Goal: Task Accomplishment & Management: Complete application form

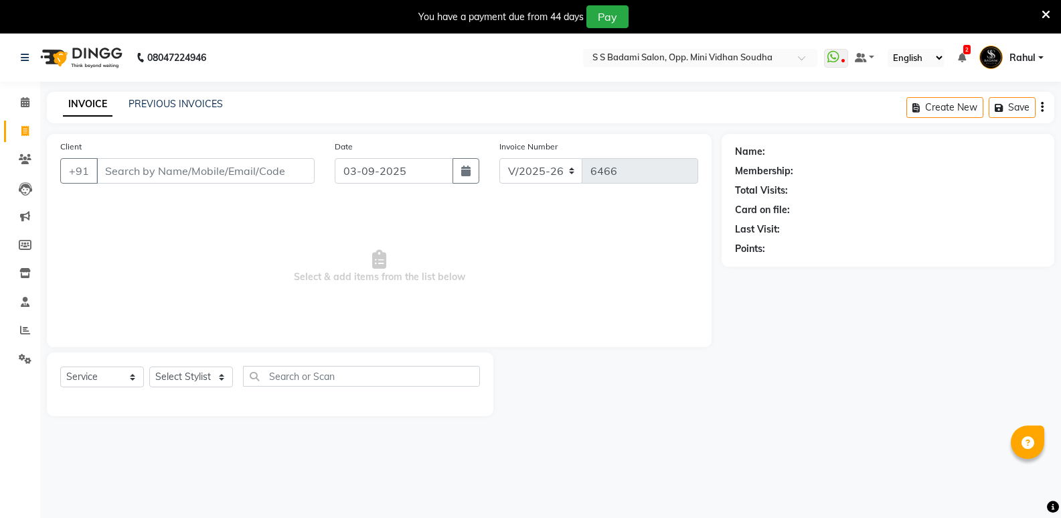
select select "4533"
select select "service"
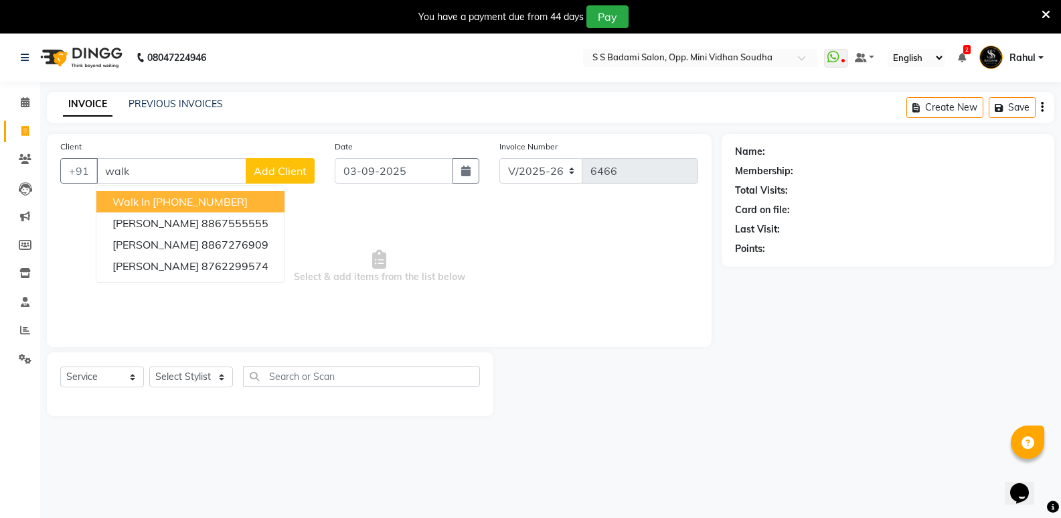
click at [183, 203] on ngb-highlight "[PHONE_NUMBER]" at bounding box center [200, 201] width 95 height 13
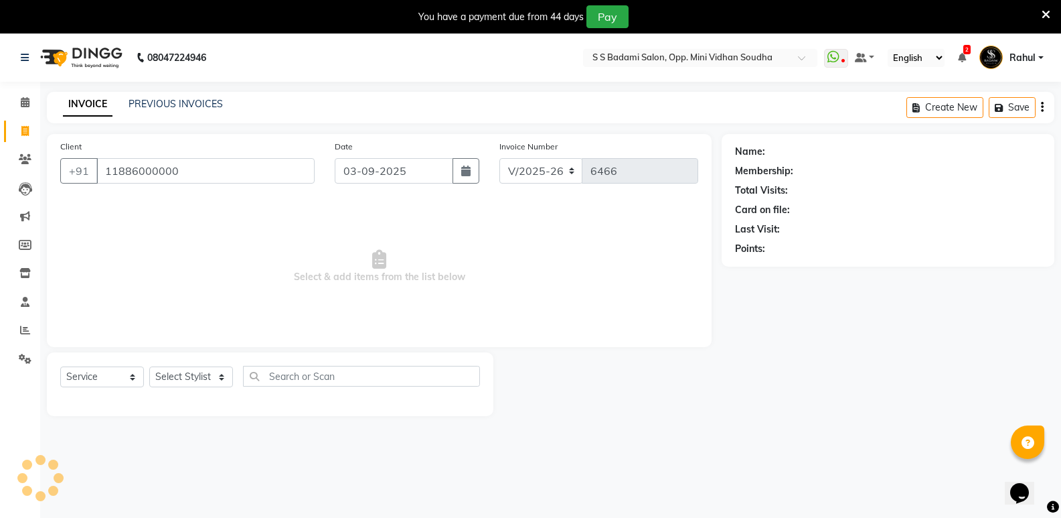
type input "11886000000"
click at [183, 384] on select "Select Stylist [PERSON_NAME] [PERSON_NAME] Mallu Manjunath Marmma [PERSON_NAME]…" at bounding box center [191, 376] width 84 height 21
select select "1: Object"
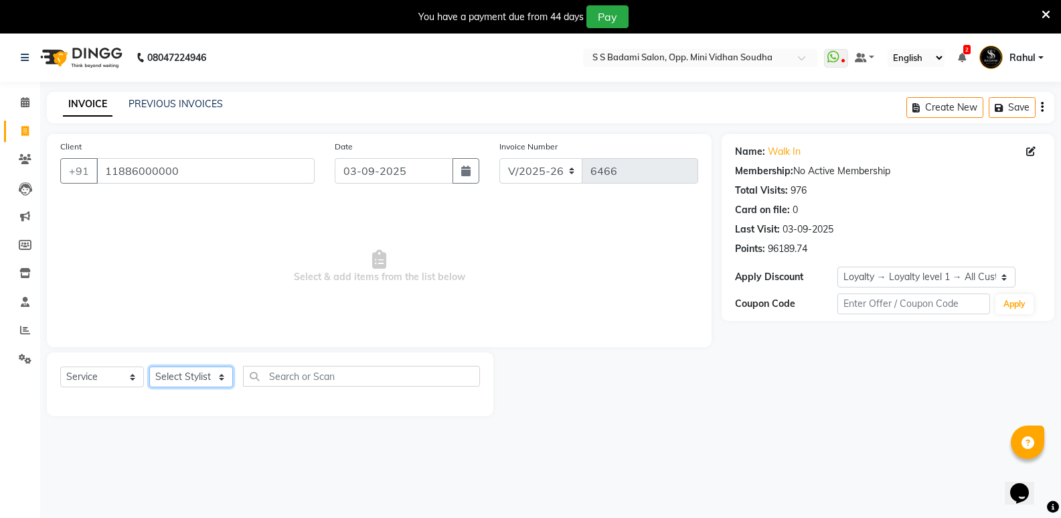
select select "25906"
click at [149, 366] on select "Select Stylist [PERSON_NAME] [PERSON_NAME] Mallu Manjunath Marmma [PERSON_NAME]…" at bounding box center [191, 376] width 84 height 21
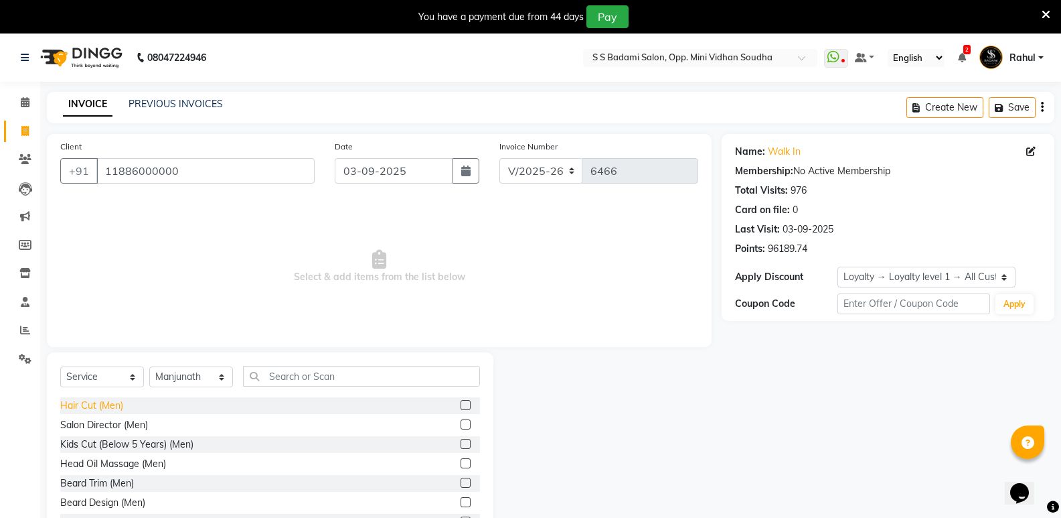
click at [71, 406] on div "Hair Cut (Men)" at bounding box center [91, 405] width 63 height 14
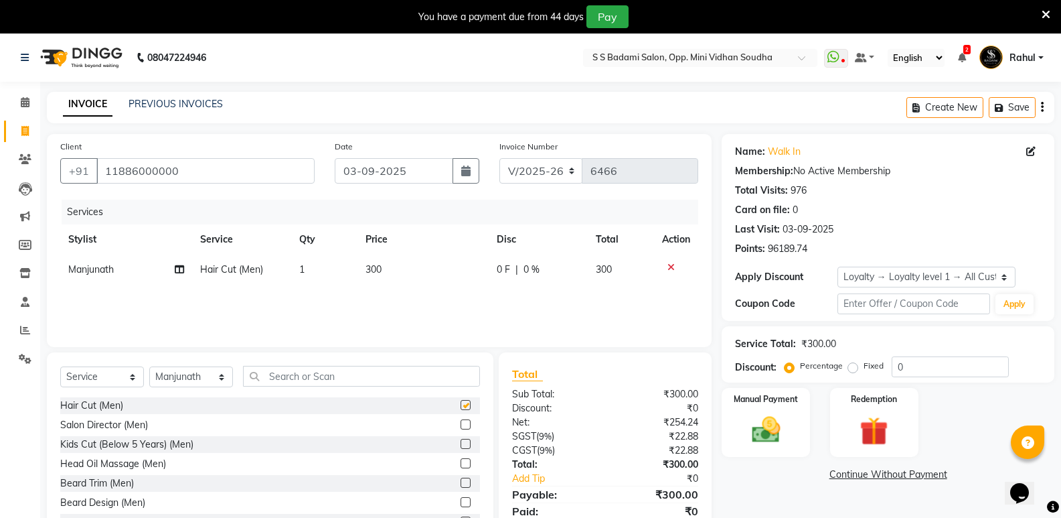
checkbox input "false"
click at [279, 381] on input "text" at bounding box center [361, 376] width 237 height 21
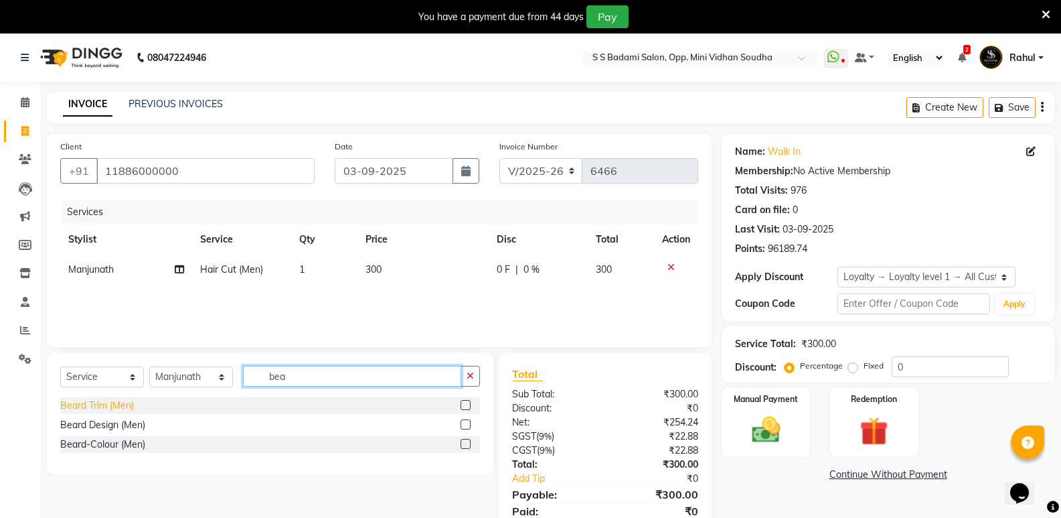
type input "bea"
click at [78, 406] on div "Beard Trim (Men)" at bounding box center [97, 405] width 74 height 14
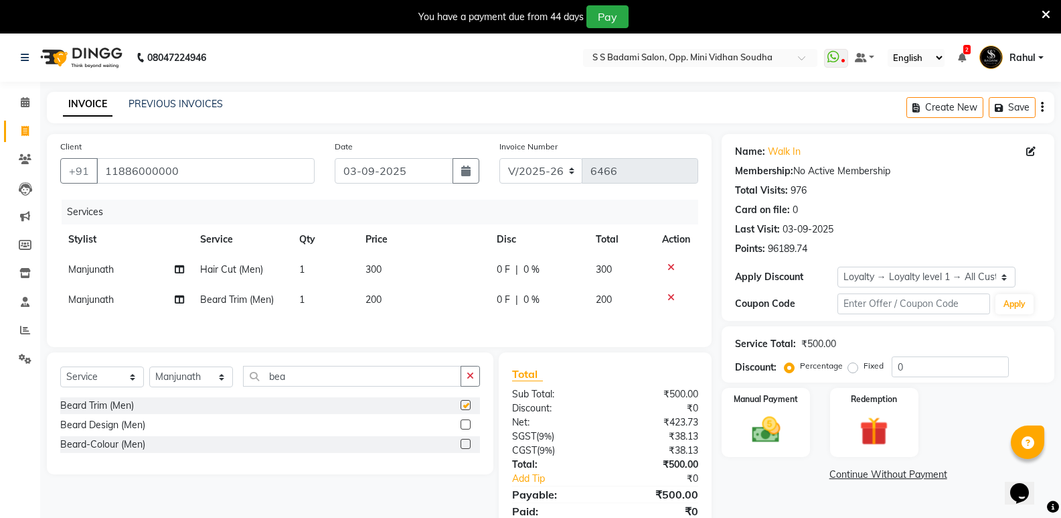
checkbox input "false"
click at [190, 372] on select "Select Stylist [PERSON_NAME] [PERSON_NAME] Mallu Manjunath Marmma [PERSON_NAME]…" at bounding box center [191, 376] width 84 height 21
select select "88232"
click at [149, 368] on select "Select Stylist [PERSON_NAME] [PERSON_NAME] Mallu Manjunath Marmma [PERSON_NAME]…" at bounding box center [191, 376] width 84 height 21
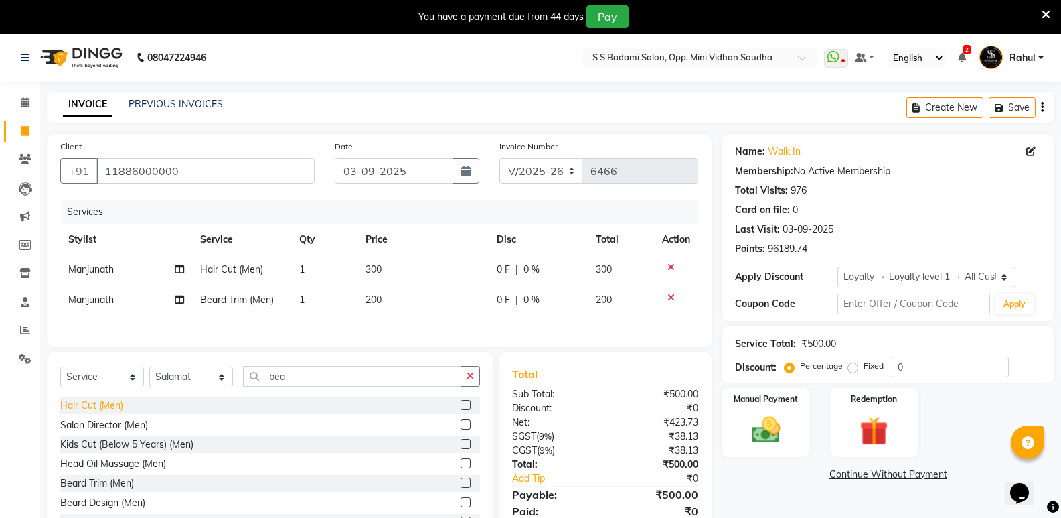
click at [90, 404] on div "Hair Cut (Men)" at bounding box center [91, 405] width 63 height 14
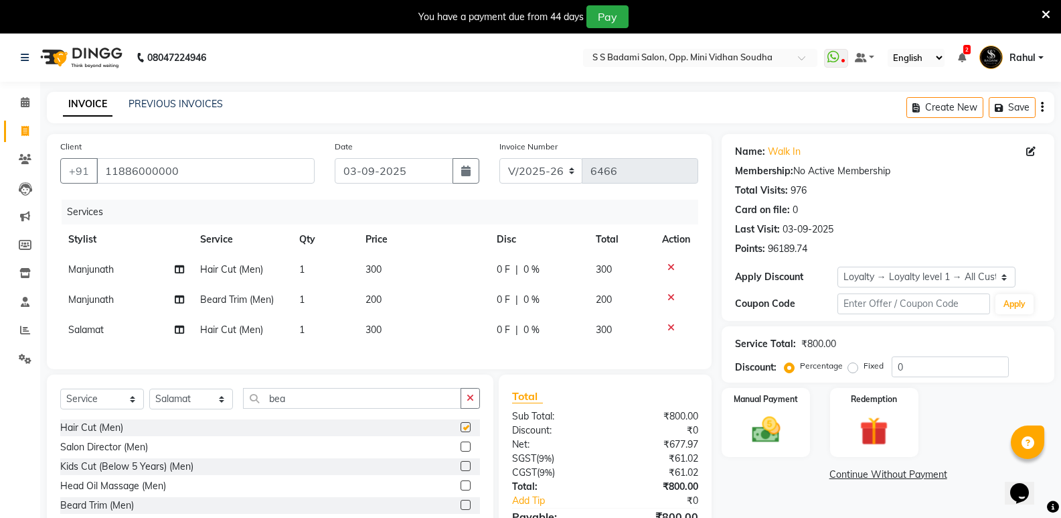
checkbox input "false"
click at [298, 407] on input "bea" at bounding box center [352, 398] width 218 height 21
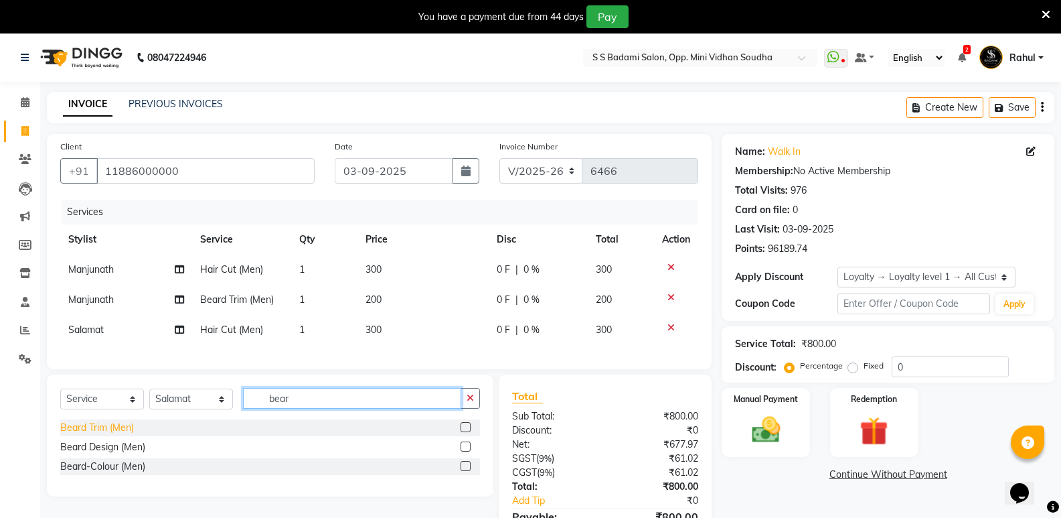
type input "bear"
click at [100, 435] on div "Beard Trim (Men)" at bounding box center [97, 428] width 74 height 14
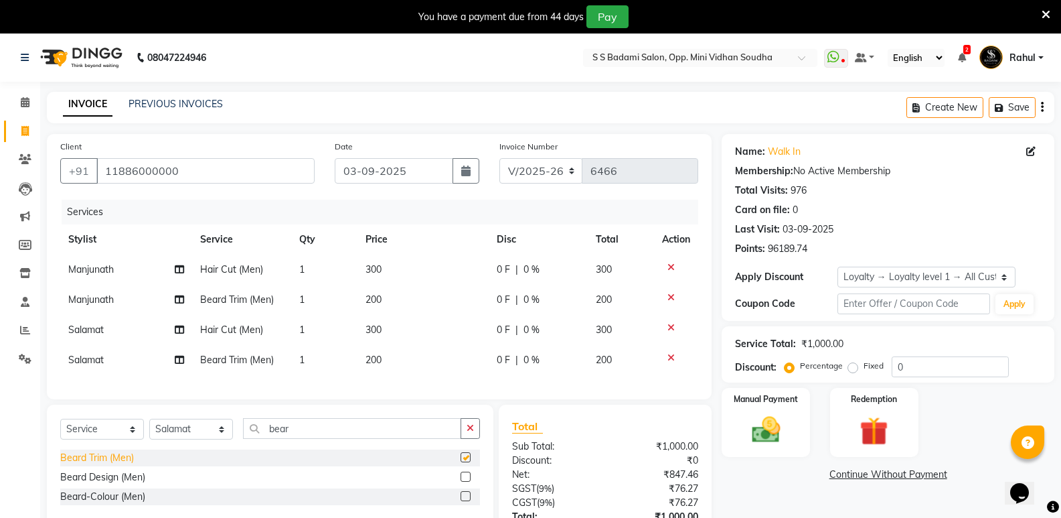
checkbox input "false"
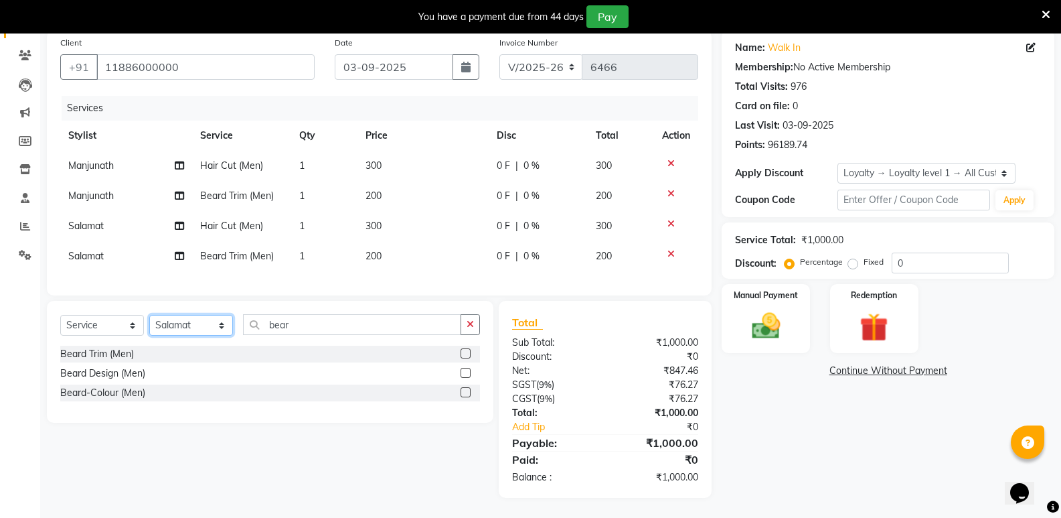
click at [200, 327] on select "Select Stylist [PERSON_NAME] [PERSON_NAME] Mallu Manjunath Marmma [PERSON_NAME]…" at bounding box center [191, 325] width 84 height 21
click at [149, 315] on select "Select Stylist [PERSON_NAME] [PERSON_NAME] Mallu Manjunath Marmma [PERSON_NAME]…" at bounding box center [191, 325] width 84 height 21
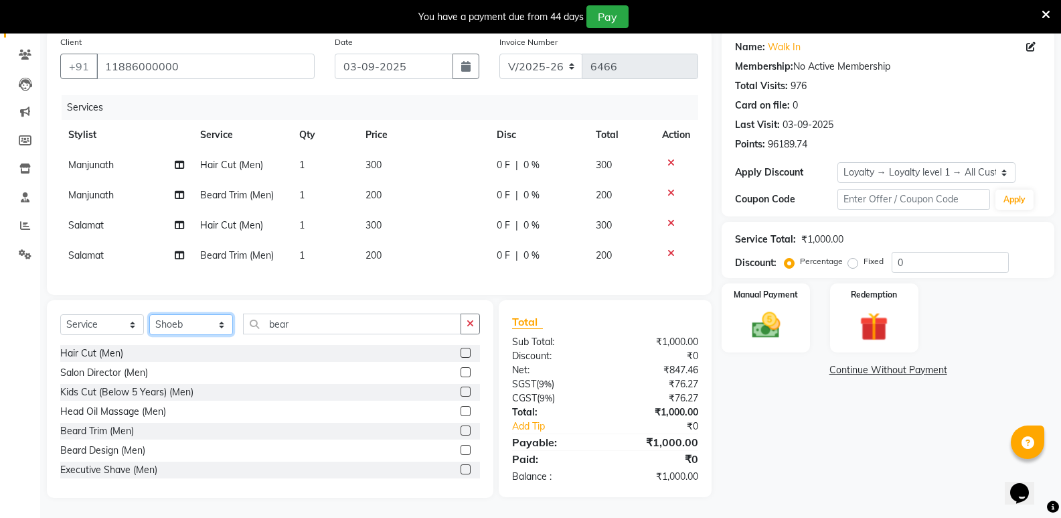
click at [196, 324] on select "Select Stylist [PERSON_NAME] [PERSON_NAME] Mallu Manjunath Marmma [PERSON_NAME]…" at bounding box center [191, 324] width 84 height 21
select select "87807"
click at [149, 315] on select "Select Stylist [PERSON_NAME] [PERSON_NAME] Mallu Manjunath Marmma [PERSON_NAME]…" at bounding box center [191, 324] width 84 height 21
click at [105, 354] on div "Hair Cut (Men)" at bounding box center [91, 353] width 63 height 14
checkbox input "false"
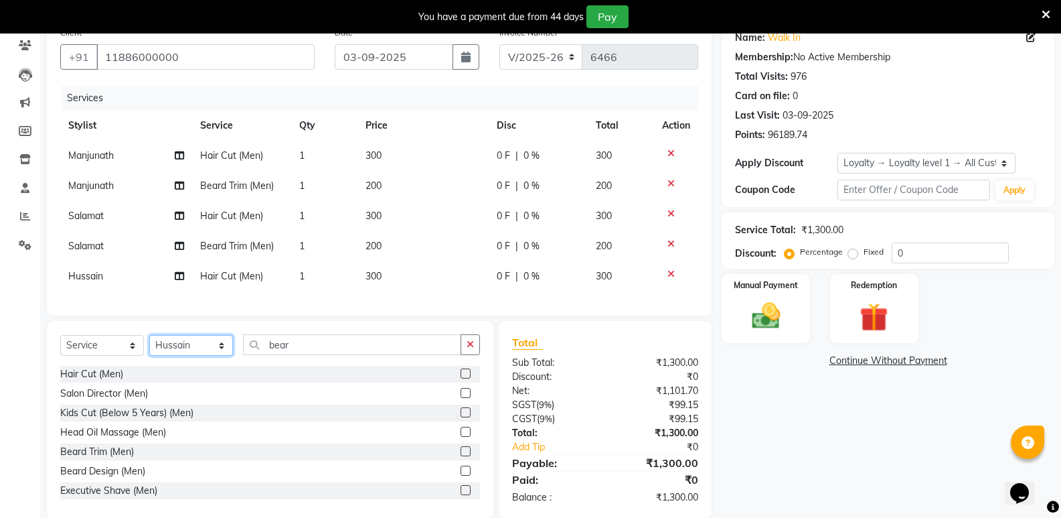
click at [198, 356] on select "Select Stylist [PERSON_NAME] [PERSON_NAME] Mallu Manjunath Marmma [PERSON_NAME]…" at bounding box center [191, 345] width 84 height 21
select select "25907"
click at [149, 345] on select "Select Stylist [PERSON_NAME] [PERSON_NAME] Mallu Manjunath Marmma [PERSON_NAME]…" at bounding box center [191, 345] width 84 height 21
click at [113, 378] on div "Hair Cut (Men)" at bounding box center [91, 374] width 63 height 14
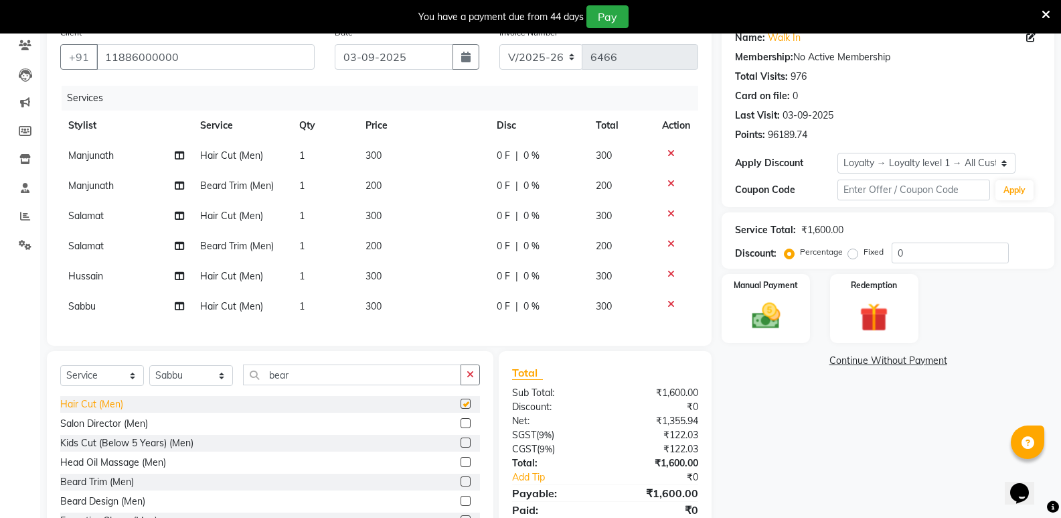
checkbox input "false"
click at [326, 385] on input "bear" at bounding box center [352, 374] width 218 height 21
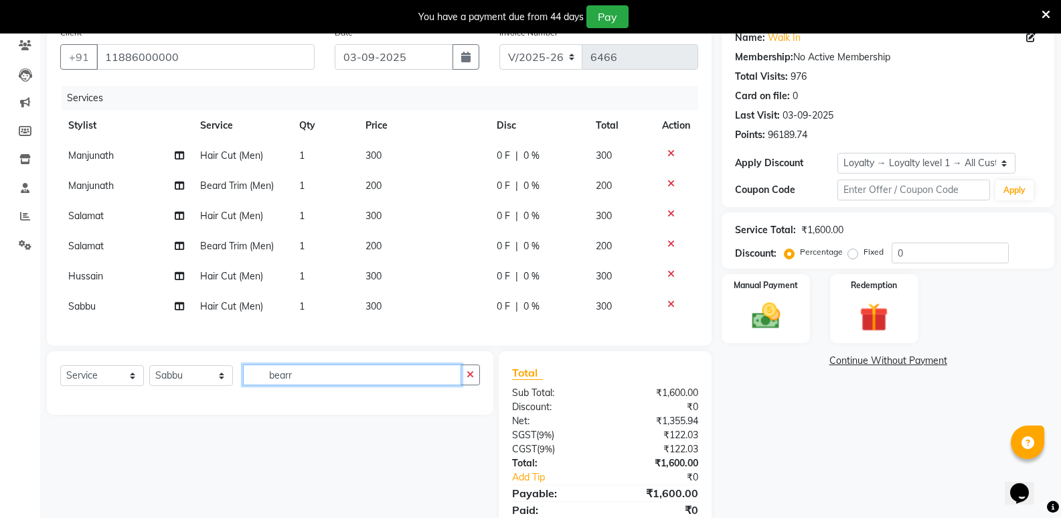
type input "bear"
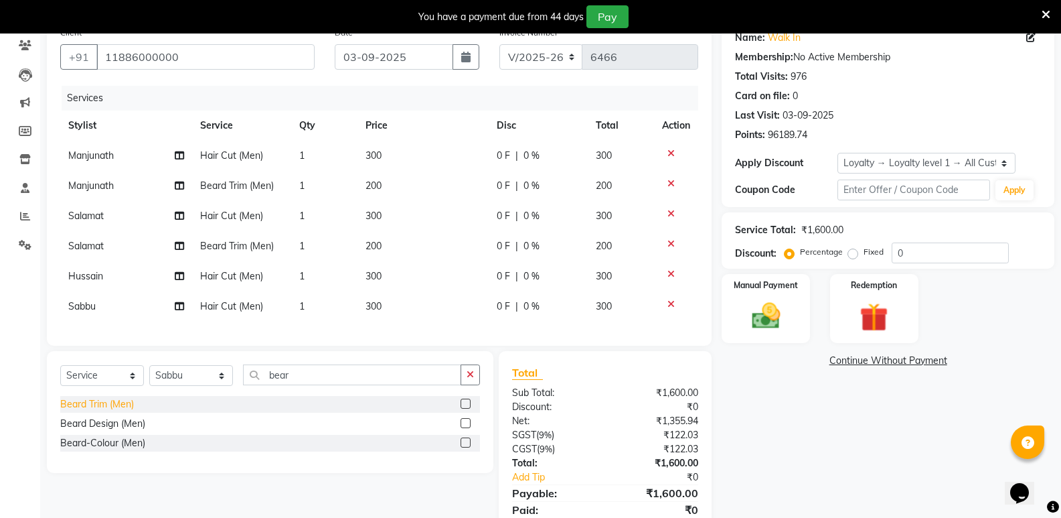
click at [102, 411] on div "Beard Trim (Men)" at bounding box center [97, 404] width 74 height 14
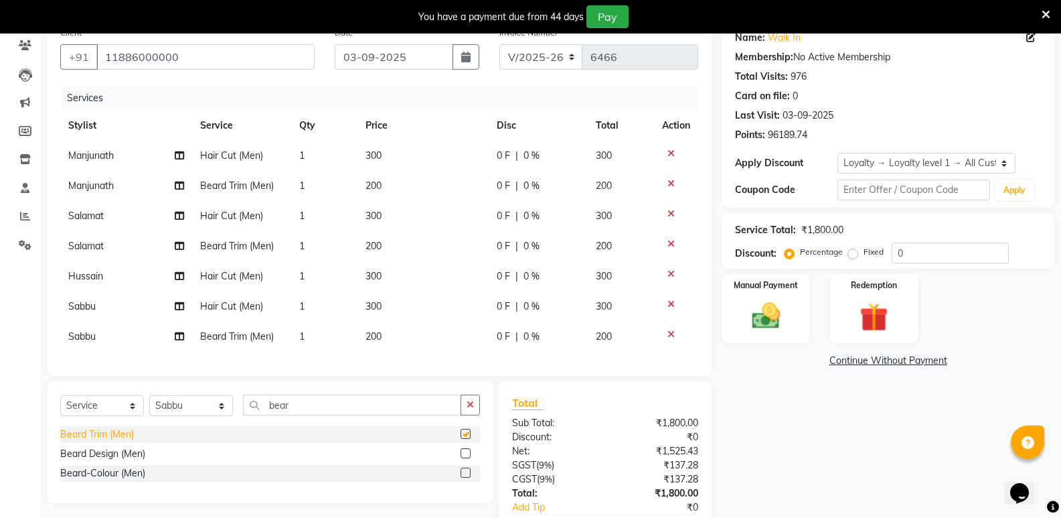
checkbox input "false"
drag, startPoint x: 298, startPoint y: 418, endPoint x: 236, endPoint y: 427, distance: 62.2
click at [236, 426] on div "Select Service Product Membership Package Voucher Prepaid Gift Card Select Styl…" at bounding box center [270, 409] width 420 height 31
type input "glo"
click at [106, 441] on div "Go Global (Men)" at bounding box center [94, 434] width 68 height 14
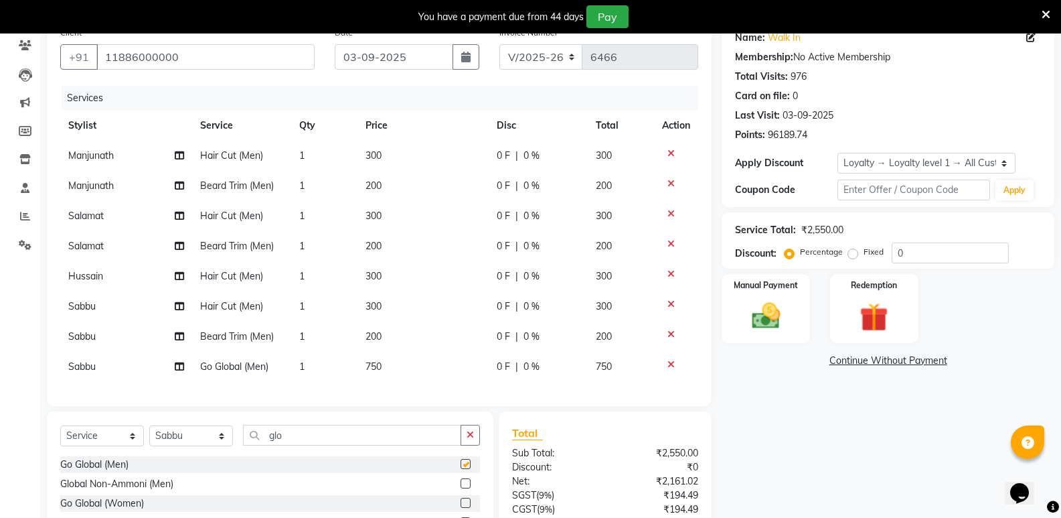
checkbox input "false"
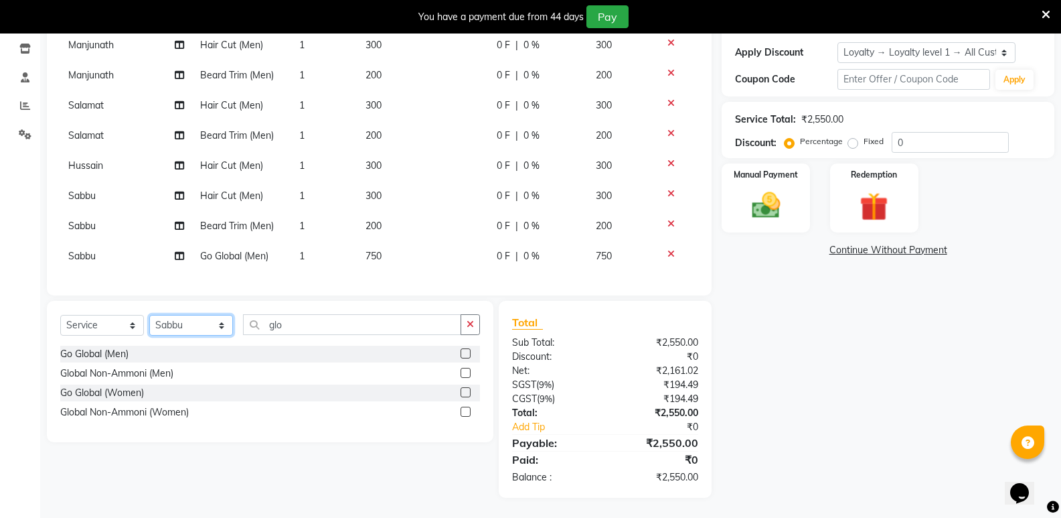
click at [203, 329] on select "Select Stylist [PERSON_NAME] [PERSON_NAME] Mallu Manjunath Marmma [PERSON_NAME]…" at bounding box center [191, 325] width 84 height 21
select select "25911"
click at [149, 315] on select "Select Stylist [PERSON_NAME] [PERSON_NAME] Mallu Manjunath Marmma [PERSON_NAME]…" at bounding box center [191, 325] width 84 height 21
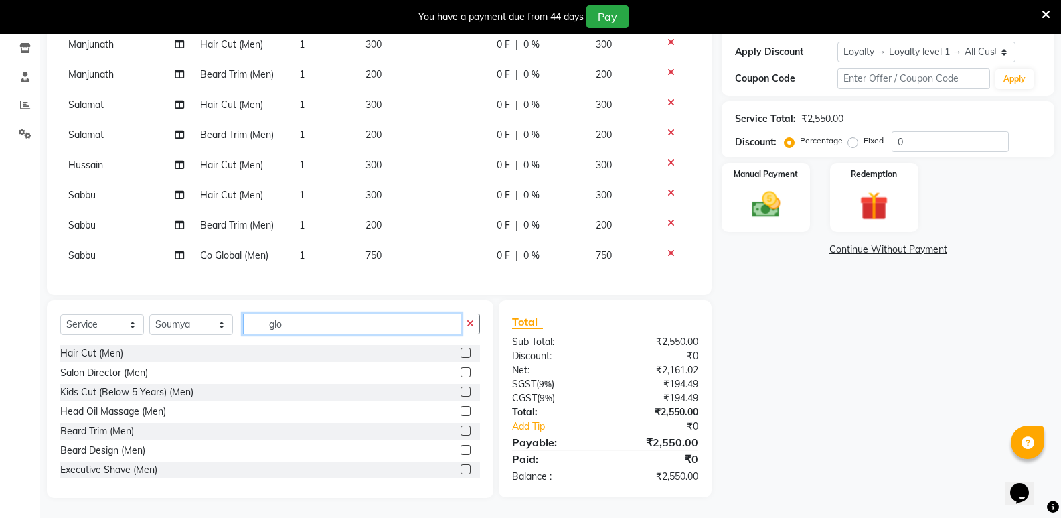
drag, startPoint x: 305, startPoint y: 328, endPoint x: 250, endPoint y: 356, distance: 61.7
click at [250, 356] on div "Select Service Product Membership Package Voucher Prepaid Gift Card Select Styl…" at bounding box center [270, 399] width 447 height 198
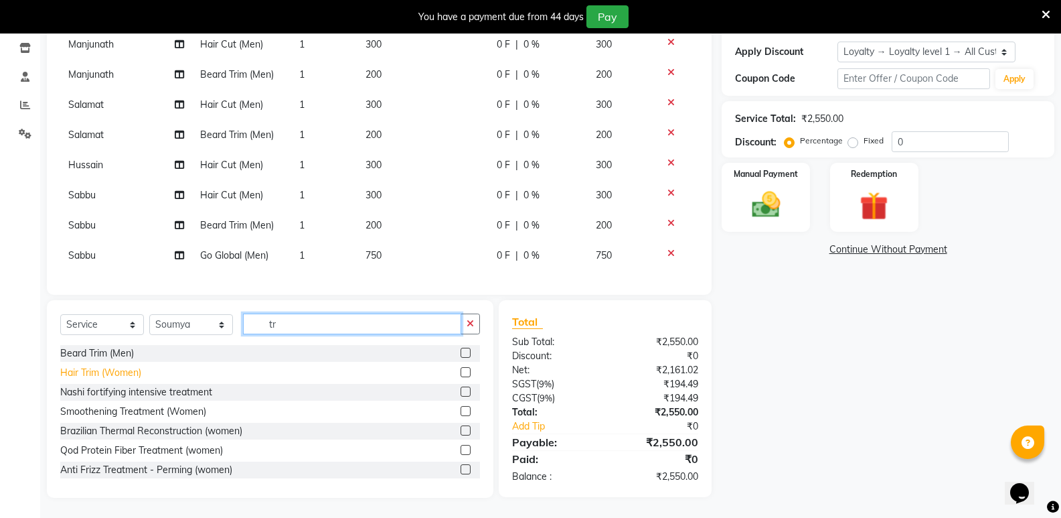
type input "tr"
click at [111, 373] on div "Hair Trim (Women)" at bounding box center [100, 373] width 81 height 14
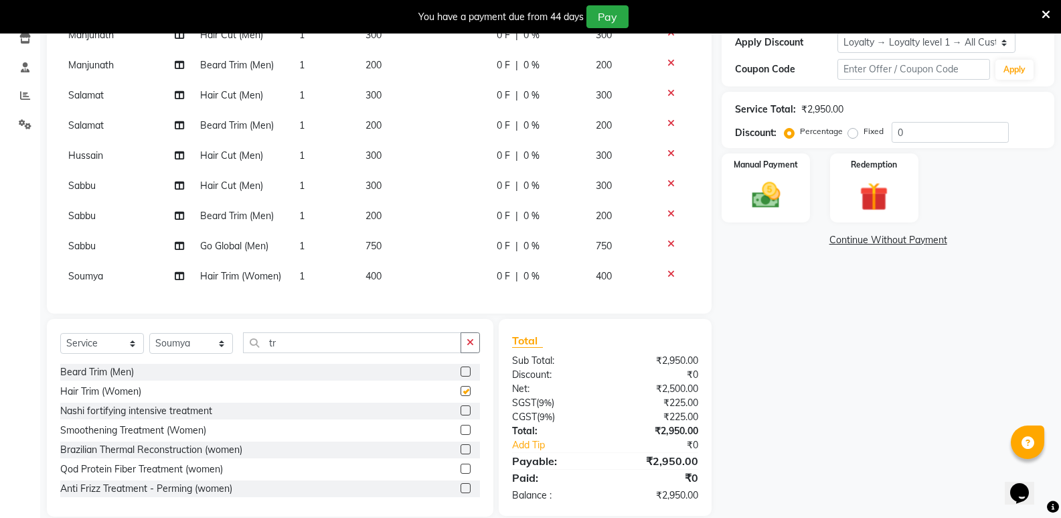
checkbox input "false"
click at [372, 274] on span "400" at bounding box center [374, 276] width 16 height 12
select select "25911"
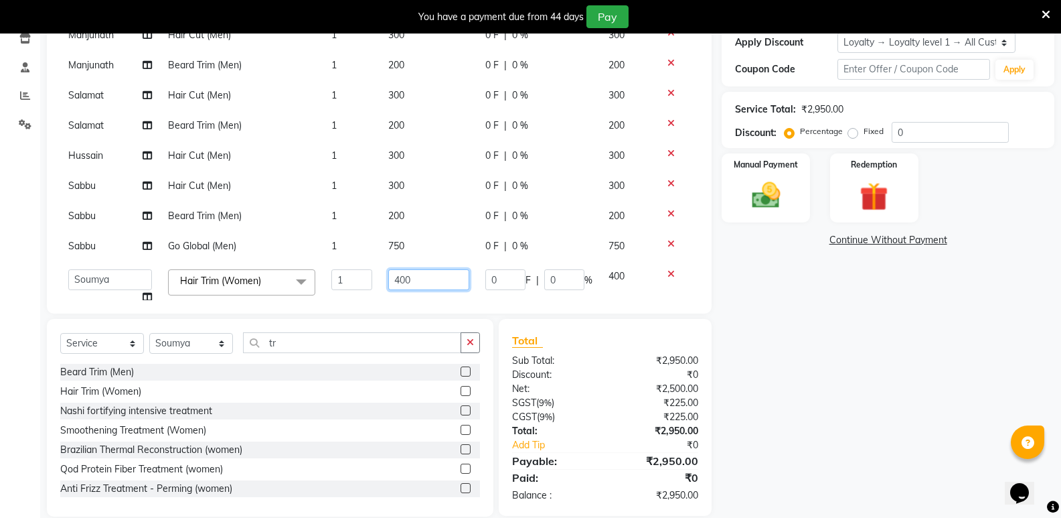
click at [397, 287] on input "400" at bounding box center [428, 279] width 81 height 21
type input "300"
click at [177, 342] on select "Select Stylist [PERSON_NAME] [PERSON_NAME] Mallu Manjunath Marmma [PERSON_NAME]…" at bounding box center [191, 343] width 84 height 21
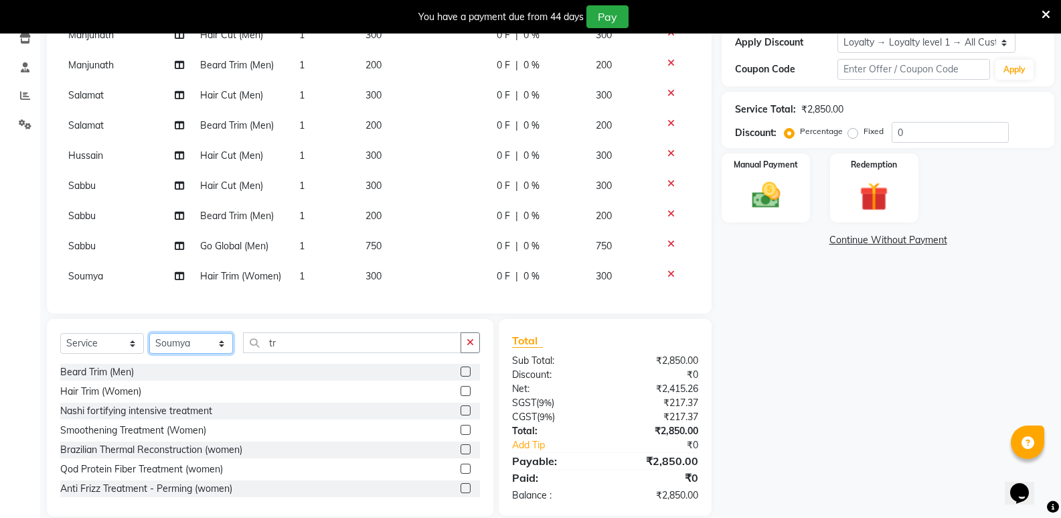
select select "25904"
click at [149, 333] on select "Select Stylist [PERSON_NAME] [PERSON_NAME] Mallu Manjunath Marmma [PERSON_NAME]…" at bounding box center [191, 343] width 84 height 21
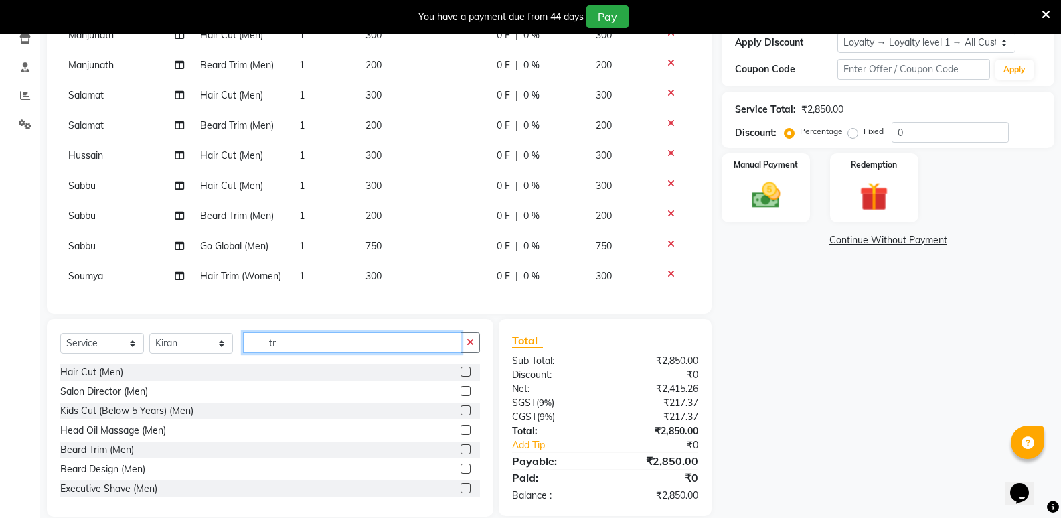
drag, startPoint x: 279, startPoint y: 346, endPoint x: 243, endPoint y: 348, distance: 35.5
click at [243, 348] on input "tr" at bounding box center [352, 342] width 218 height 21
type input "women"
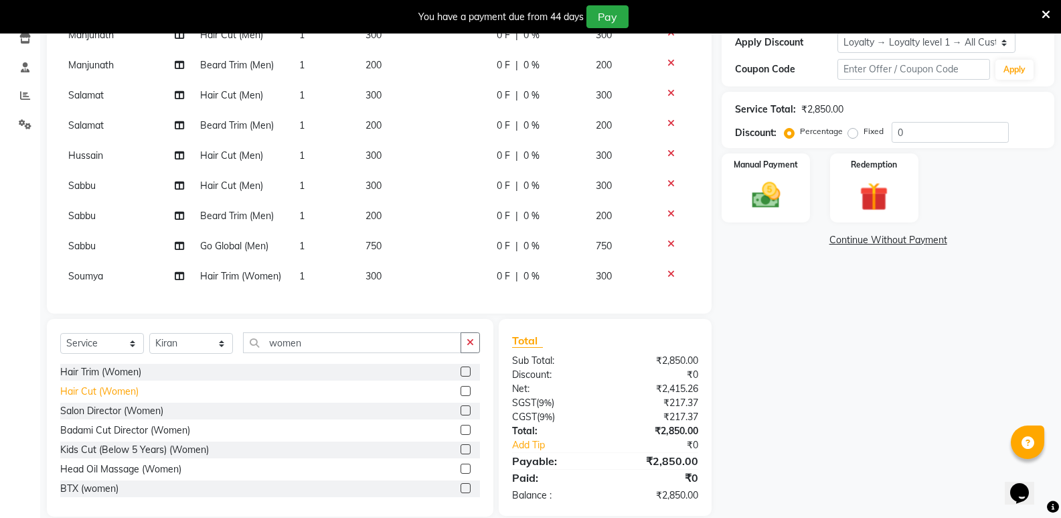
click at [99, 394] on div "Hair Cut (Women)" at bounding box center [99, 391] width 78 height 14
checkbox input "false"
click at [186, 340] on select "Select Stylist [PERSON_NAME] [PERSON_NAME] Mallu Manjunath Marmma [PERSON_NAME]…" at bounding box center [191, 343] width 84 height 21
select select "63628"
click at [149, 333] on select "Select Stylist [PERSON_NAME] [PERSON_NAME] Mallu Manjunath Marmma [PERSON_NAME]…" at bounding box center [191, 343] width 84 height 21
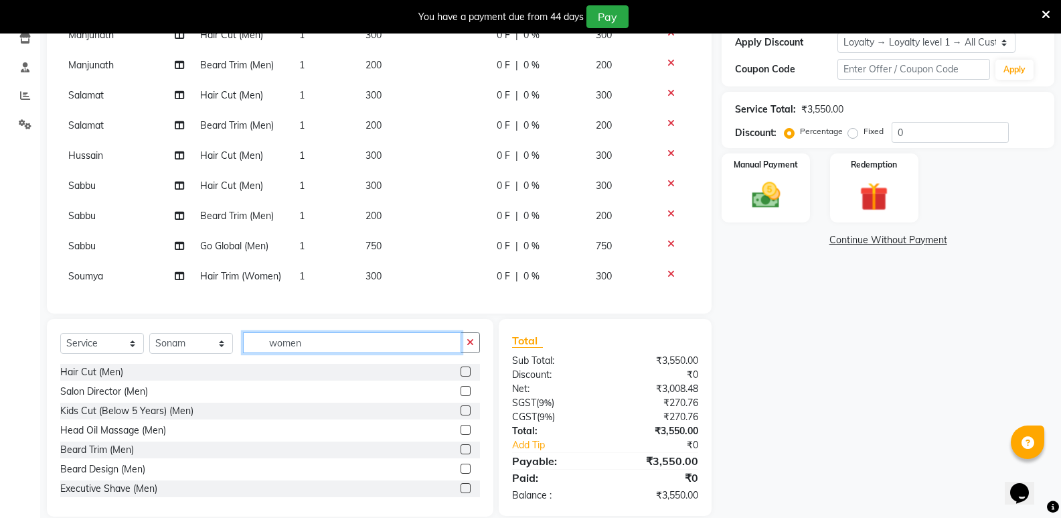
click at [409, 348] on input "women" at bounding box center [352, 342] width 218 height 21
type input "w"
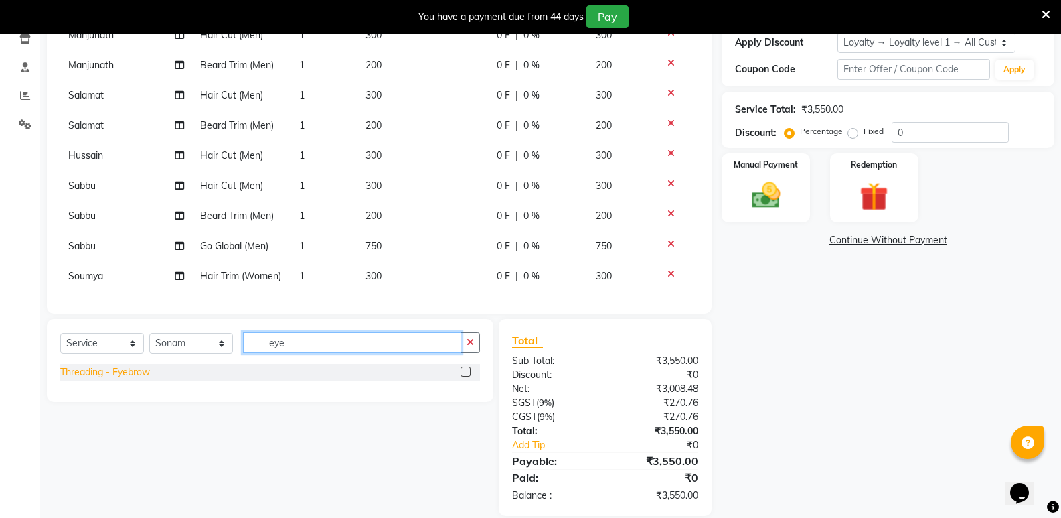
type input "eye"
click at [104, 372] on div "Threading - Eyebrow" at bounding box center [105, 372] width 90 height 14
checkbox input "false"
drag, startPoint x: 317, startPoint y: 348, endPoint x: 216, endPoint y: 357, distance: 102.2
click at [216, 357] on div "Select Service Product Membership Package Voucher Prepaid Gift Card Select Styl…" at bounding box center [270, 347] width 420 height 31
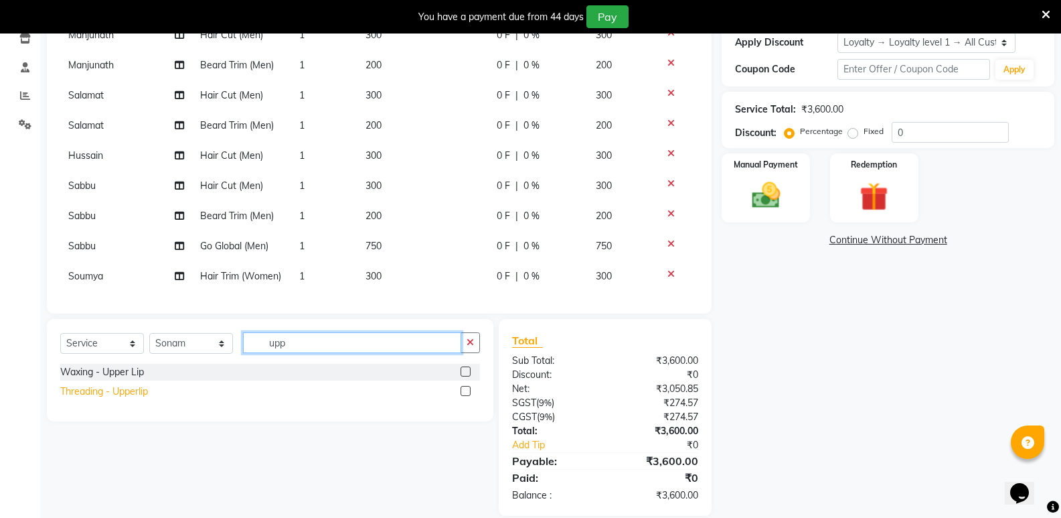
type input "upp"
click at [136, 388] on div "Threading - Upperlip" at bounding box center [104, 391] width 88 height 14
checkbox input "false"
drag, startPoint x: 301, startPoint y: 344, endPoint x: 262, endPoint y: 357, distance: 41.1
click at [262, 357] on div "Select Service Product Membership Package Voucher Prepaid Gift Card Select Styl…" at bounding box center [270, 347] width 420 height 31
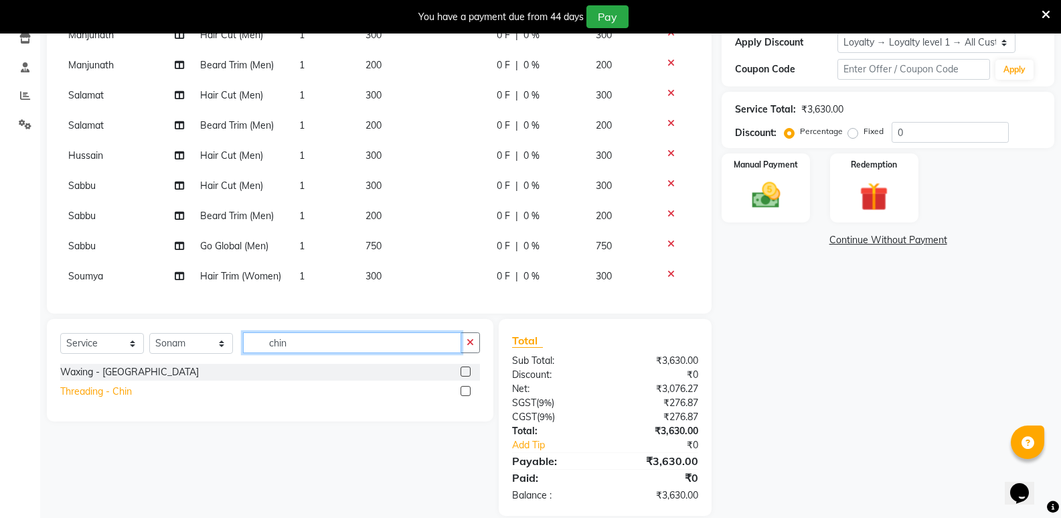
type input "chin"
click at [102, 392] on div "Threading - Chin" at bounding box center [96, 391] width 72 height 14
checkbox input "false"
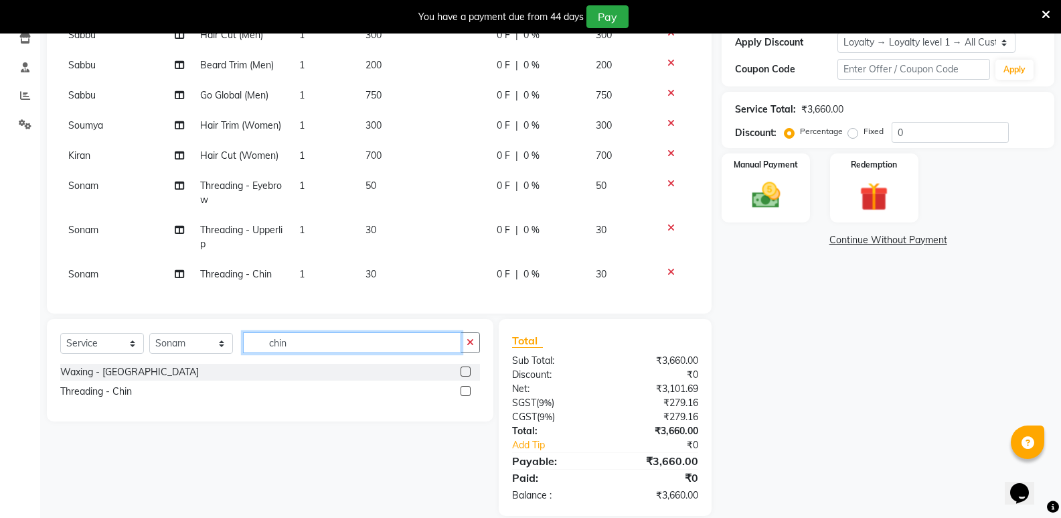
drag, startPoint x: 316, startPoint y: 350, endPoint x: 196, endPoint y: 354, distance: 119.9
click at [196, 354] on div "Select Service Product Membership Package Voucher Prepaid Gift Card Select Styl…" at bounding box center [270, 347] width 420 height 31
type input "for"
click at [135, 392] on div "Threading - Forehead" at bounding box center [106, 391] width 93 height 14
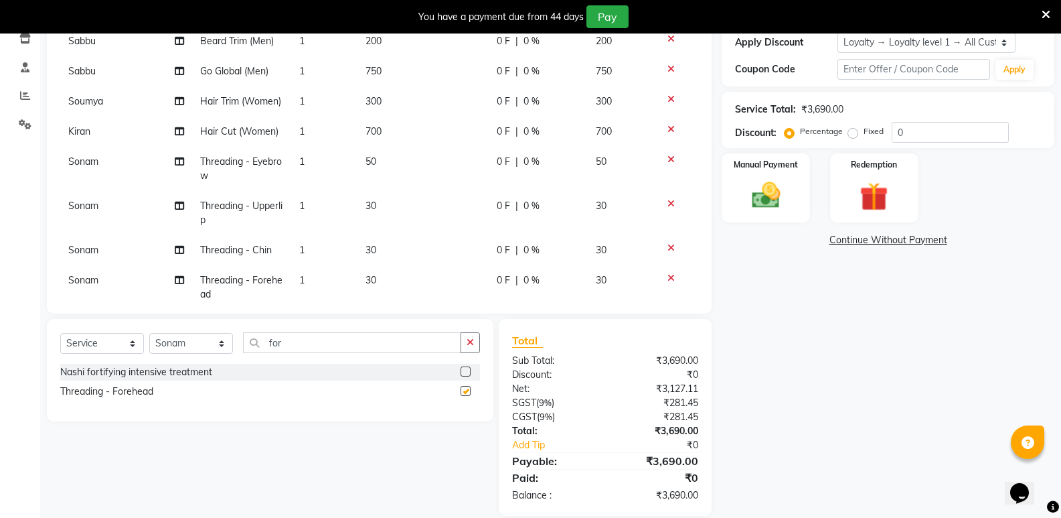
checkbox input "false"
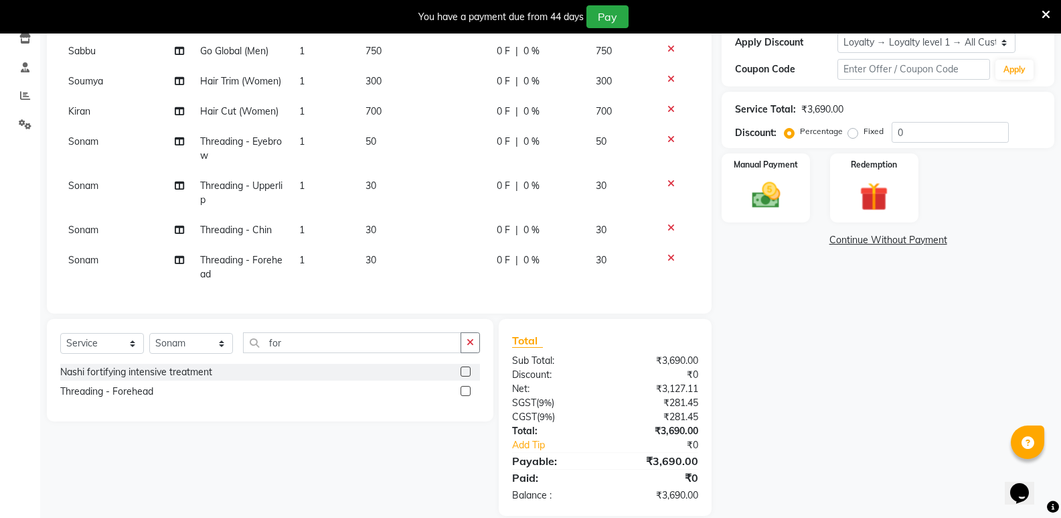
scroll to position [219, 0]
drag, startPoint x: 302, startPoint y: 352, endPoint x: 263, endPoint y: 356, distance: 39.7
click at [263, 356] on div "Select Service Product Membership Package Voucher Prepaid Gift Card Select Styl…" at bounding box center [270, 347] width 420 height 31
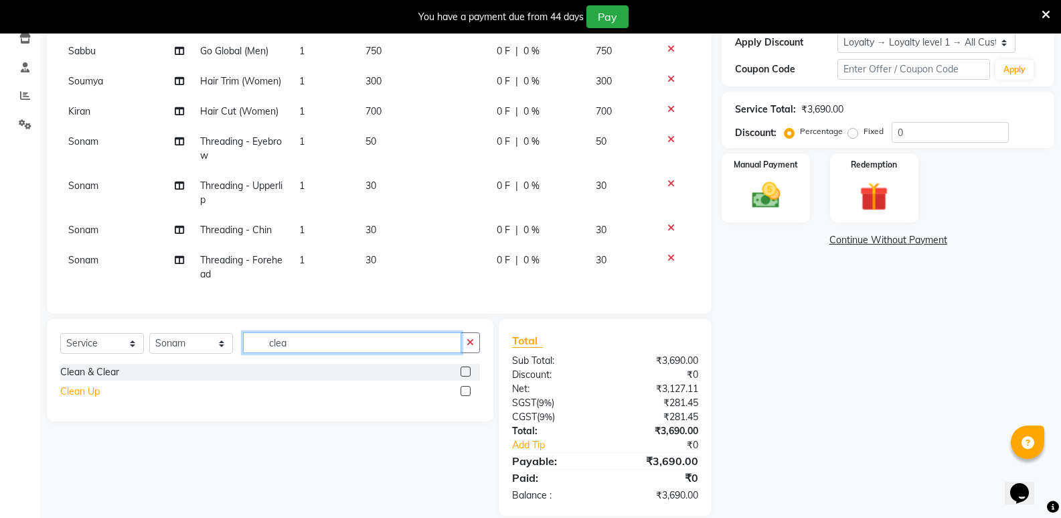
type input "clea"
click at [62, 389] on div "Clean Up" at bounding box center [80, 391] width 40 height 14
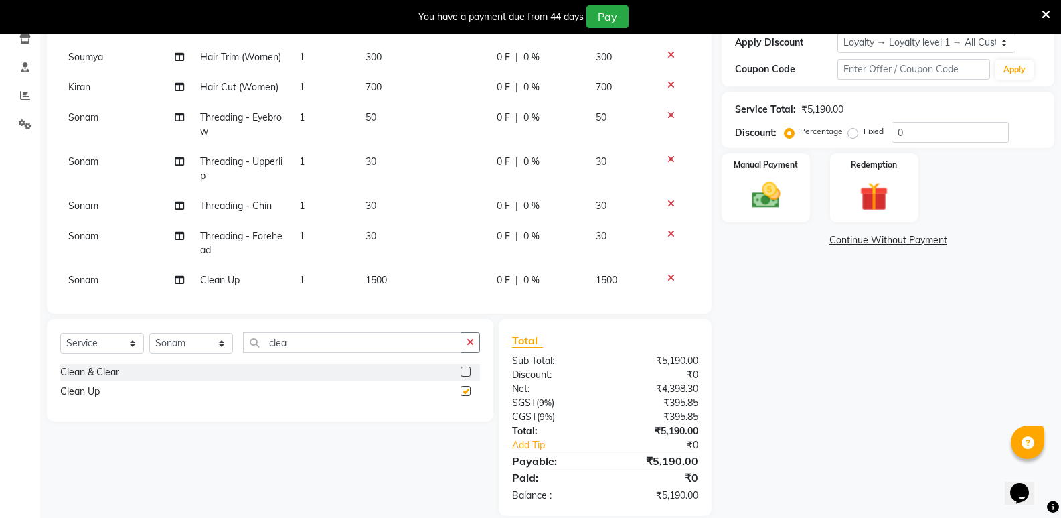
checkbox input "false"
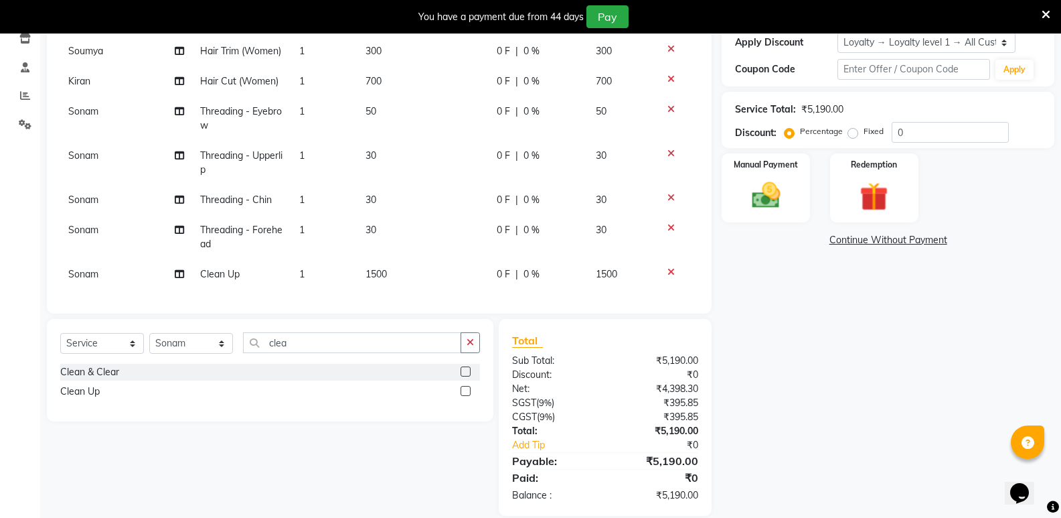
scroll to position [252, 0]
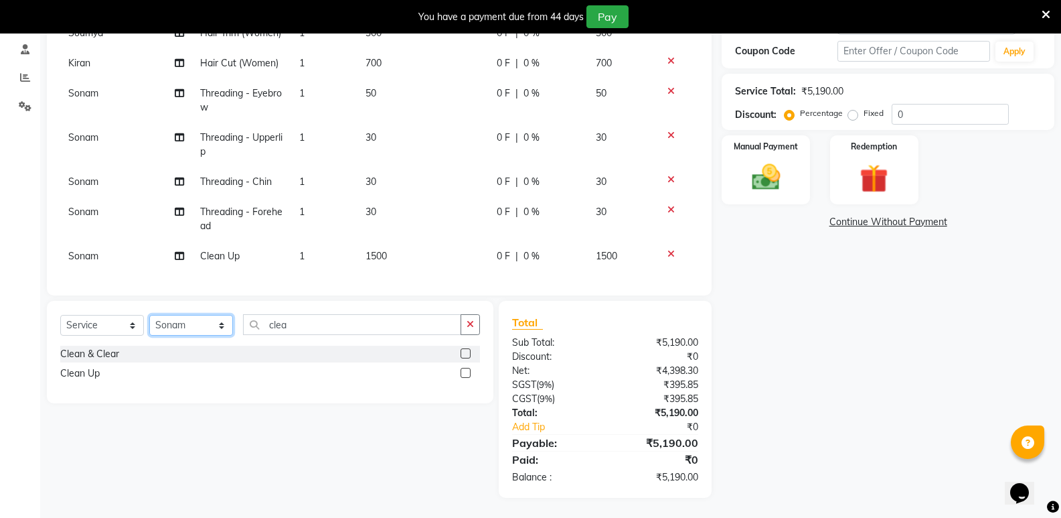
click at [194, 325] on select "Select Stylist [PERSON_NAME] [PERSON_NAME] Mallu Manjunath Marmma [PERSON_NAME]…" at bounding box center [191, 325] width 84 height 21
select select "43648"
click at [149, 315] on select "Select Stylist [PERSON_NAME] [PERSON_NAME] Mallu Manjunath Marmma [PERSON_NAME]…" at bounding box center [191, 325] width 84 height 21
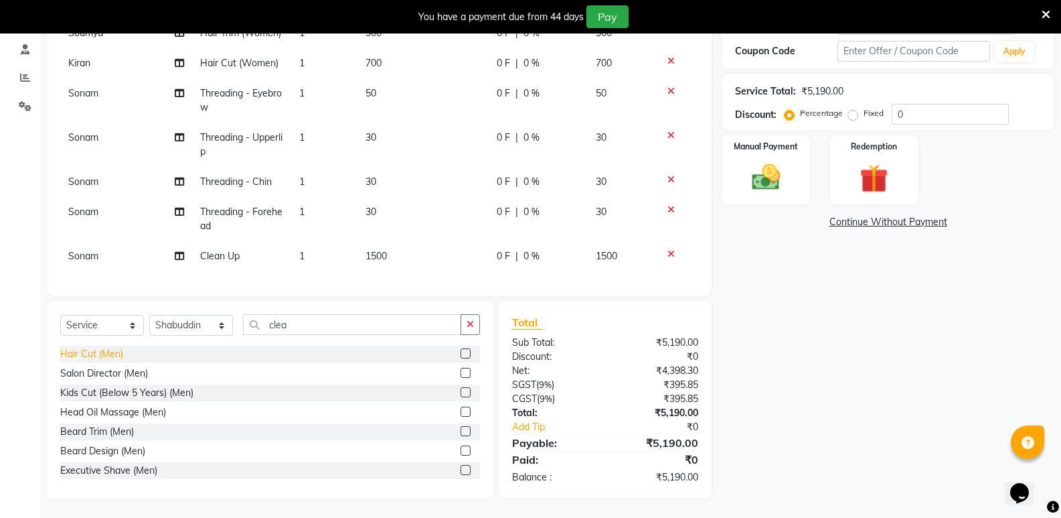
click at [82, 355] on div "Hair Cut (Men)" at bounding box center [91, 354] width 63 height 14
checkbox input "false"
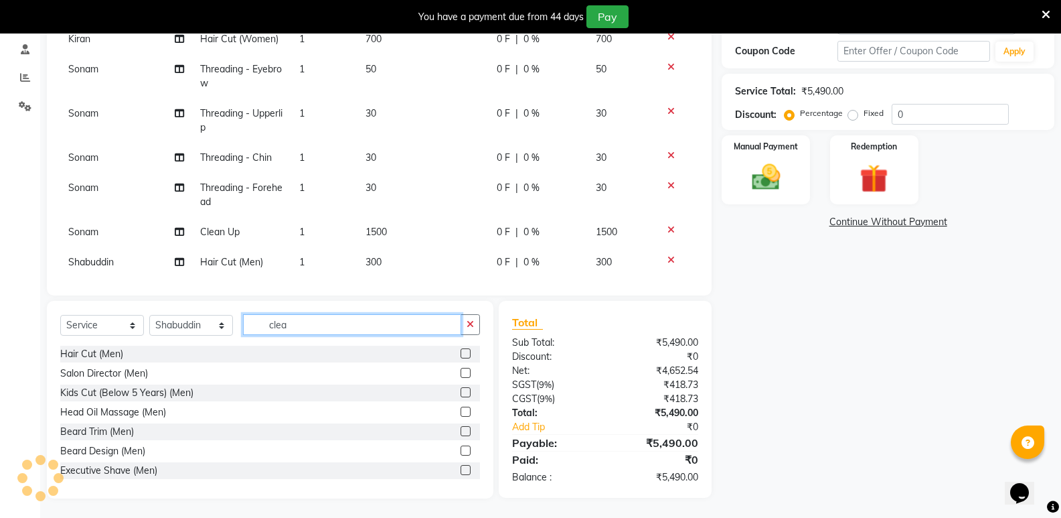
drag, startPoint x: 314, startPoint y: 321, endPoint x: 238, endPoint y: 339, distance: 78.3
click at [238, 339] on div "Select Service Product Membership Package Voucher Prepaid Gift Card Select Styl…" at bounding box center [270, 329] width 420 height 31
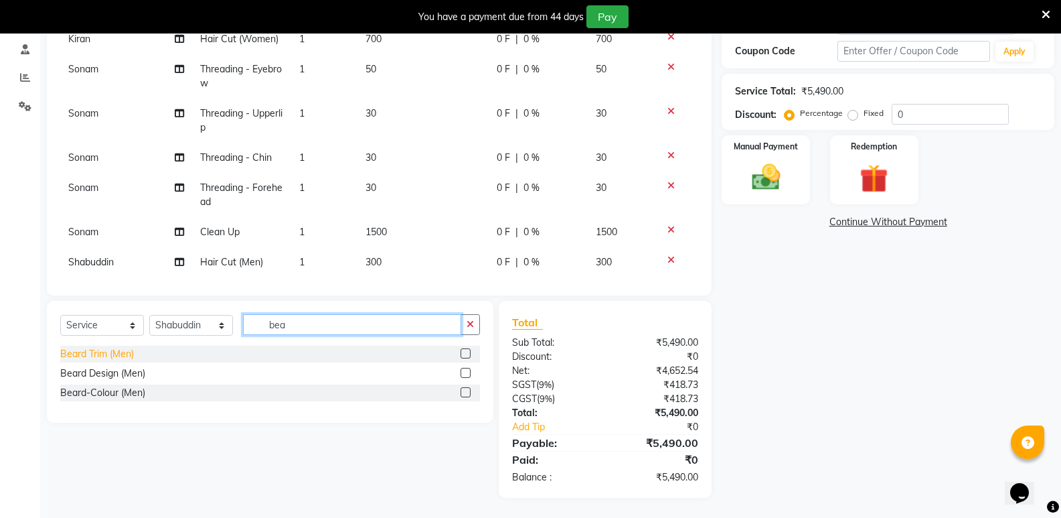
type input "bea"
click at [117, 349] on div "Beard Trim (Men)" at bounding box center [97, 354] width 74 height 14
checkbox input "false"
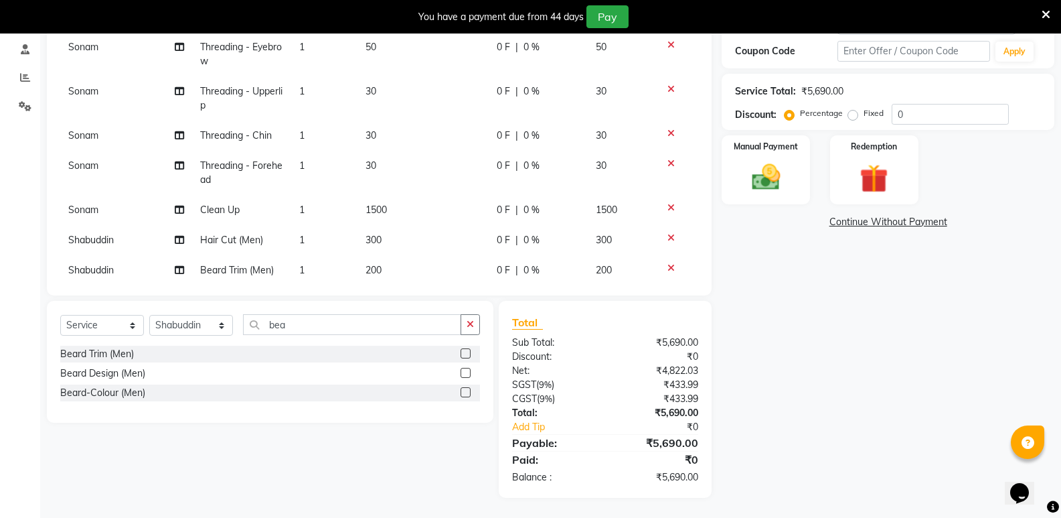
scroll to position [309, 0]
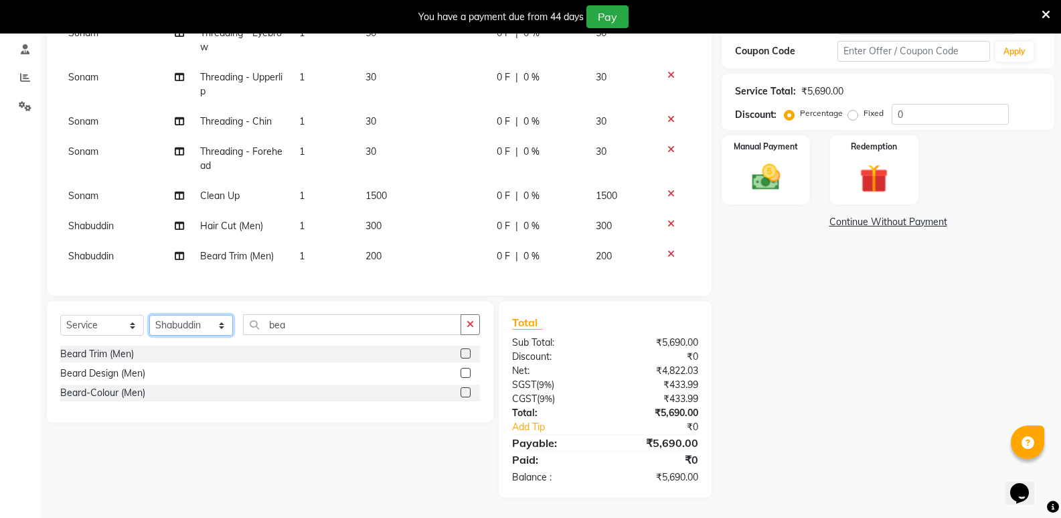
click at [190, 323] on select "Select Stylist [PERSON_NAME] [PERSON_NAME] Mallu Manjunath Marmma [PERSON_NAME]…" at bounding box center [191, 325] width 84 height 21
select select "89150"
click at [149, 315] on select "Select Stylist [PERSON_NAME] [PERSON_NAME] Mallu Manjunath Marmma [PERSON_NAME]…" at bounding box center [191, 325] width 84 height 21
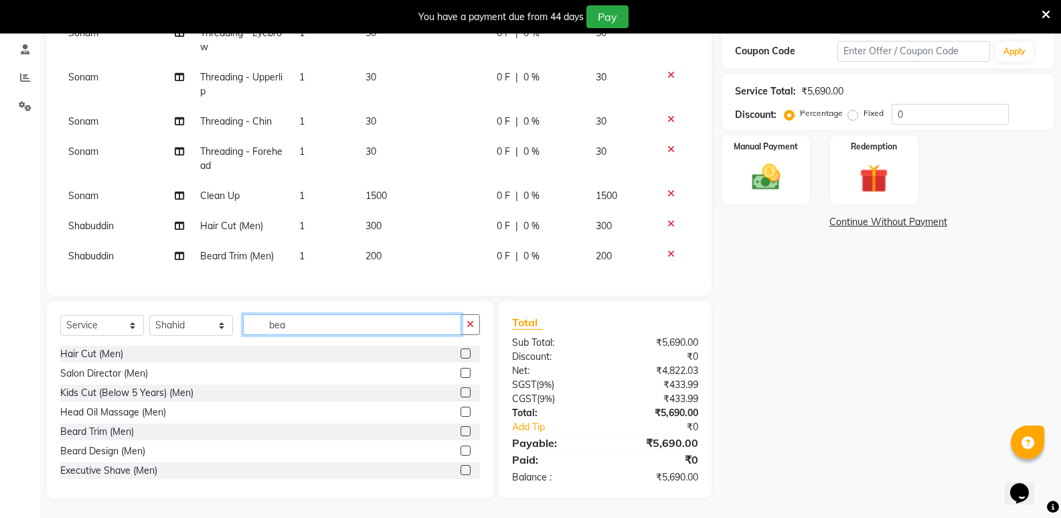
drag, startPoint x: 302, startPoint y: 325, endPoint x: 229, endPoint y: 331, distance: 73.2
click at [229, 331] on div "Select Service Product Membership Package Voucher Prepaid Gift Card Select Styl…" at bounding box center [270, 329] width 420 height 31
type input "wom"
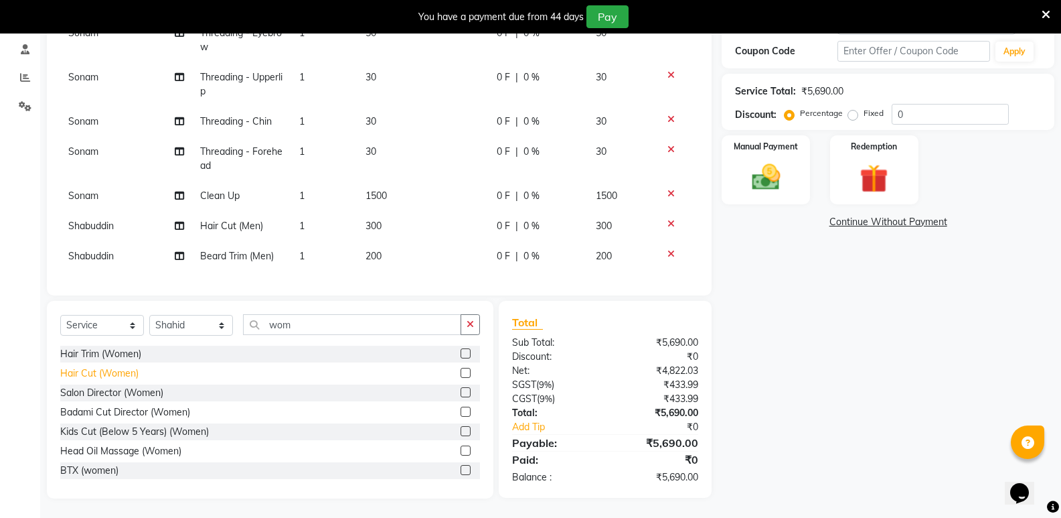
click at [96, 372] on div "Hair Cut (Women)" at bounding box center [99, 373] width 78 height 14
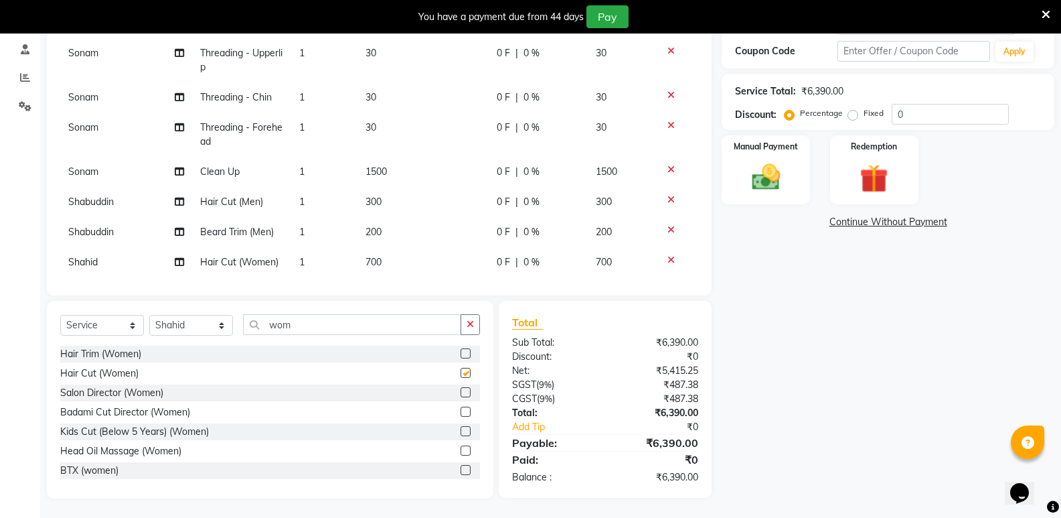
checkbox input "false"
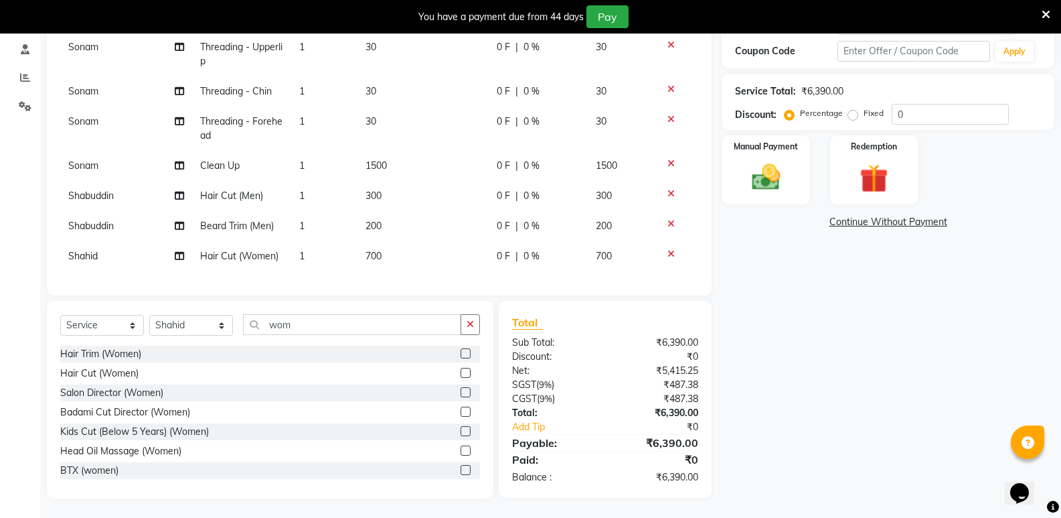
scroll to position [340, 0]
click at [176, 323] on select "Select Stylist [PERSON_NAME] [PERSON_NAME] Mallu Manjunath Marmma [PERSON_NAME]…" at bounding box center [191, 325] width 84 height 21
select select "50243"
click at [149, 315] on select "Select Stylist [PERSON_NAME] [PERSON_NAME] Mallu Manjunath Marmma [PERSON_NAME]…" at bounding box center [191, 325] width 84 height 21
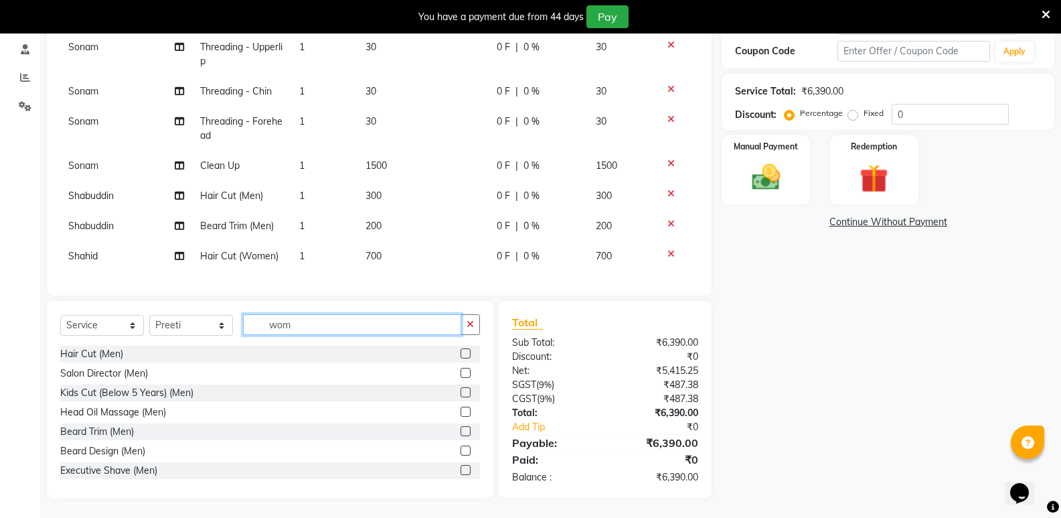
drag, startPoint x: 323, startPoint y: 328, endPoint x: 161, endPoint y: 344, distance: 162.9
click at [155, 340] on div "Select Service Product Membership Package Voucher Prepaid Gift Card Select Styl…" at bounding box center [270, 329] width 420 height 31
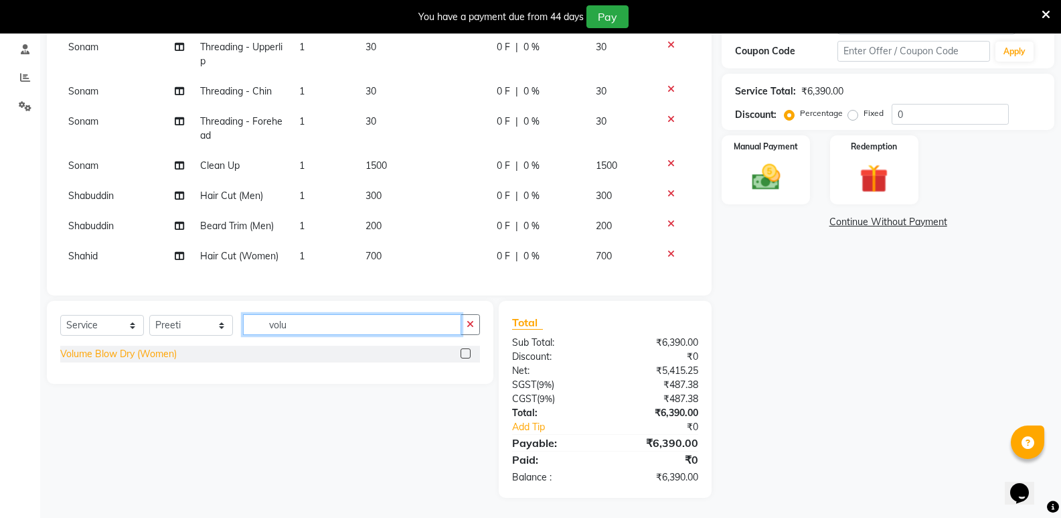
type input "volu"
click at [128, 356] on div "Volume Blow Dry (Women)" at bounding box center [118, 354] width 117 height 14
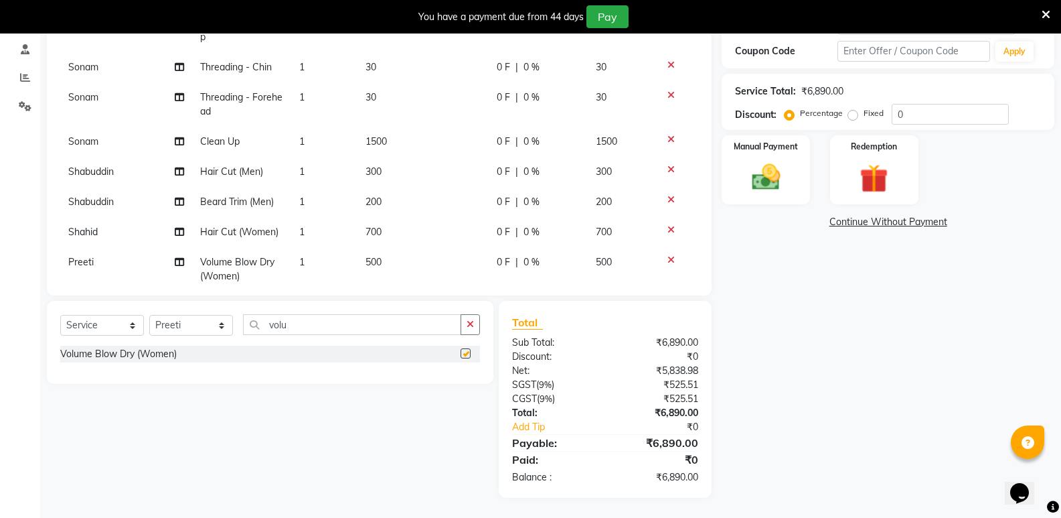
checkbox input "false"
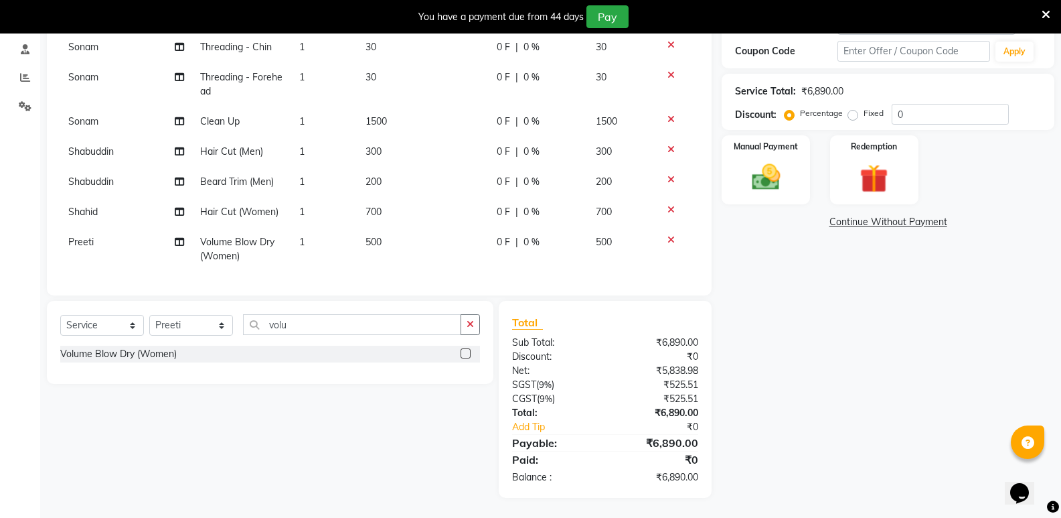
scroll to position [384, 0]
click at [796, 313] on div "Name: Walk In Membership: No Active Membership Total Visits: 976 Card on file: …" at bounding box center [893, 189] width 343 height 616
click at [747, 180] on img at bounding box center [766, 177] width 48 height 34
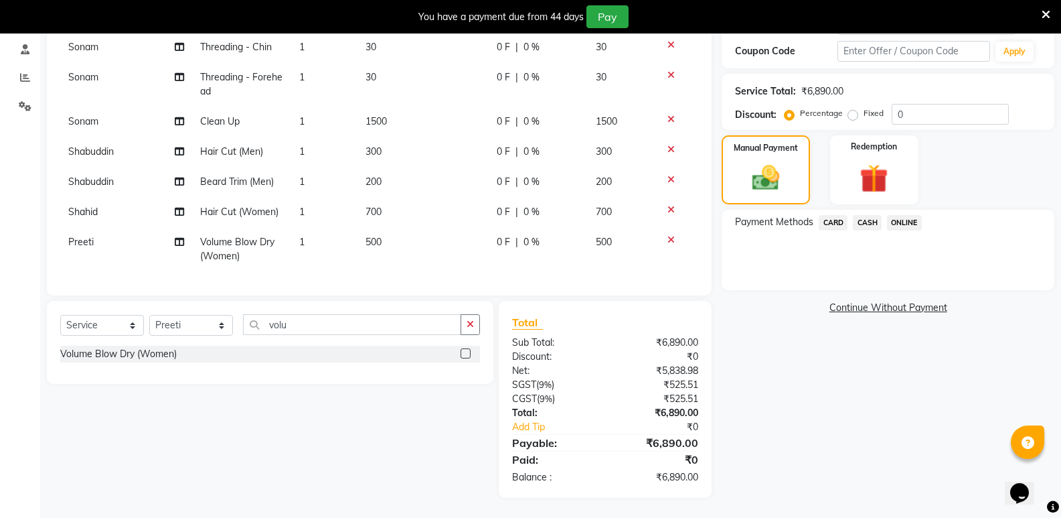
click at [862, 219] on span "CASH" at bounding box center [867, 222] width 29 height 15
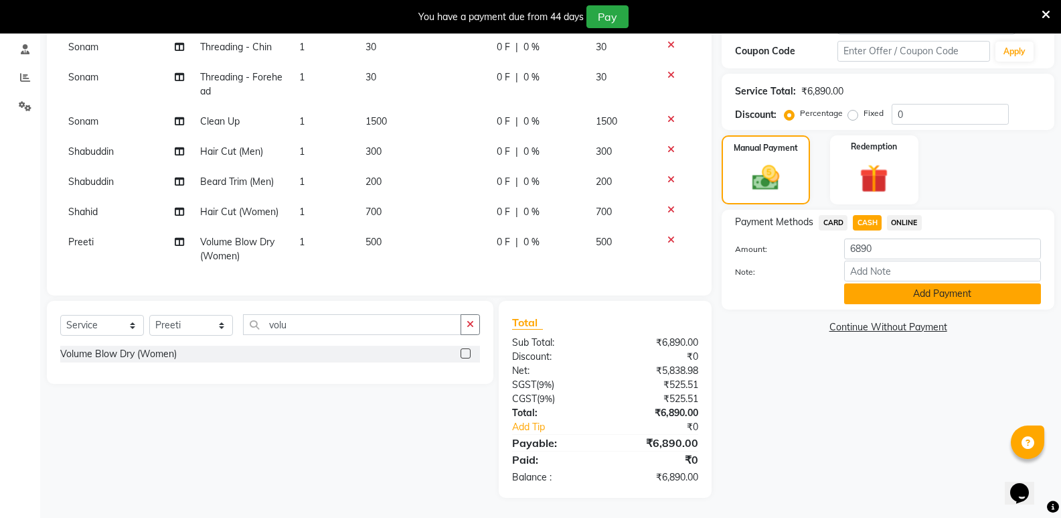
click at [887, 297] on button "Add Payment" at bounding box center [942, 293] width 197 height 21
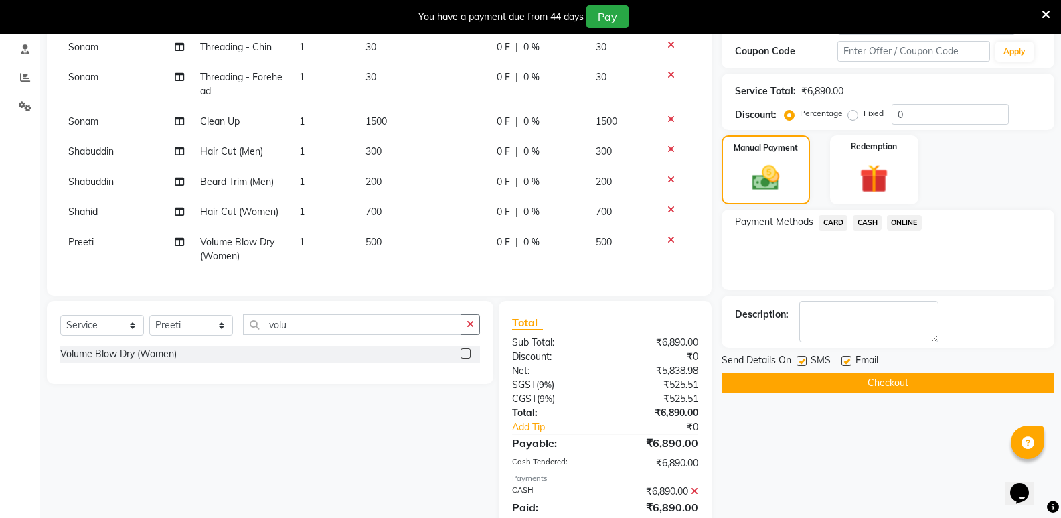
click at [879, 387] on button "Checkout" at bounding box center [888, 382] width 333 height 21
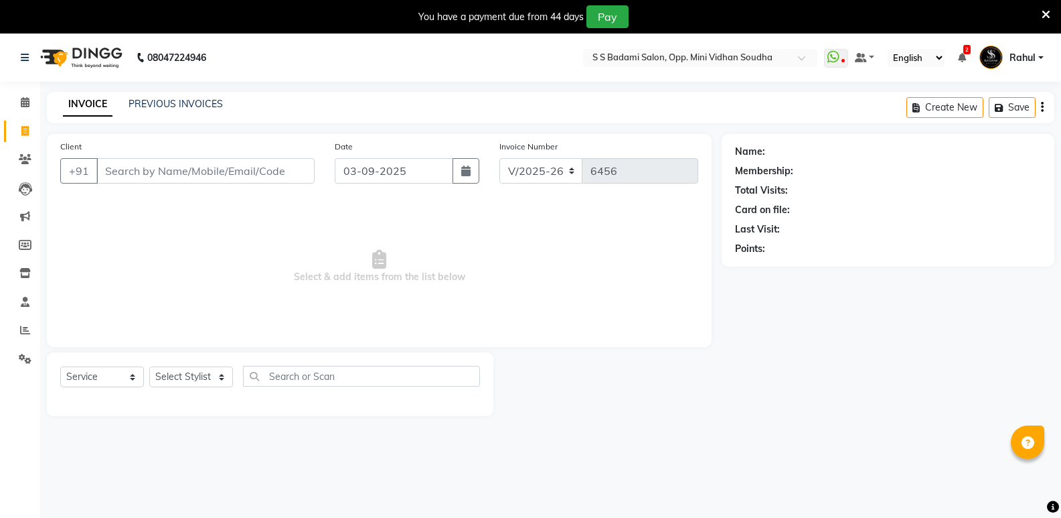
select select "4533"
select select "service"
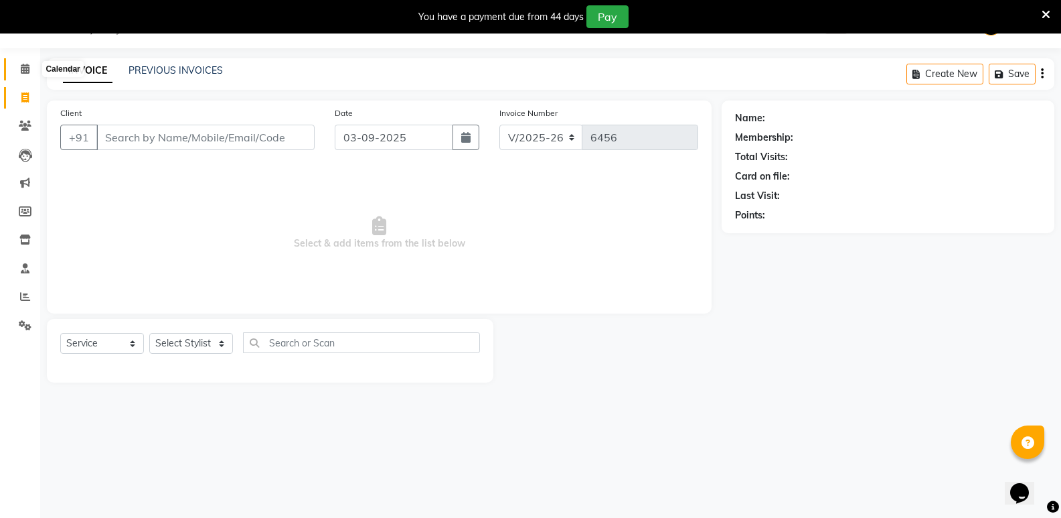
click at [26, 72] on icon at bounding box center [25, 69] width 9 height 10
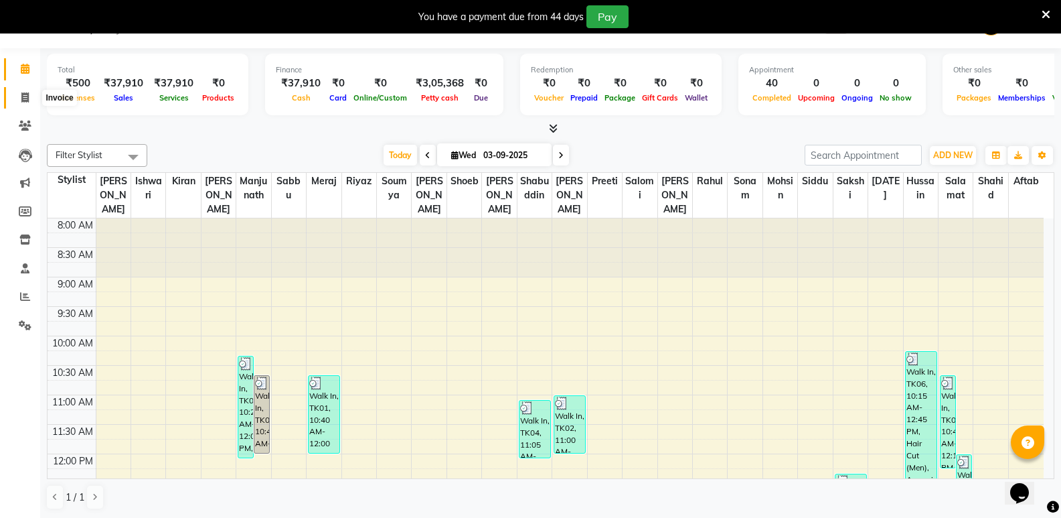
click at [25, 97] on icon at bounding box center [24, 97] width 7 height 10
select select "service"
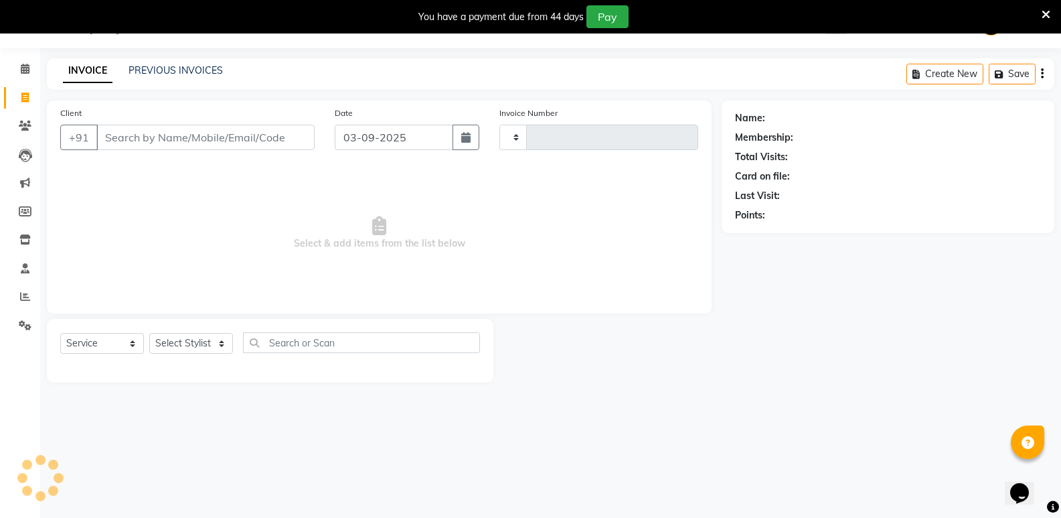
type input "6467"
select select "4533"
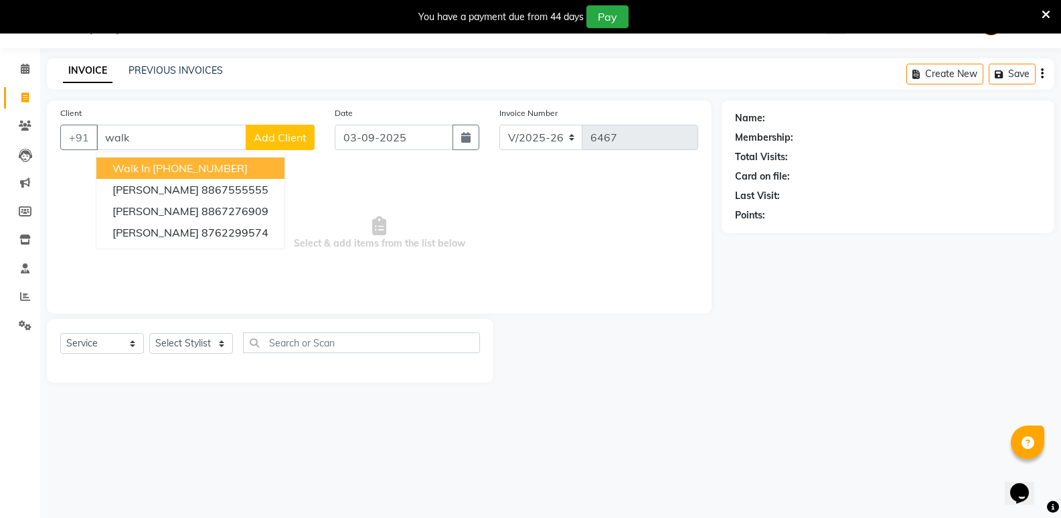
click at [216, 169] on ngb-highlight "[PHONE_NUMBER]" at bounding box center [200, 167] width 95 height 13
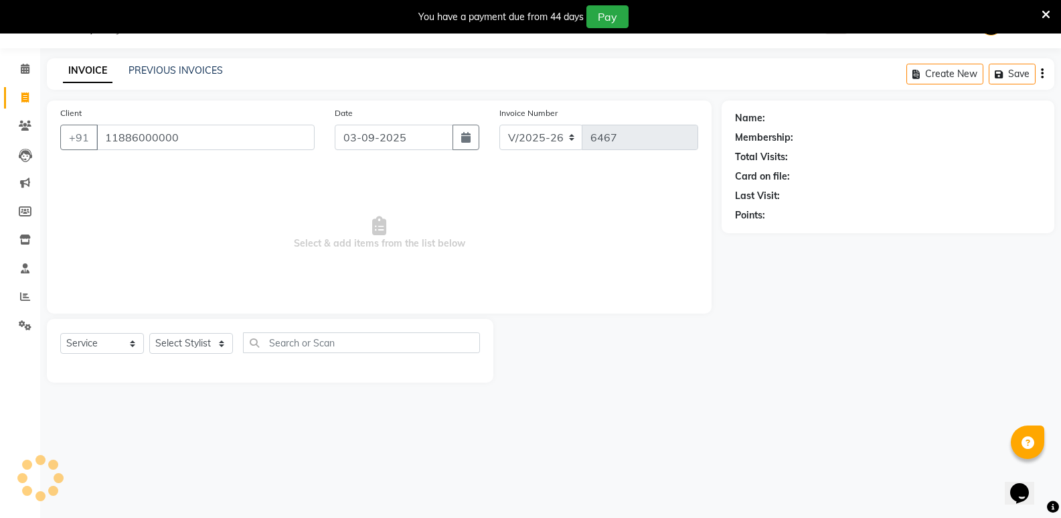
type input "11886000000"
click at [196, 349] on select "Select Stylist [PERSON_NAME] [PERSON_NAME] Mallu Manjunath Marmma [PERSON_NAME]…" at bounding box center [191, 343] width 84 height 21
select select "25907"
click at [149, 333] on select "Select Stylist [PERSON_NAME] [PERSON_NAME] Mallu Manjunath Marmma [PERSON_NAME]…" at bounding box center [191, 343] width 84 height 21
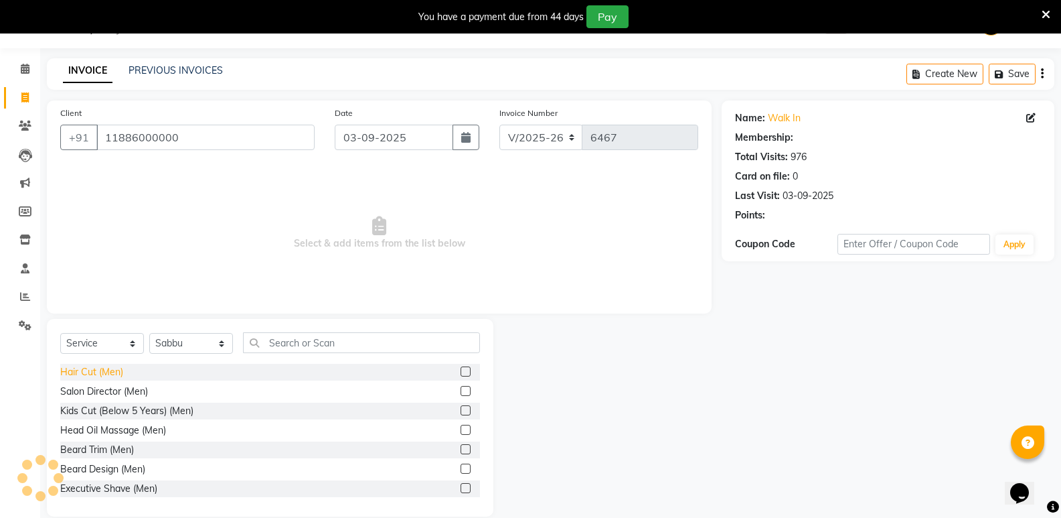
click at [78, 373] on div "Hair Cut (Men)" at bounding box center [91, 372] width 63 height 14
checkbox input "true"
select select "1: Object"
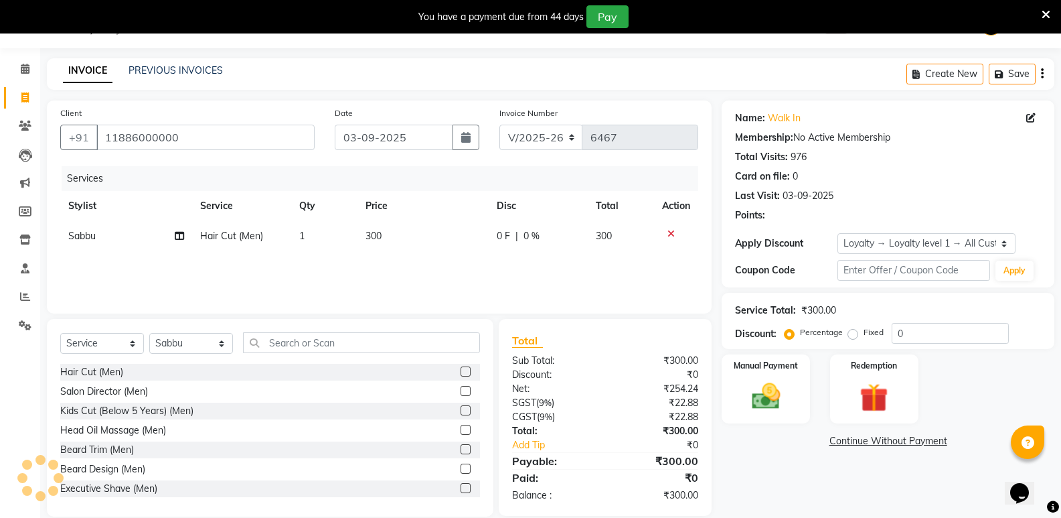
checkbox input "false"
click at [207, 348] on select "Select Stylist [PERSON_NAME] [PERSON_NAME] Mallu Manjunath Marmma [PERSON_NAME]…" at bounding box center [191, 343] width 84 height 21
select select "88232"
click at [149, 333] on select "Select Stylist [PERSON_NAME] [PERSON_NAME] Mallu Manjunath Marmma [PERSON_NAME]…" at bounding box center [191, 343] width 84 height 21
click at [75, 368] on div "Hair Cut (Men)" at bounding box center [91, 372] width 63 height 14
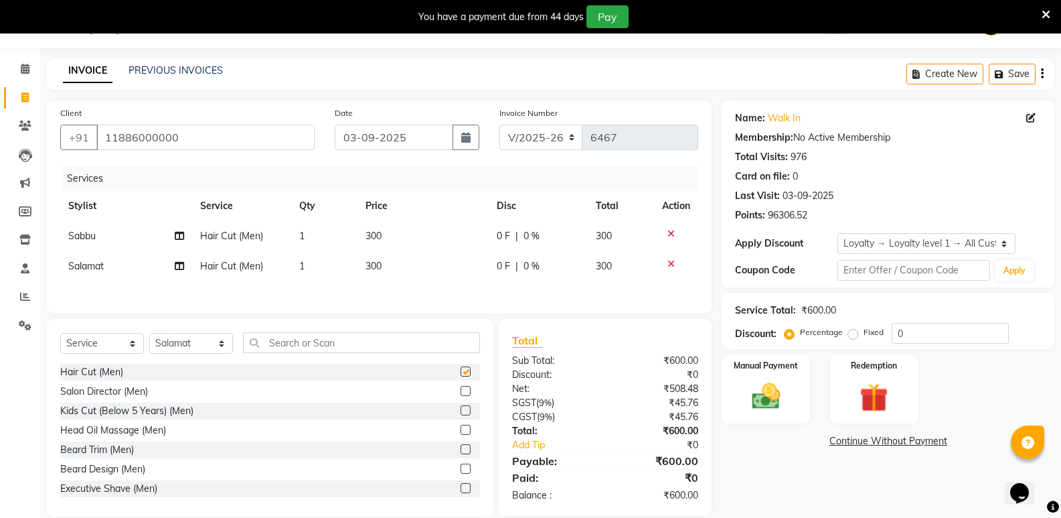
checkbox input "false"
click at [326, 353] on input "text" at bounding box center [361, 342] width 237 height 21
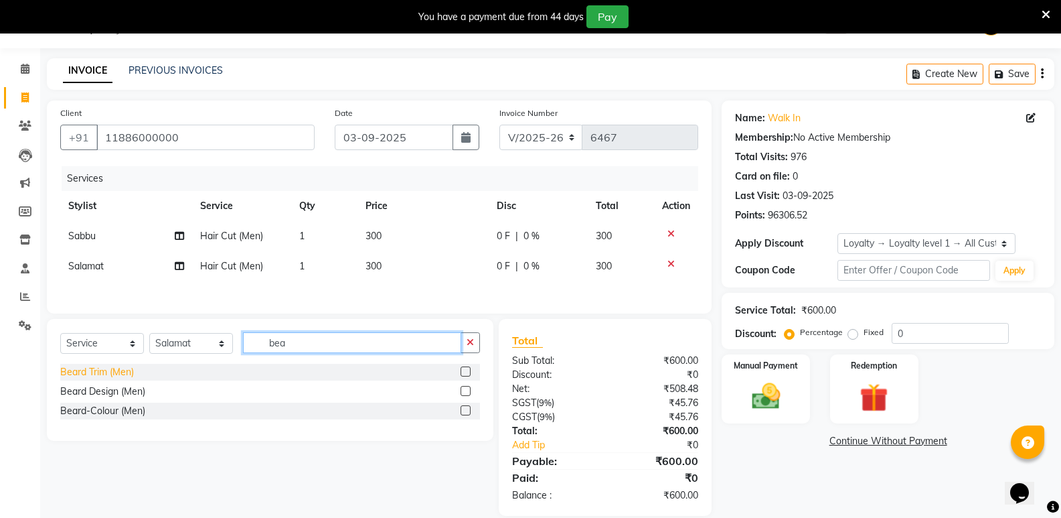
type input "bea"
click at [98, 374] on div "Beard Trim (Men)" at bounding box center [97, 372] width 74 height 14
checkbox input "false"
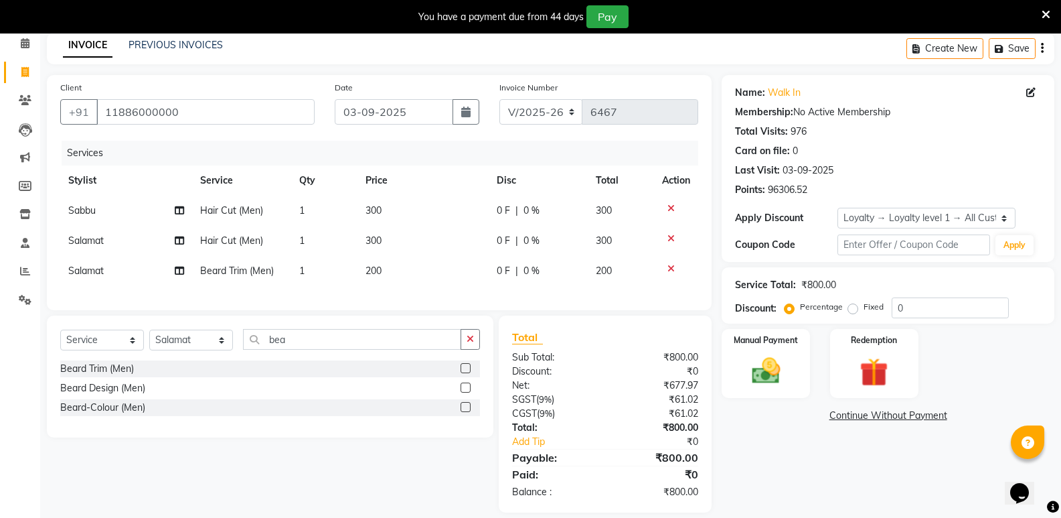
scroll to position [84, 0]
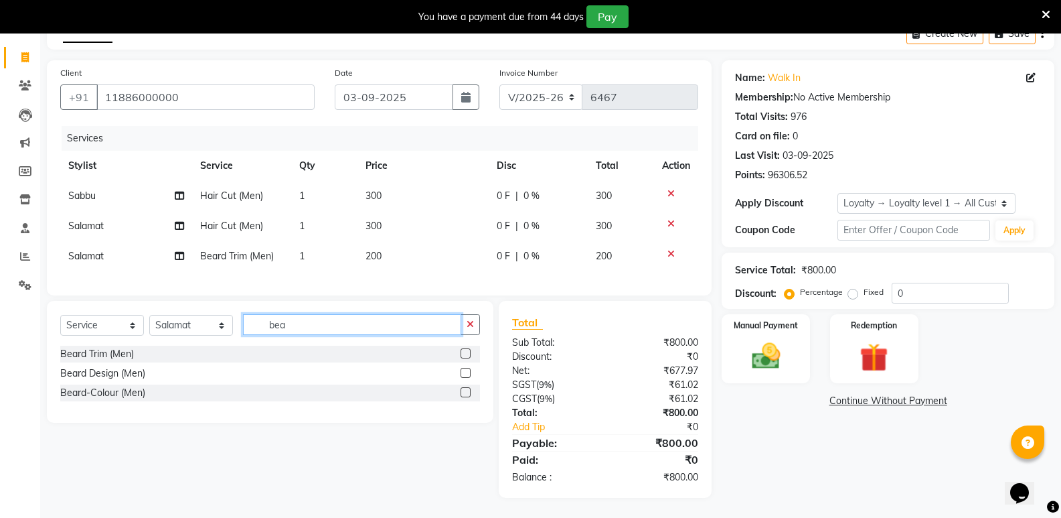
drag, startPoint x: 311, startPoint y: 333, endPoint x: 200, endPoint y: 340, distance: 110.7
click at [200, 340] on div "Select Service Product Membership Package Voucher Prepaid Gift Card Select Styl…" at bounding box center [270, 329] width 420 height 31
click at [184, 327] on select "Select Stylist [PERSON_NAME] [PERSON_NAME] Mallu Manjunath Marmma [PERSON_NAME]…" at bounding box center [191, 325] width 84 height 21
select select "70683"
click at [149, 315] on select "Select Stylist [PERSON_NAME] [PERSON_NAME] Mallu Manjunath Marmma [PERSON_NAME]…" at bounding box center [191, 325] width 84 height 21
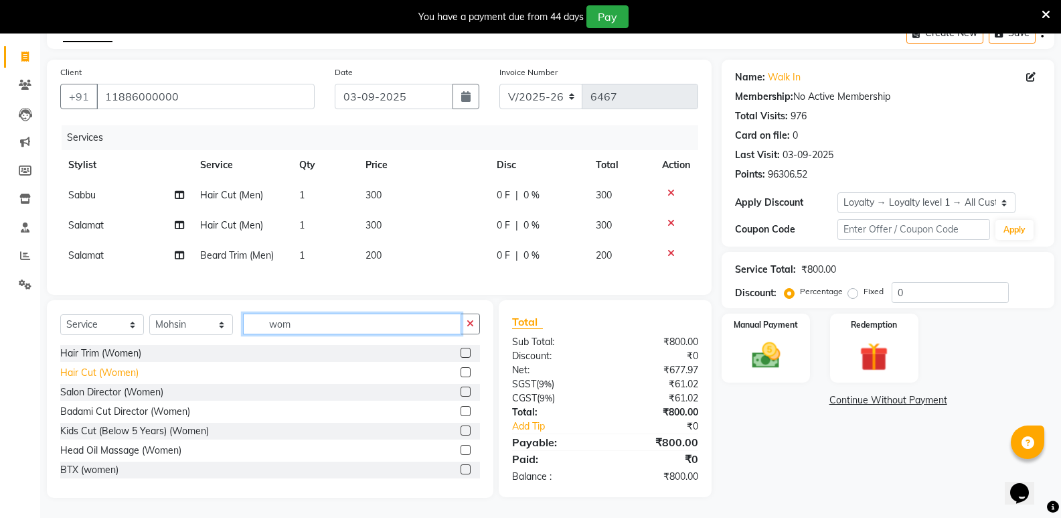
type input "wom"
click at [82, 372] on div "Hair Cut (Women)" at bounding box center [99, 373] width 78 height 14
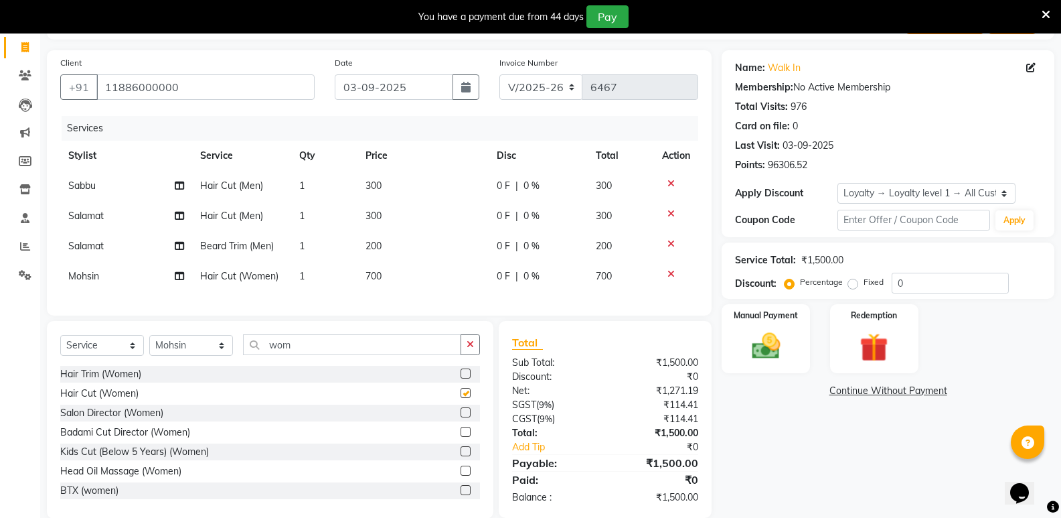
checkbox input "false"
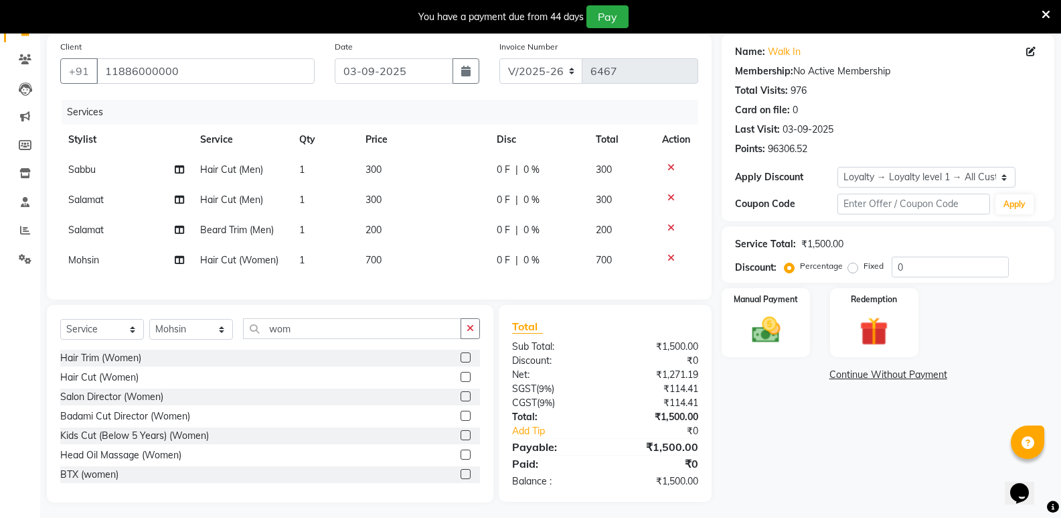
scroll to position [115, 0]
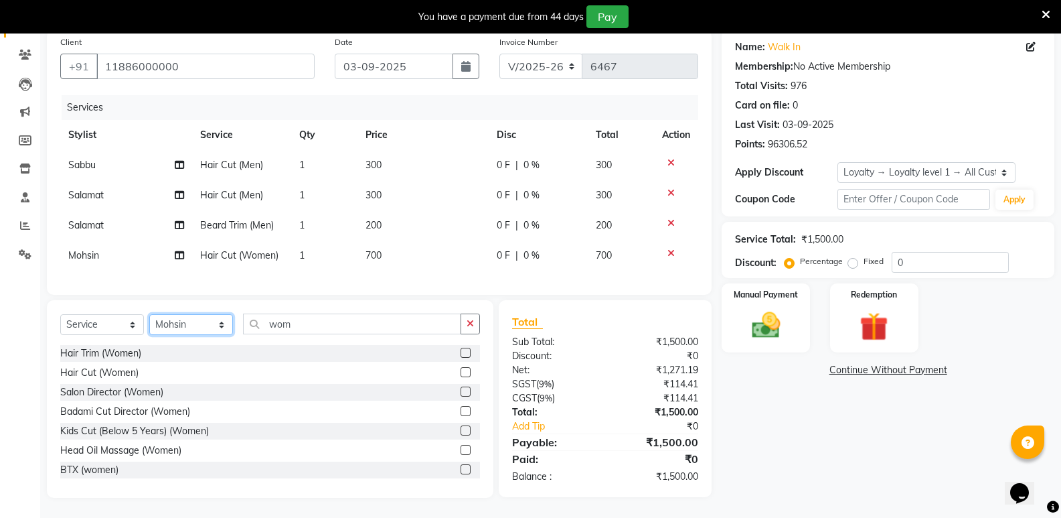
click at [171, 327] on select "Select Stylist [PERSON_NAME] [PERSON_NAME] Mallu Manjunath Marmma [PERSON_NAME]…" at bounding box center [191, 324] width 84 height 21
select select "87807"
click at [149, 314] on select "Select Stylist [PERSON_NAME] [PERSON_NAME] Mallu Manjunath Marmma [PERSON_NAME]…" at bounding box center [191, 324] width 84 height 21
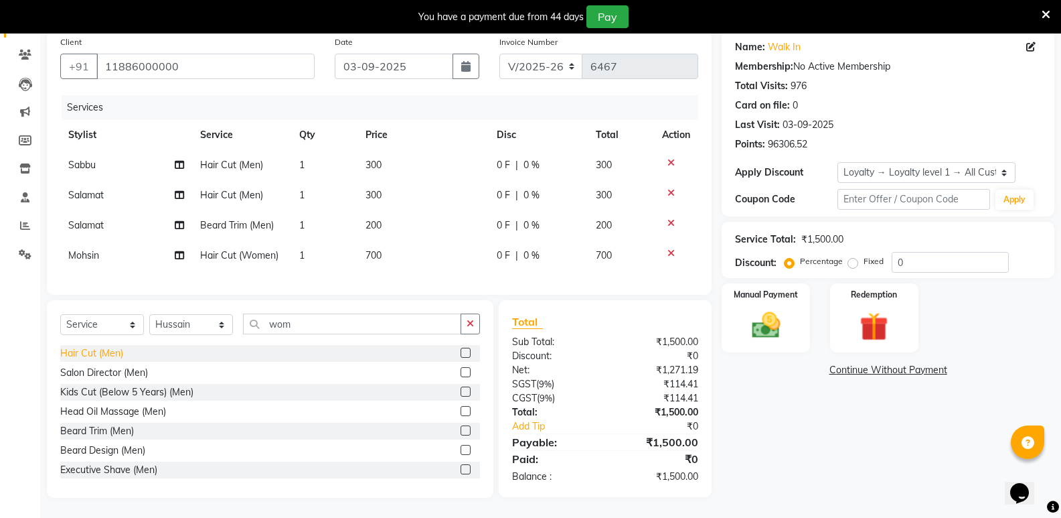
click at [95, 348] on div "Hair Cut (Men)" at bounding box center [91, 353] width 63 height 14
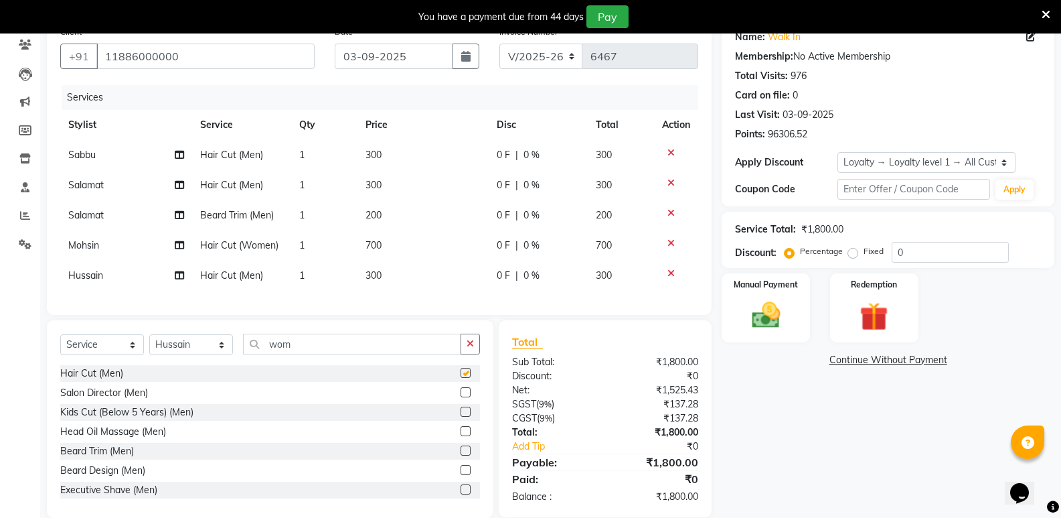
checkbox input "false"
drag, startPoint x: 323, startPoint y: 356, endPoint x: 252, endPoint y: 362, distance: 71.2
click at [252, 354] on input "wom" at bounding box center [352, 343] width 218 height 21
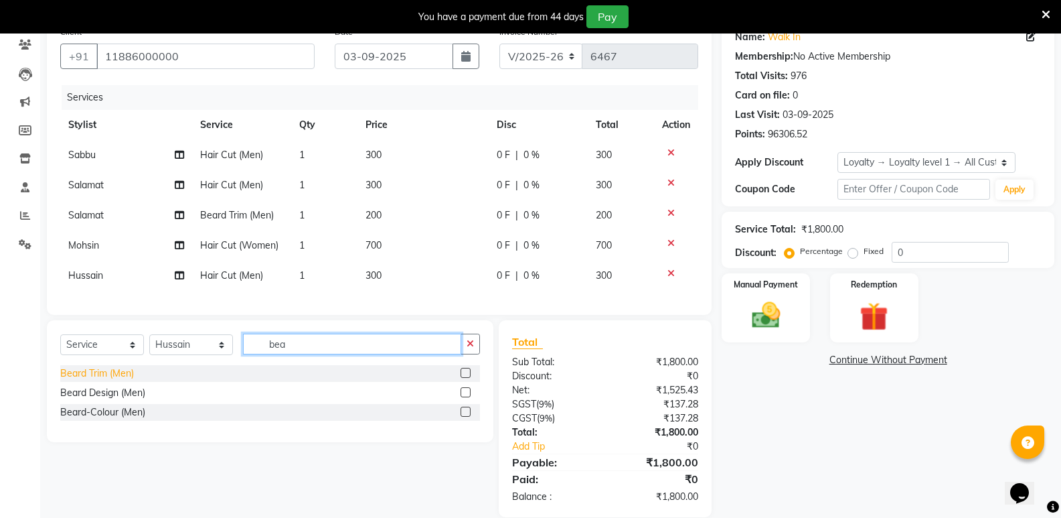
type input "bea"
click at [122, 380] on div "Beard Trim (Men)" at bounding box center [97, 373] width 74 height 14
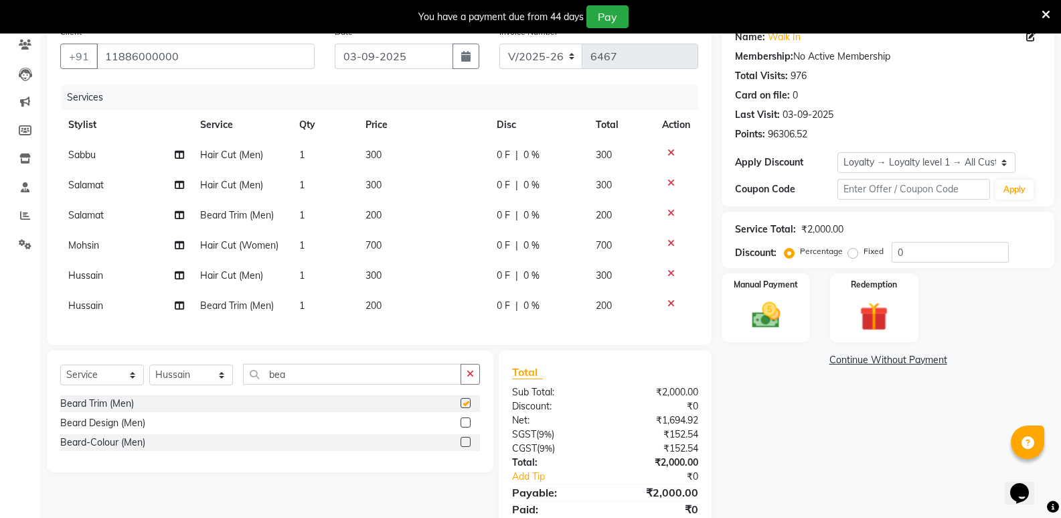
checkbox input "false"
drag, startPoint x: 192, startPoint y: 384, endPoint x: 180, endPoint y: 376, distance: 14.5
click at [192, 384] on select "Select Stylist [PERSON_NAME] [PERSON_NAME] Mallu Manjunath Marmma [PERSON_NAME]…" at bounding box center [191, 374] width 84 height 21
select select "43648"
click at [149, 374] on select "Select Stylist [PERSON_NAME] [PERSON_NAME] Mallu Manjunath Marmma [PERSON_NAME]…" at bounding box center [191, 374] width 84 height 21
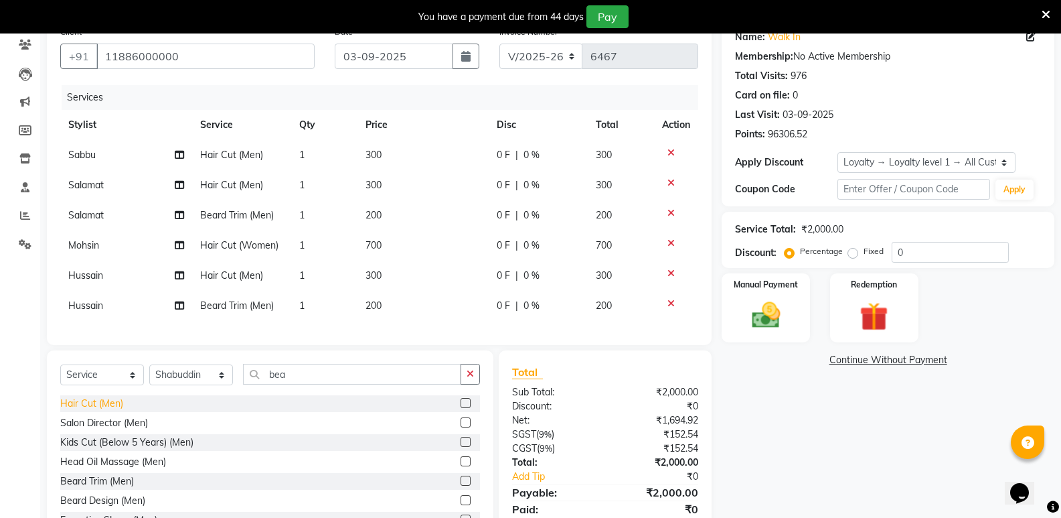
click at [117, 409] on div "Hair Cut (Men)" at bounding box center [91, 403] width 63 height 14
checkbox input "false"
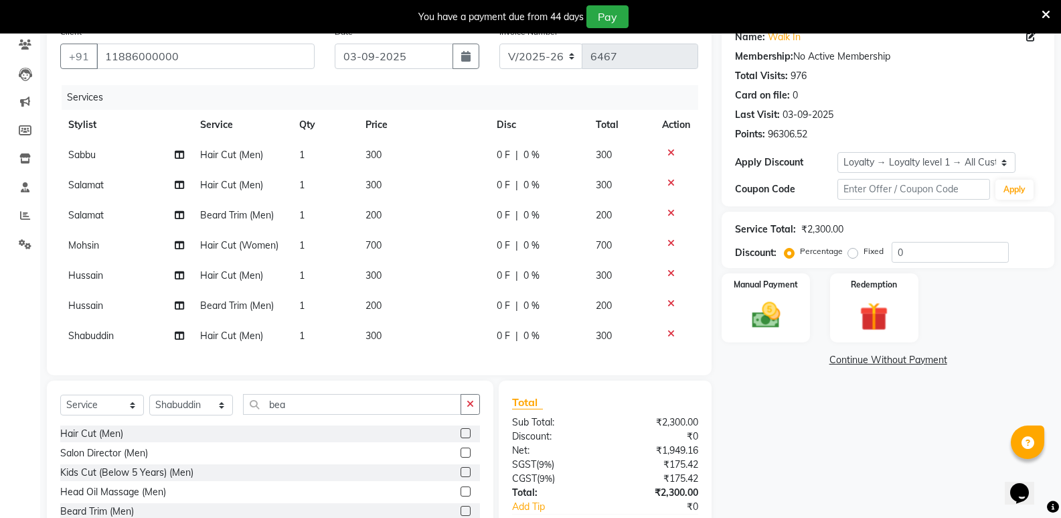
scroll to position [205, 0]
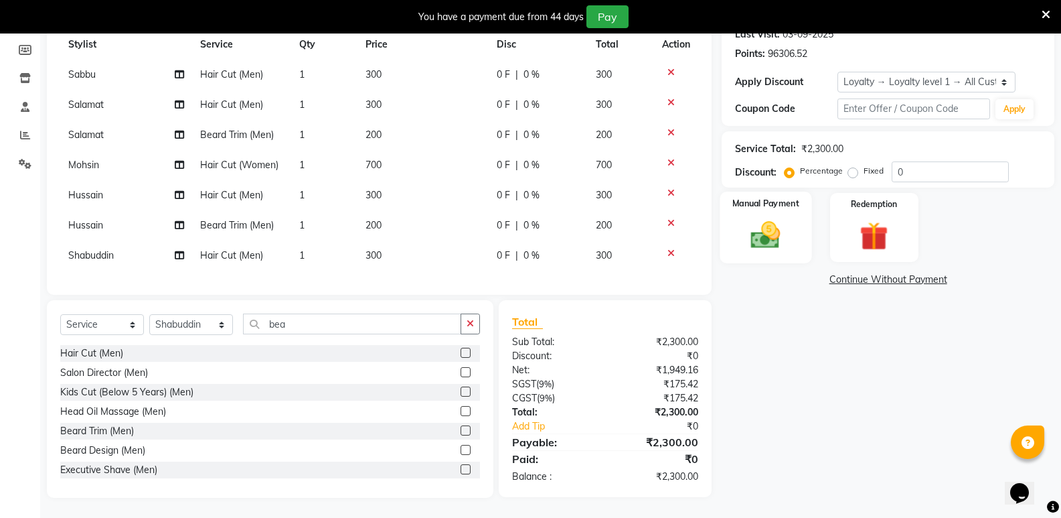
click at [776, 234] on img at bounding box center [766, 235] width 48 height 34
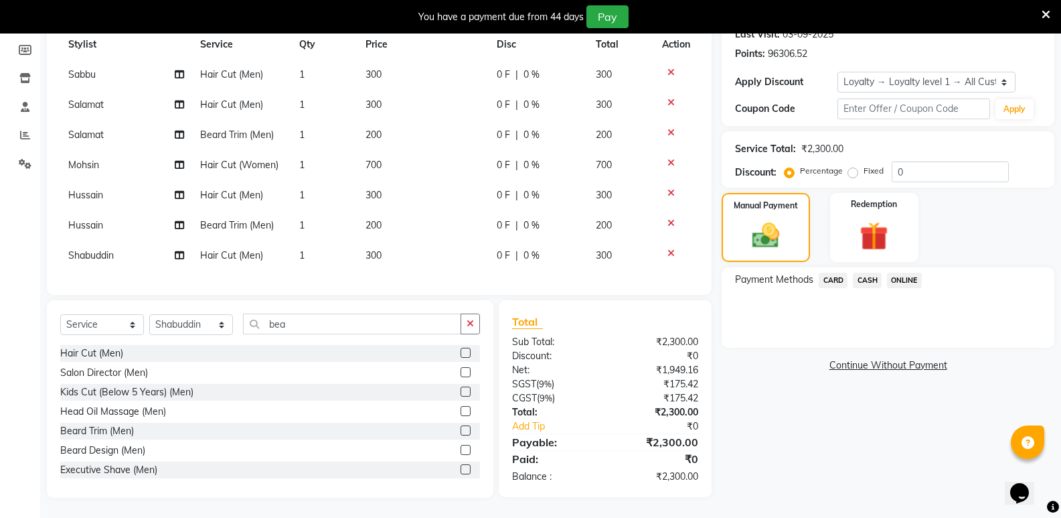
click at [867, 273] on span "CASH" at bounding box center [867, 280] width 29 height 15
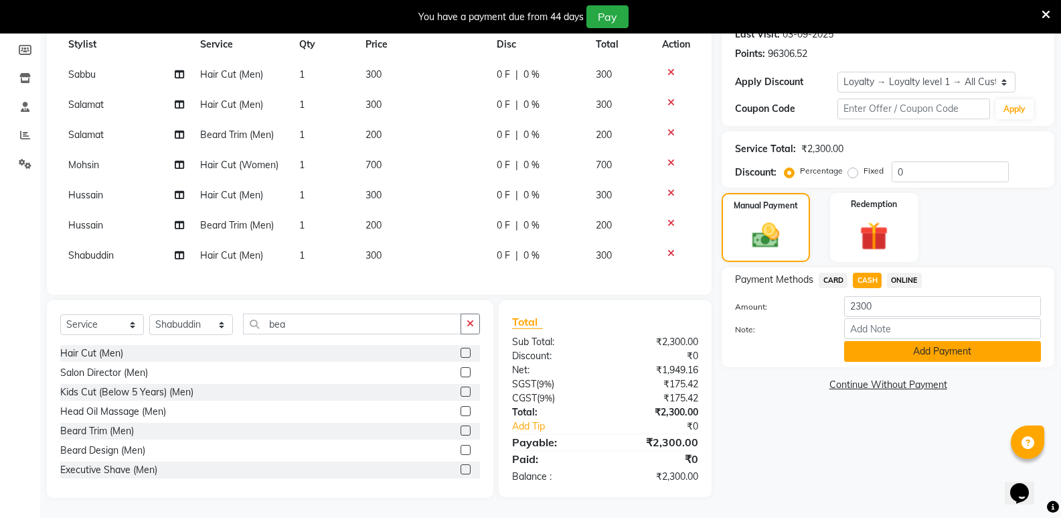
click at [879, 342] on button "Add Payment" at bounding box center [942, 351] width 197 height 21
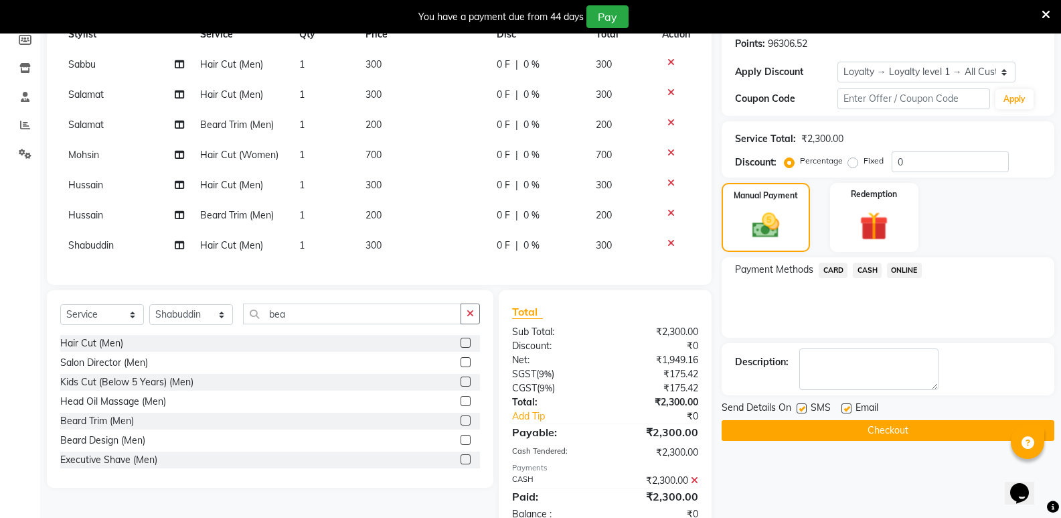
click at [897, 420] on button "Checkout" at bounding box center [888, 430] width 333 height 21
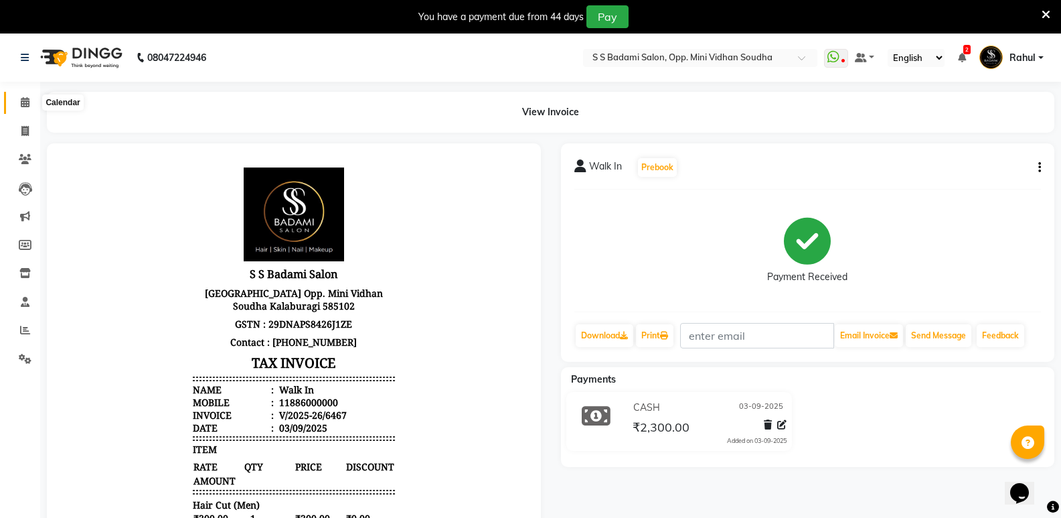
click at [22, 104] on icon at bounding box center [25, 102] width 9 height 10
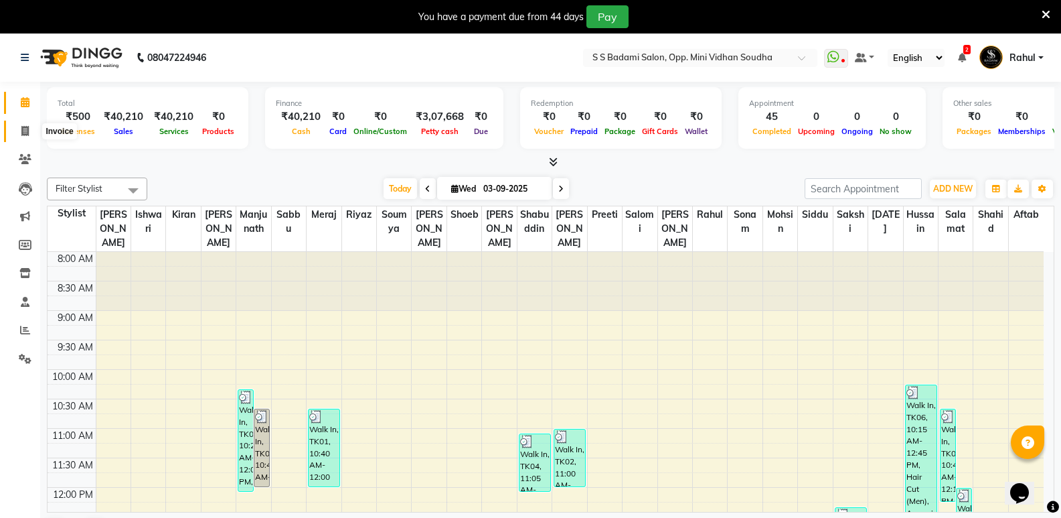
click at [22, 126] on icon at bounding box center [24, 131] width 7 height 10
select select "service"
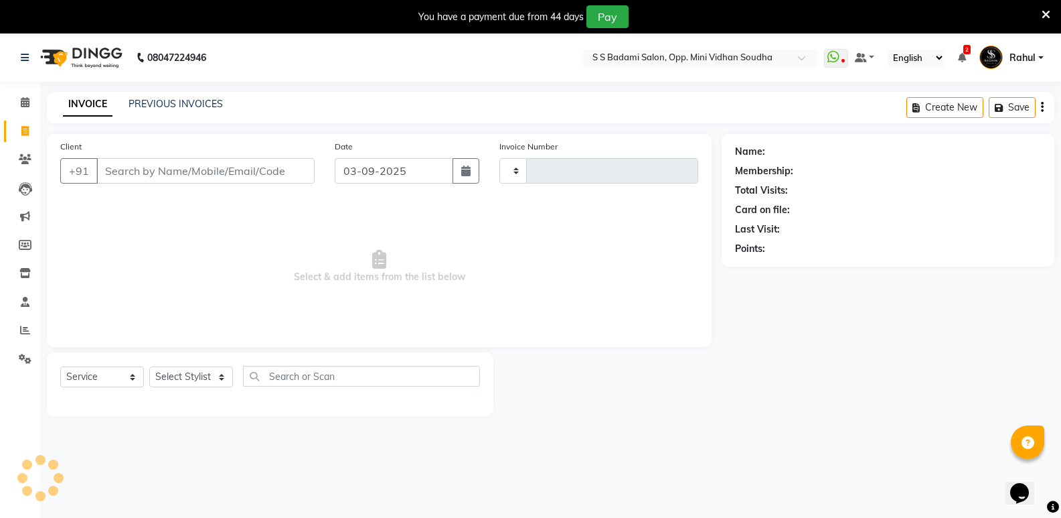
type input "6468"
select select "4533"
click at [21, 104] on icon at bounding box center [25, 102] width 9 height 10
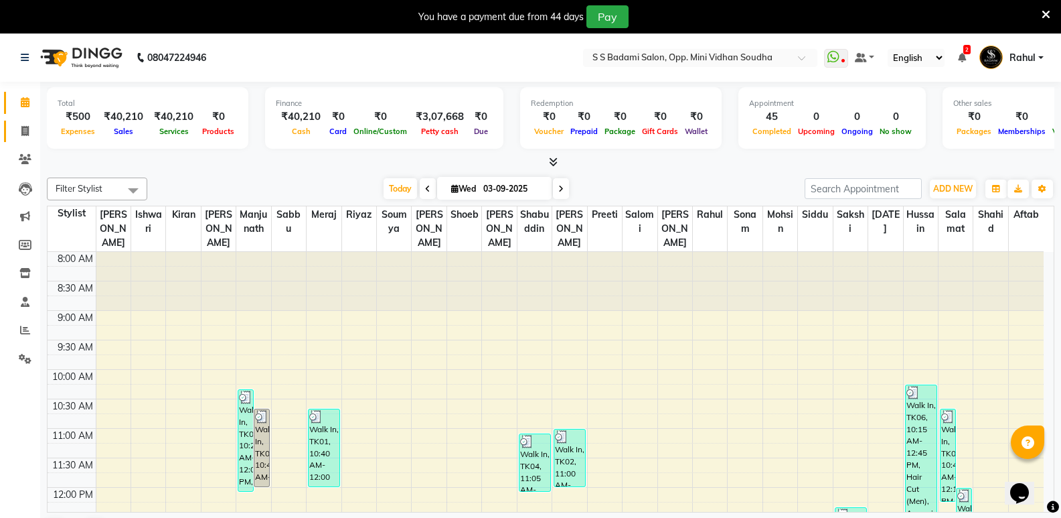
click at [21, 123] on link "Invoice" at bounding box center [20, 132] width 32 height 22
select select "4533"
select select "service"
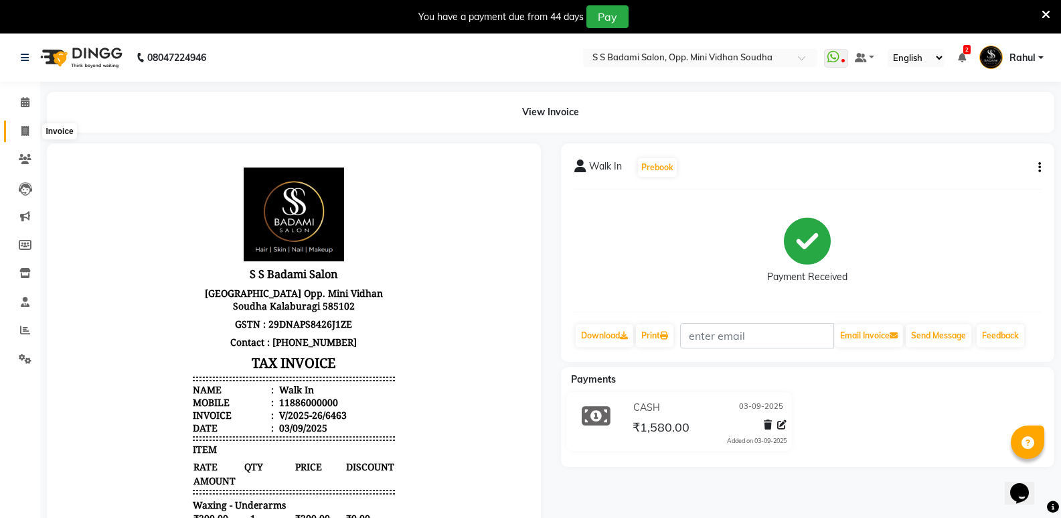
click at [27, 131] on icon at bounding box center [24, 131] width 7 height 10
select select "4533"
select select "service"
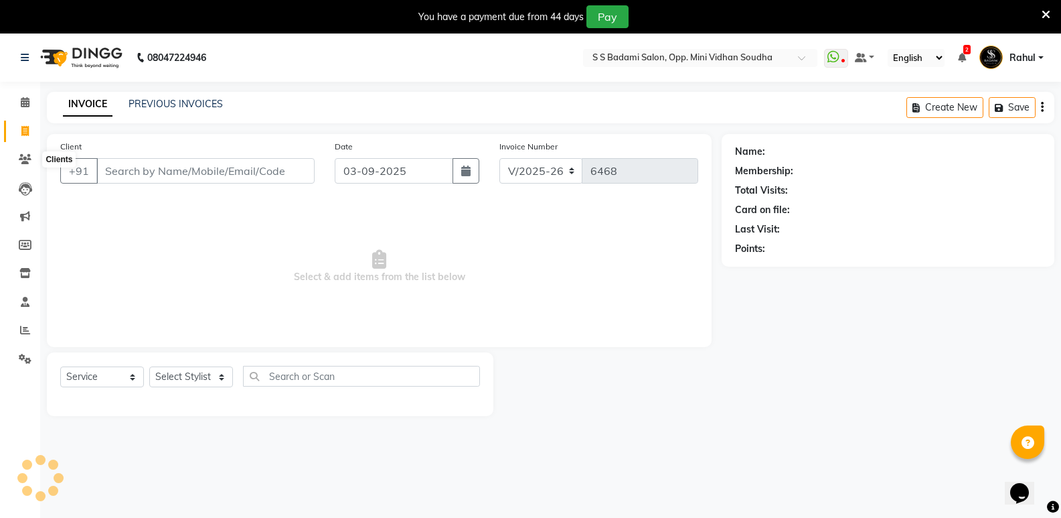
scroll to position [33, 0]
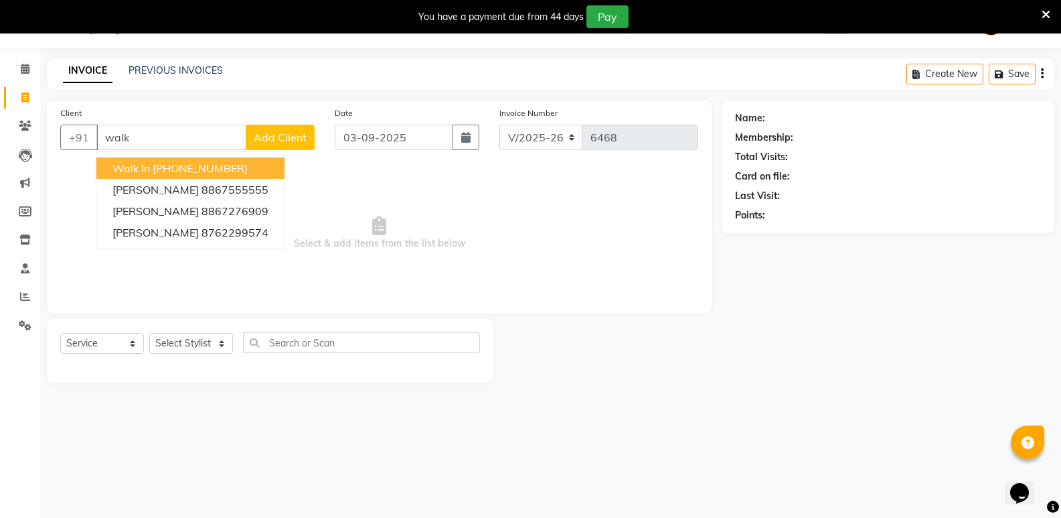
click at [147, 165] on span "Walk In" at bounding box center [132, 167] width 38 height 13
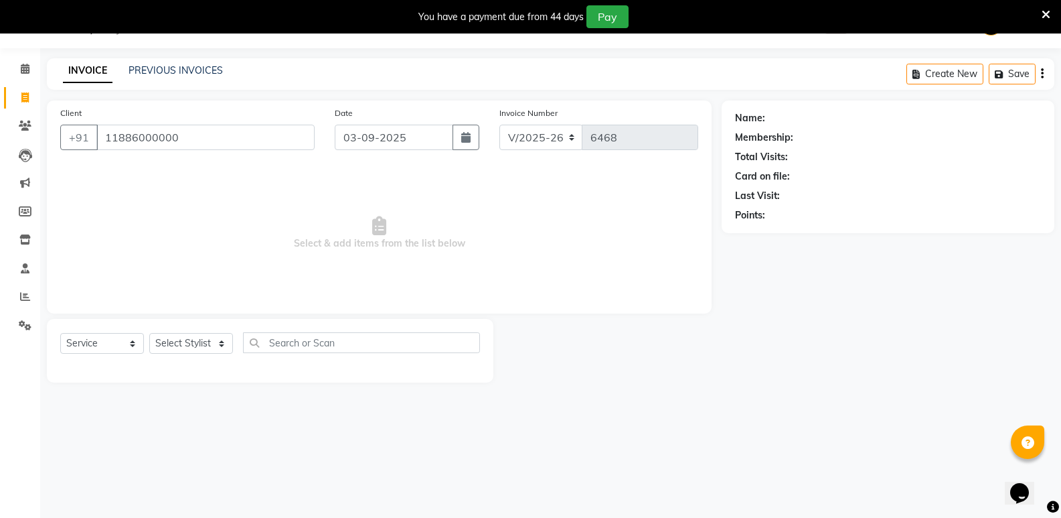
type input "11886000000"
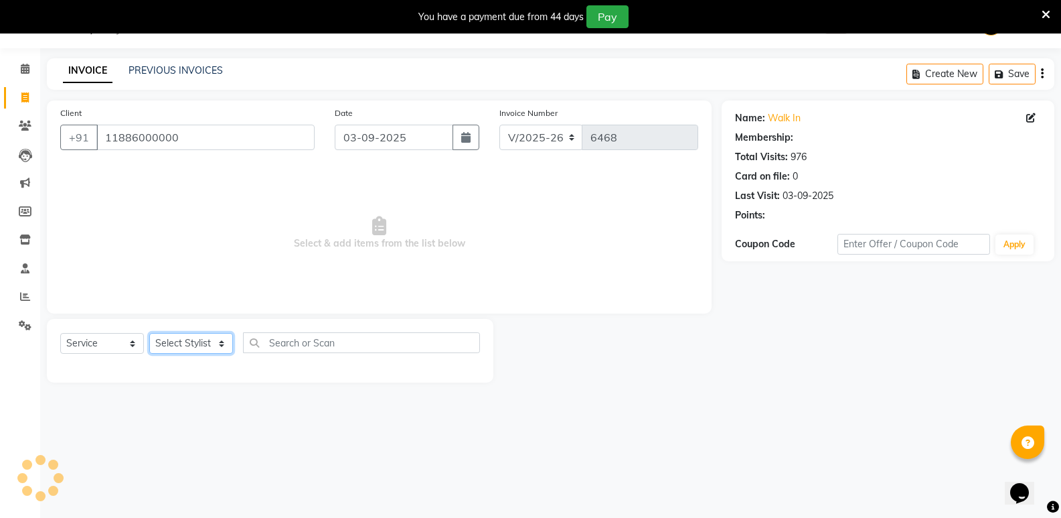
click at [183, 350] on select "Select Stylist [PERSON_NAME] [PERSON_NAME] Mallu Manjunath Marmma [PERSON_NAME]…" at bounding box center [191, 343] width 84 height 21
select select "1: Object"
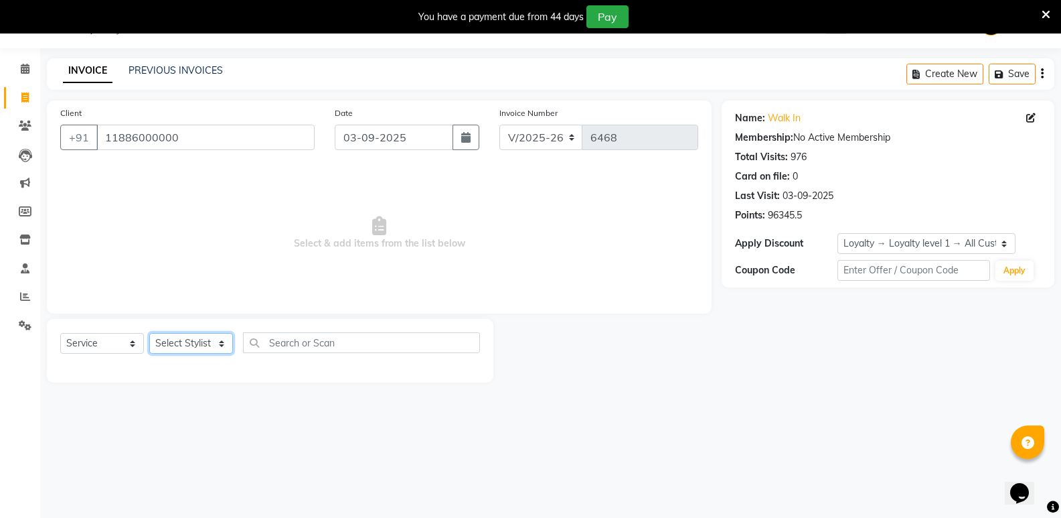
select select "50304"
click at [149, 333] on select "Select Stylist [PERSON_NAME] [PERSON_NAME] Mallu Manjunath Marmma [PERSON_NAME]…" at bounding box center [191, 343] width 84 height 21
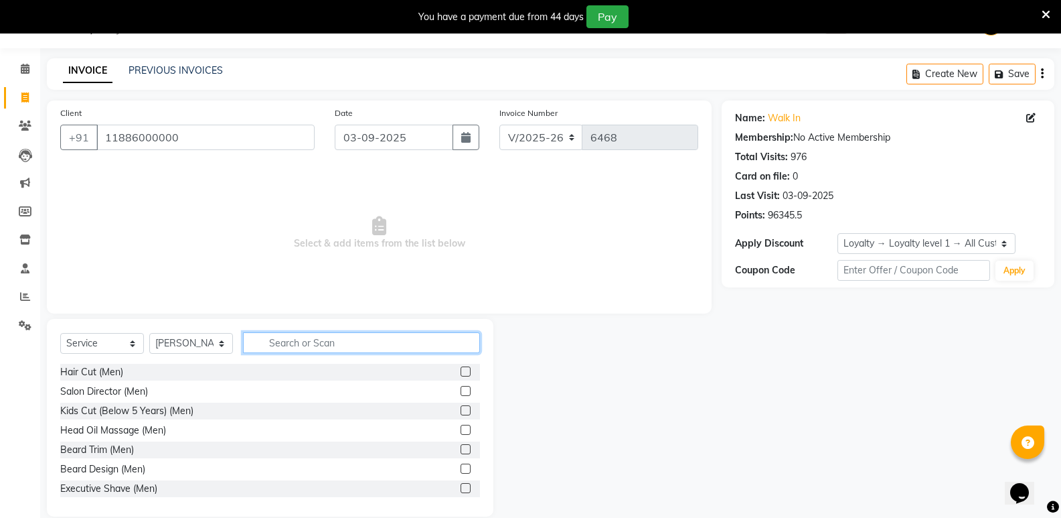
click at [380, 341] on input "text" at bounding box center [361, 342] width 237 height 21
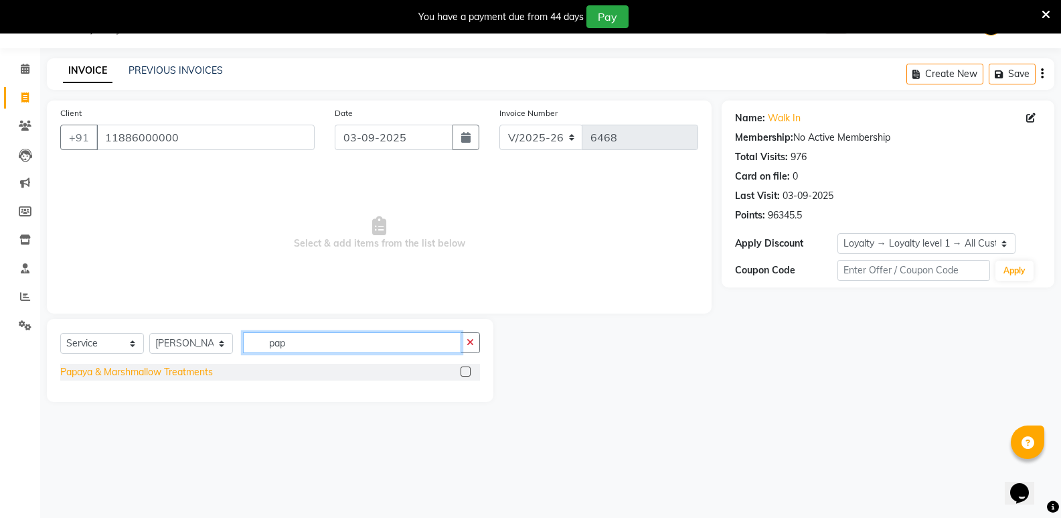
type input "pap"
click at [209, 369] on div "Papaya & Marshmallow Treatments" at bounding box center [136, 372] width 153 height 14
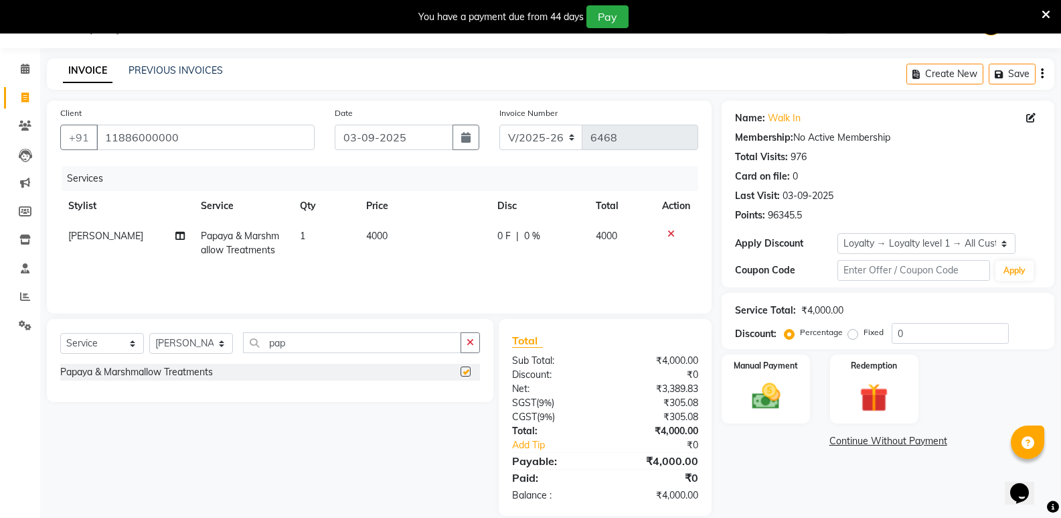
checkbox input "false"
drag, startPoint x: 314, startPoint y: 346, endPoint x: 214, endPoint y: 354, distance: 100.1
click at [214, 354] on div "Select Service Product Membership Package Voucher Prepaid Gift Card Select Styl…" at bounding box center [270, 347] width 420 height 31
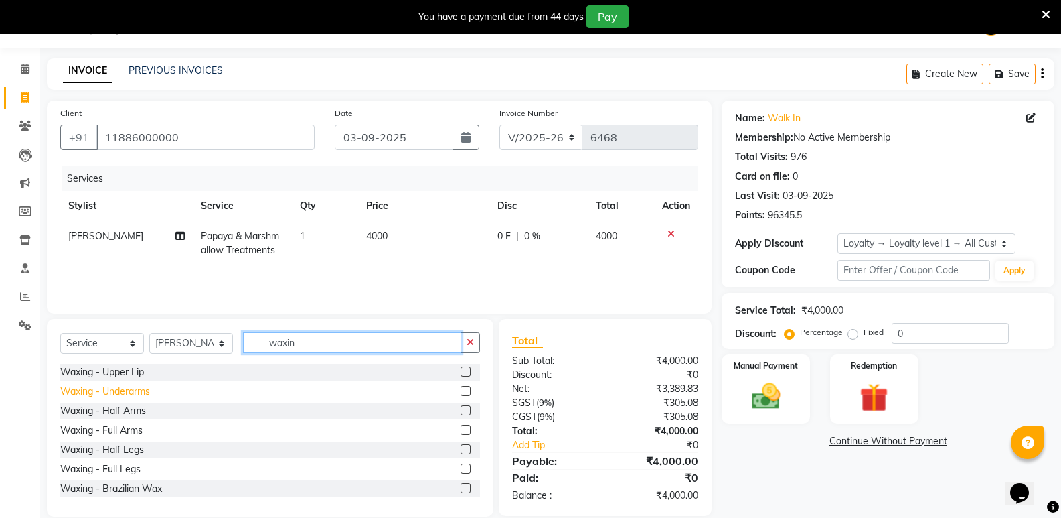
type input "waxin"
click at [133, 390] on div "Waxing - Underarms" at bounding box center [105, 391] width 90 height 14
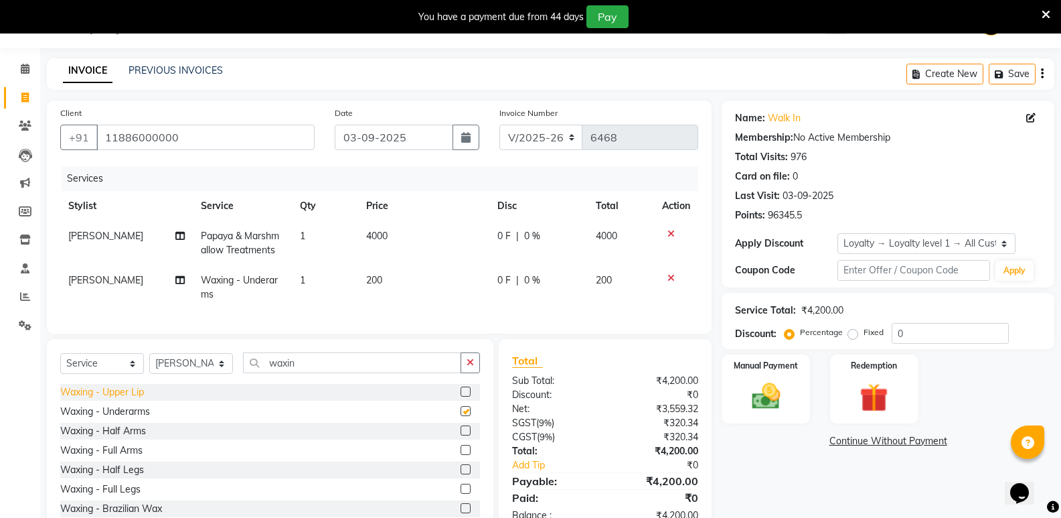
checkbox input "false"
click at [123, 457] on div "Waxing - Full Arms" at bounding box center [101, 450] width 82 height 14
checkbox input "false"
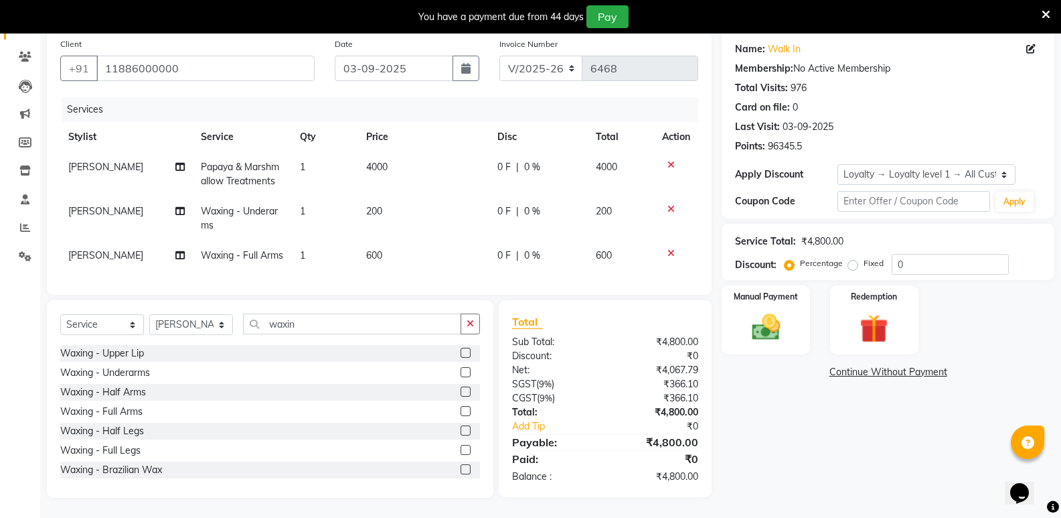
scroll to position [127, 0]
click at [130, 431] on div "Waxing - Half Legs" at bounding box center [102, 431] width 84 height 14
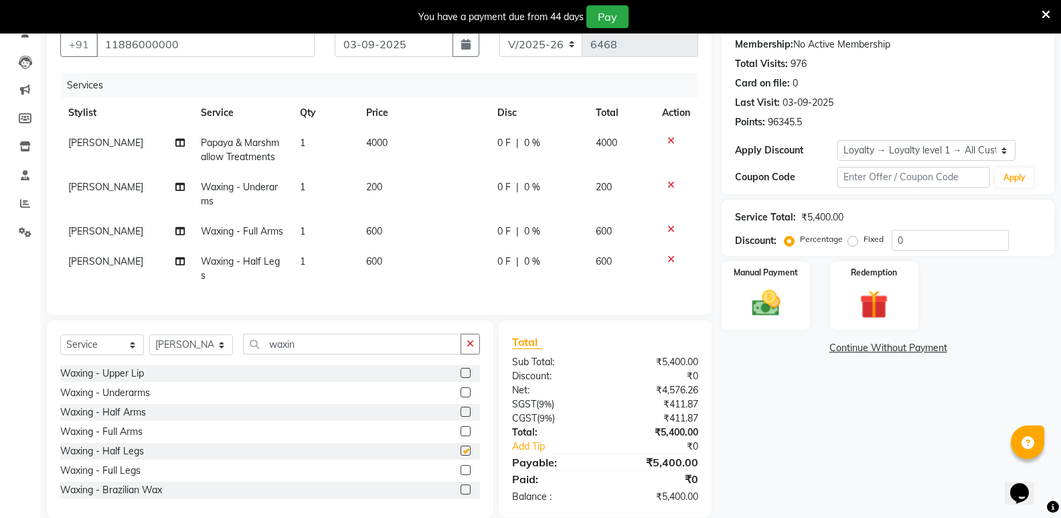
checkbox input "false"
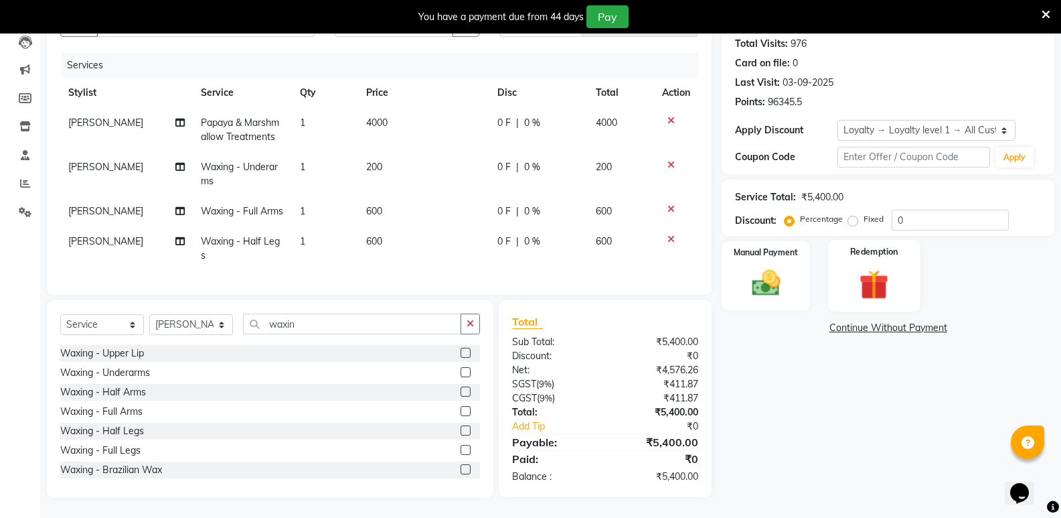
scroll to position [171, 0]
click at [731, 274] on div "Manual Payment" at bounding box center [767, 276] width 92 height 72
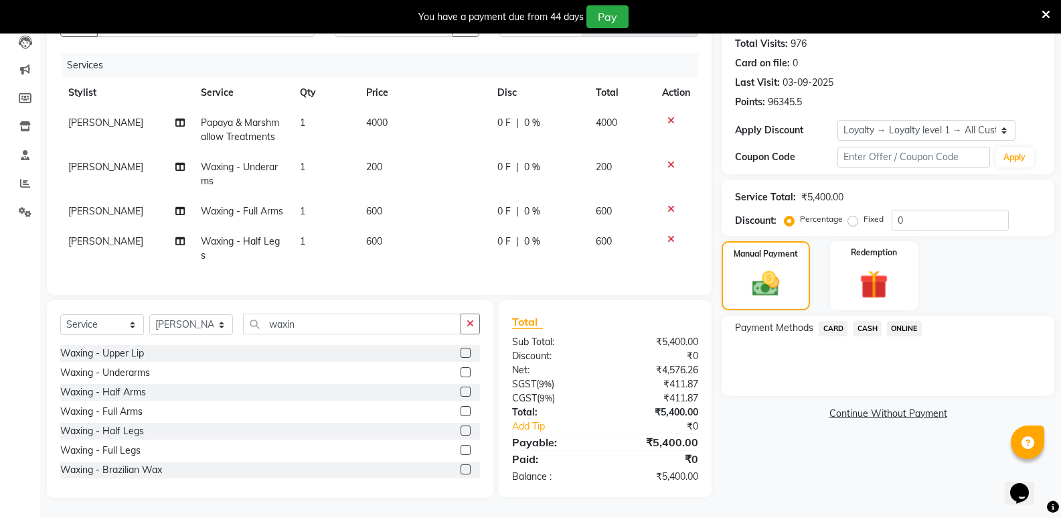
click at [858, 321] on span "CASH" at bounding box center [867, 328] width 29 height 15
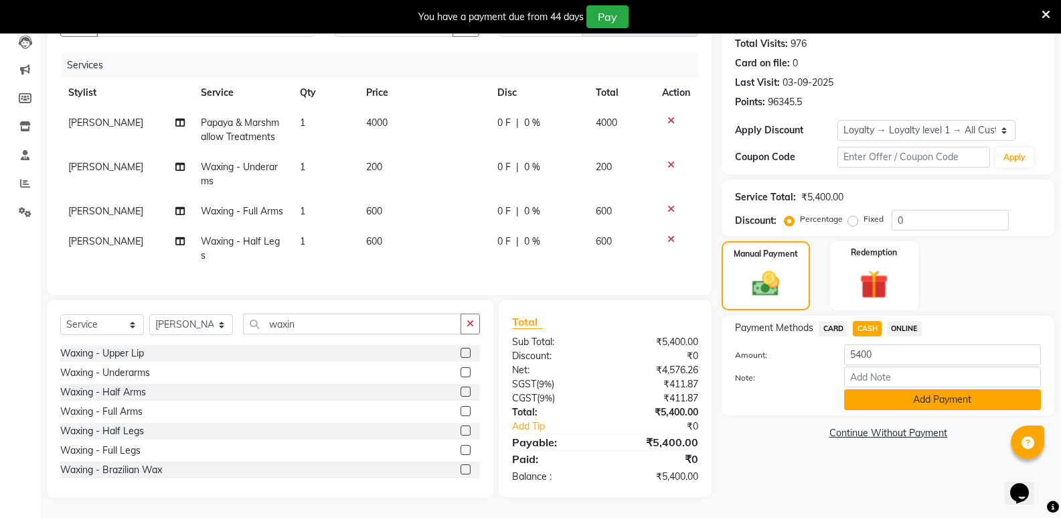
click at [877, 389] on button "Add Payment" at bounding box center [942, 399] width 197 height 21
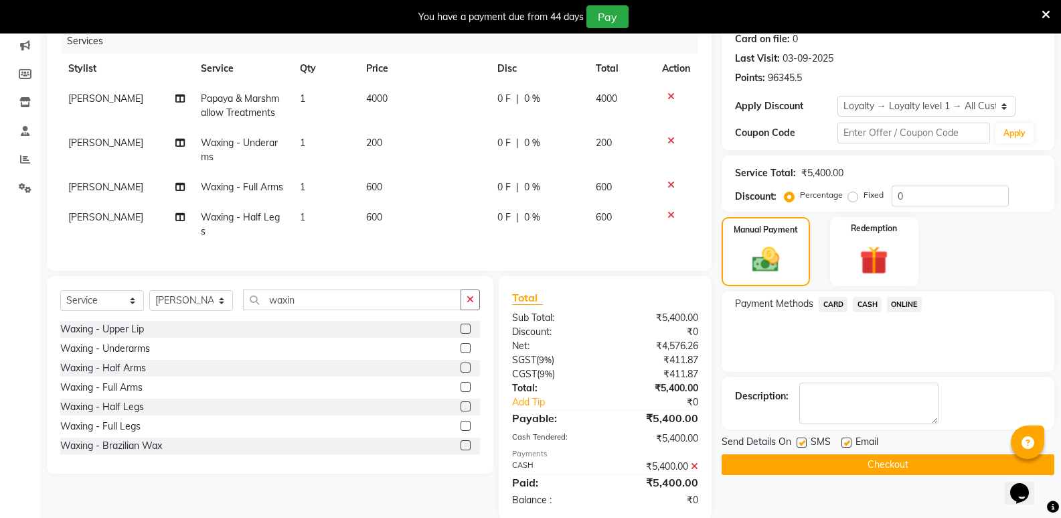
click at [890, 468] on button "Checkout" at bounding box center [888, 464] width 333 height 21
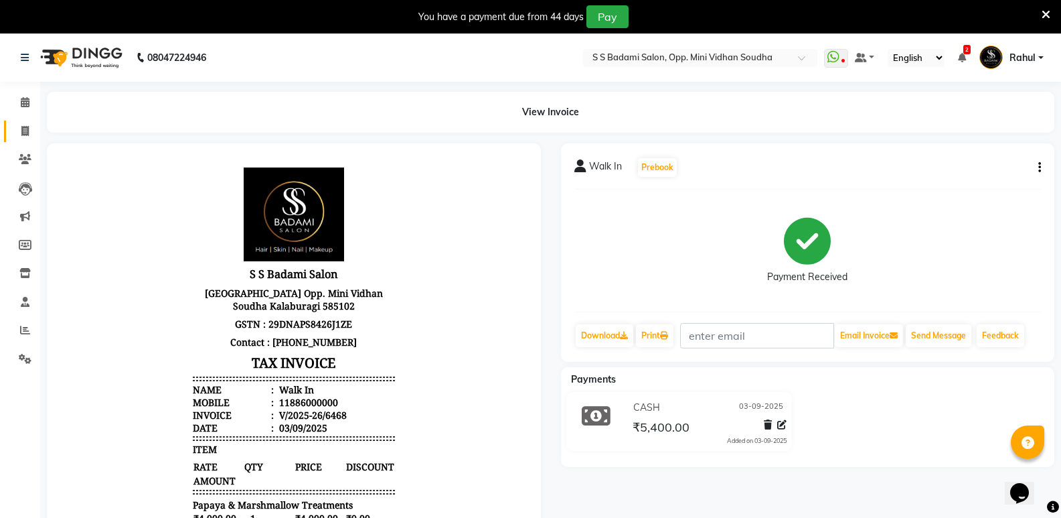
click at [26, 121] on link "Invoice" at bounding box center [20, 132] width 32 height 22
select select "service"
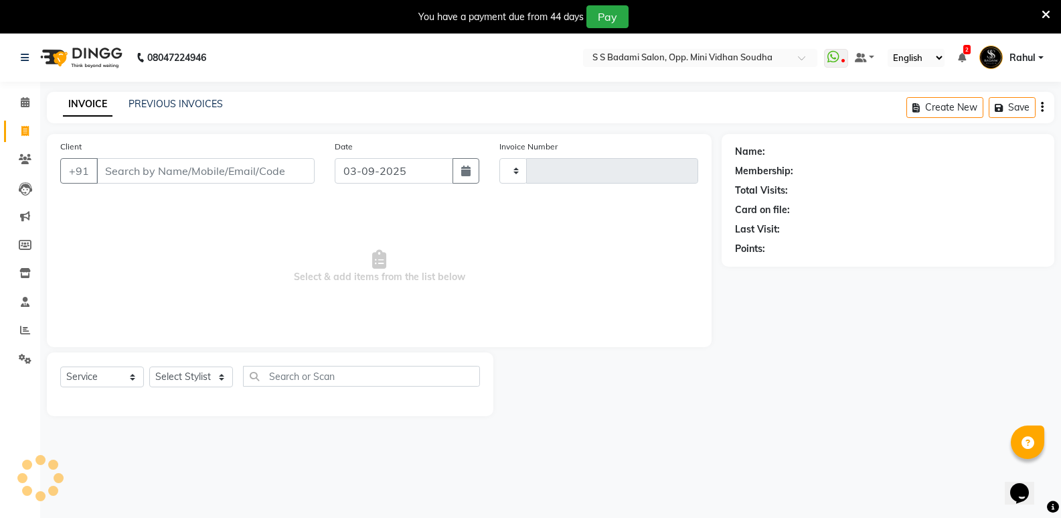
type input "6469"
select select "4533"
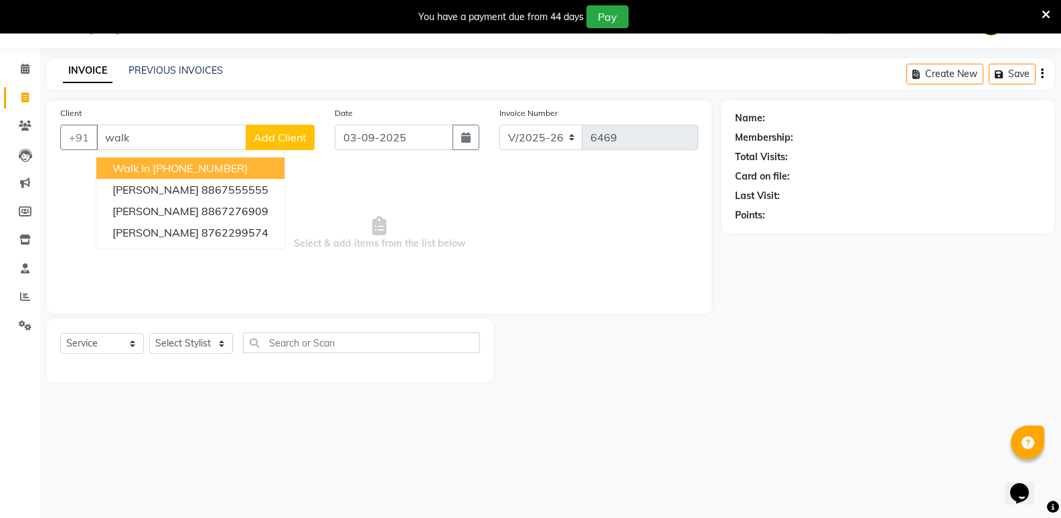
click at [184, 171] on ngb-highlight "[PHONE_NUMBER]" at bounding box center [200, 167] width 95 height 13
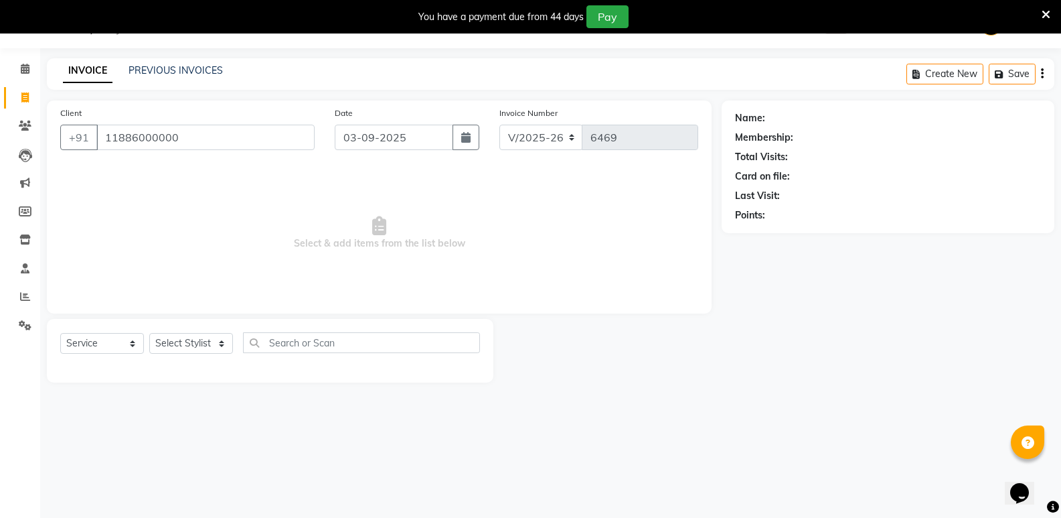
type input "11886000000"
click at [198, 348] on select "Select Stylist [PERSON_NAME] [PERSON_NAME] Mallu Manjunath Marmma [PERSON_NAME]…" at bounding box center [191, 343] width 84 height 21
select select "1: Object"
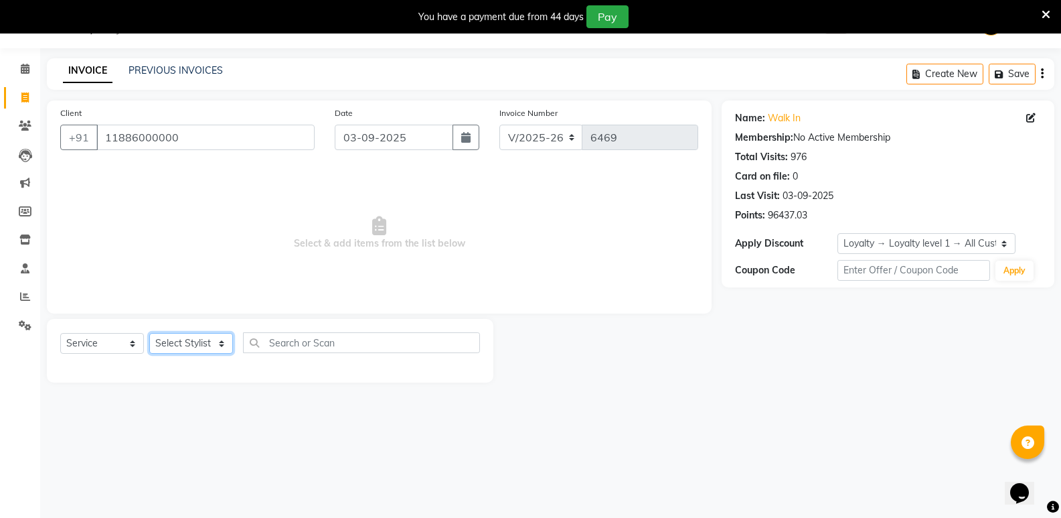
select select "28117"
click at [149, 333] on select "Select Stylist [PERSON_NAME] [PERSON_NAME] Mallu Manjunath Marmma [PERSON_NAME]…" at bounding box center [191, 343] width 84 height 21
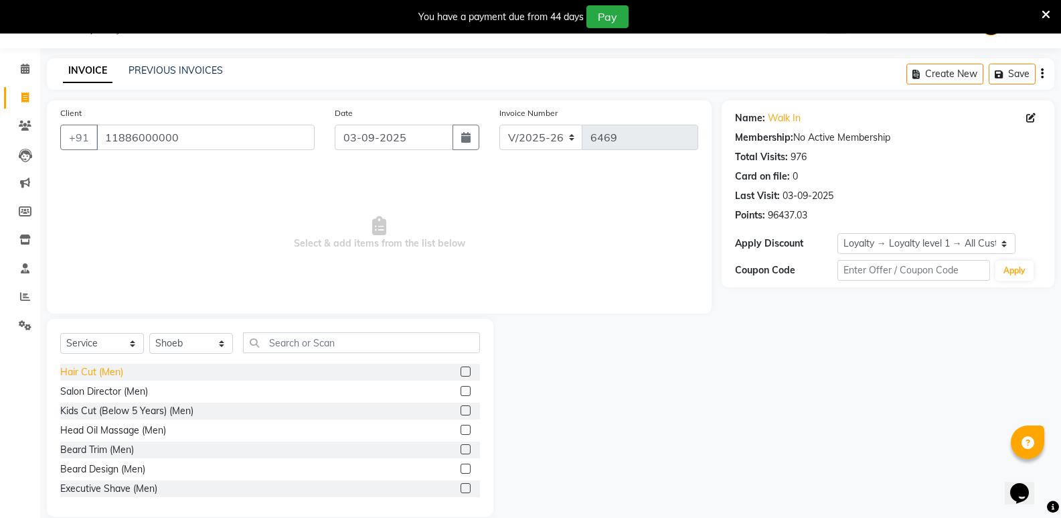
click at [110, 368] on div "Hair Cut (Men)" at bounding box center [91, 372] width 63 height 14
checkbox input "false"
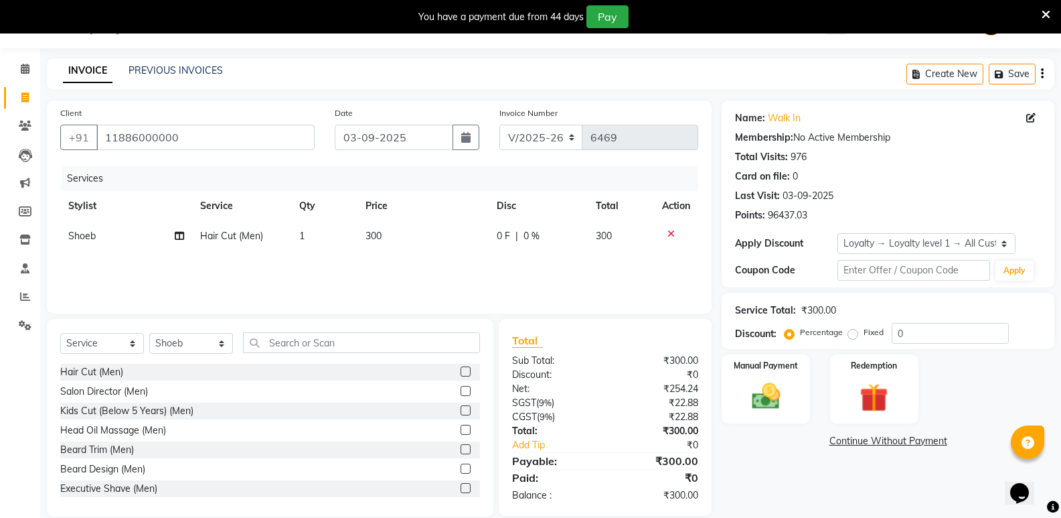
scroll to position [52, 0]
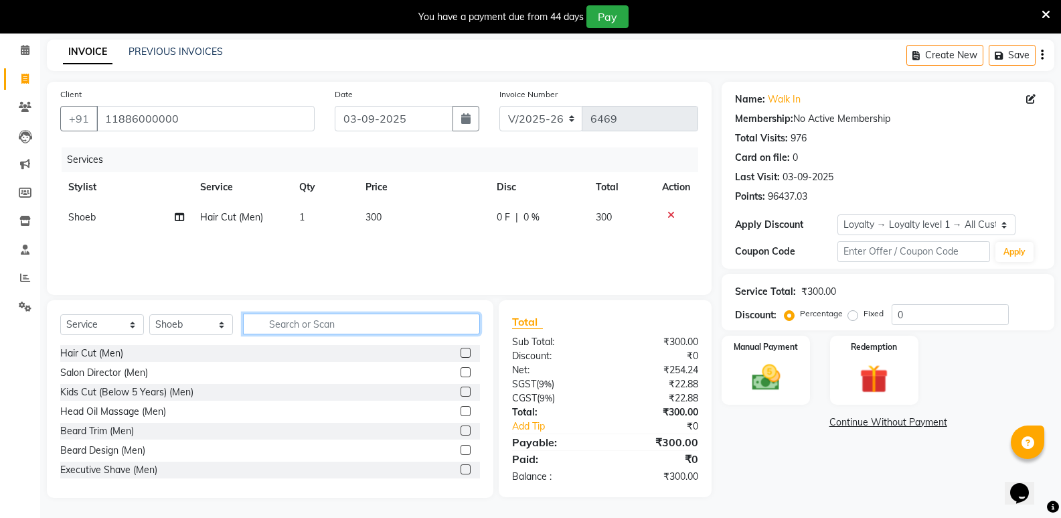
click at [332, 329] on input "text" at bounding box center [361, 323] width 237 height 21
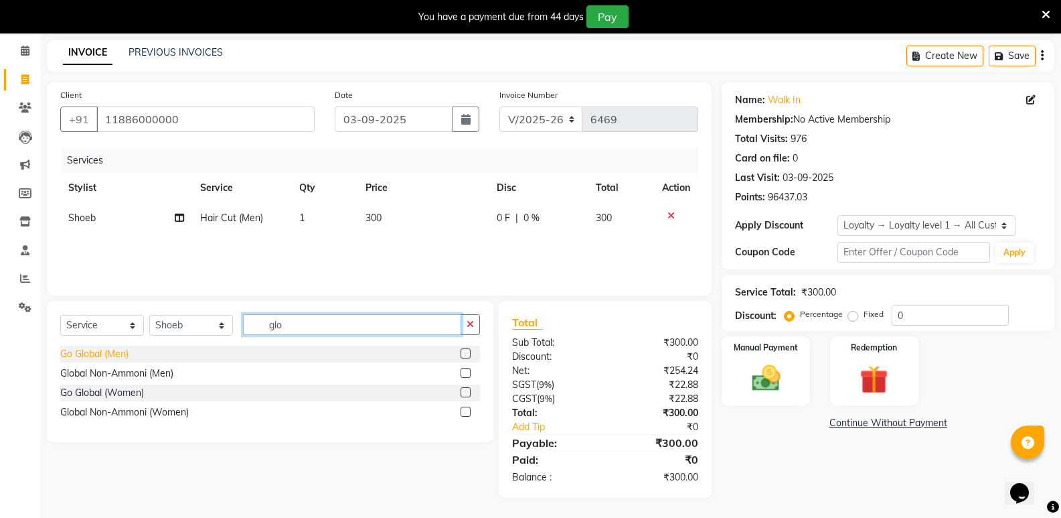
type input "glo"
click at [86, 353] on div "Go Global (Men)" at bounding box center [94, 354] width 68 height 14
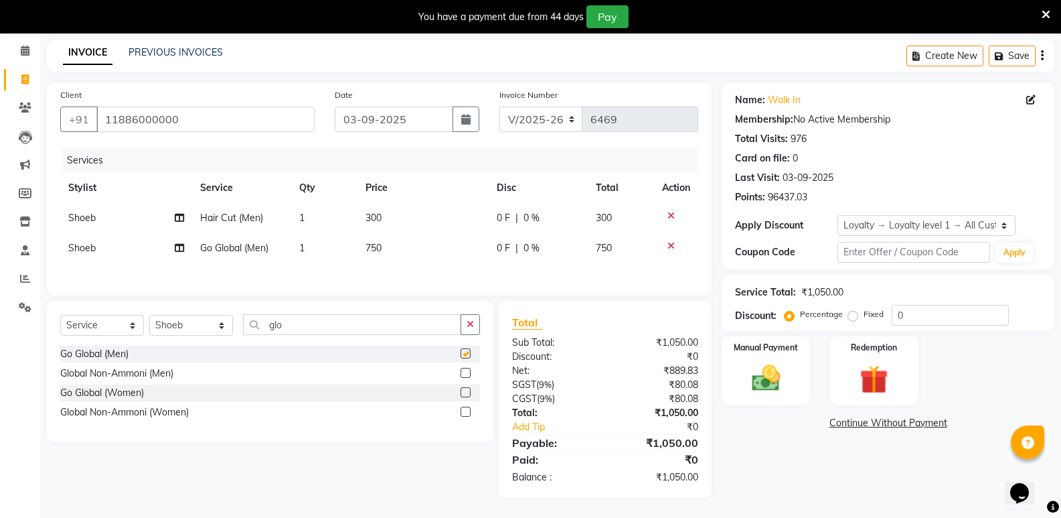
checkbox input "false"
click at [185, 324] on select "Select Stylist [PERSON_NAME] [PERSON_NAME] Mallu Manjunath Marmma [PERSON_NAME]…" at bounding box center [191, 325] width 84 height 21
click at [196, 329] on select "Select Stylist [PERSON_NAME] [PERSON_NAME] Mallu Manjunath Marmma [PERSON_NAME]…" at bounding box center [191, 325] width 84 height 21
click at [195, 328] on select "Select Stylist [PERSON_NAME] [PERSON_NAME] Mallu Manjunath Marmma [PERSON_NAME]…" at bounding box center [191, 325] width 84 height 21
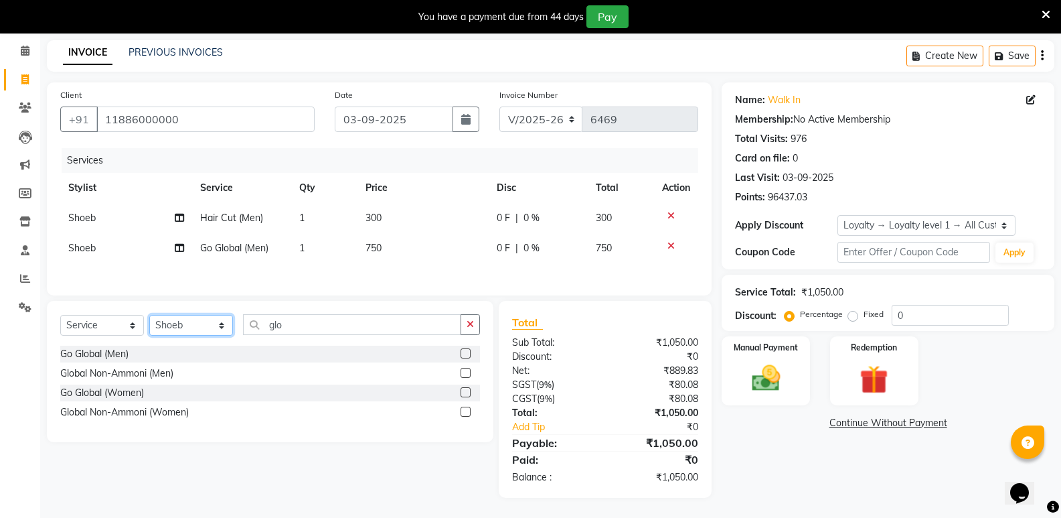
select select "25904"
click at [149, 315] on select "Select Stylist [PERSON_NAME] [PERSON_NAME] Mallu Manjunath Marmma [PERSON_NAME]…" at bounding box center [191, 325] width 84 height 21
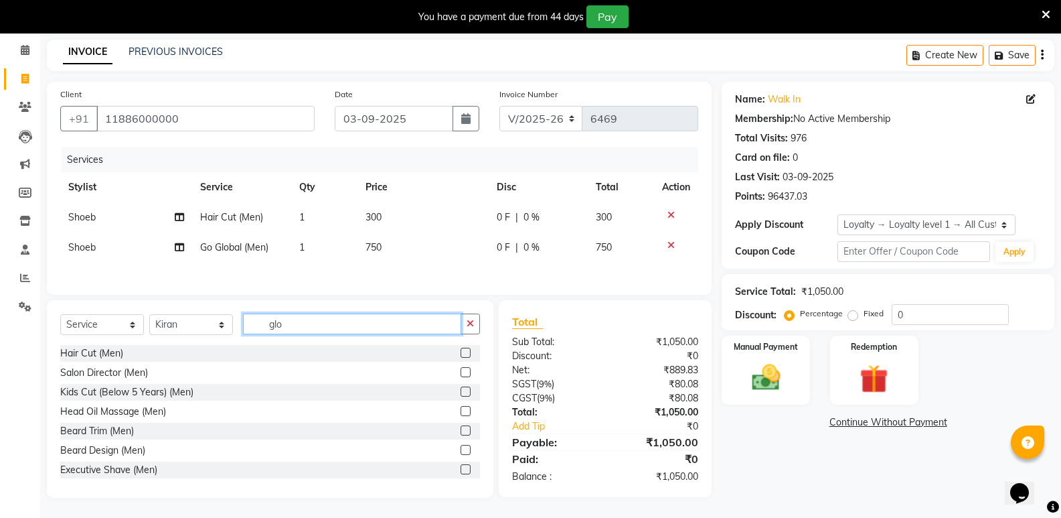
drag, startPoint x: 299, startPoint y: 331, endPoint x: 250, endPoint y: 337, distance: 49.3
click at [250, 337] on div "Select Service Product Membership Package Voucher Prepaid Gift Card Select Styl…" at bounding box center [270, 328] width 420 height 31
type input "wom"
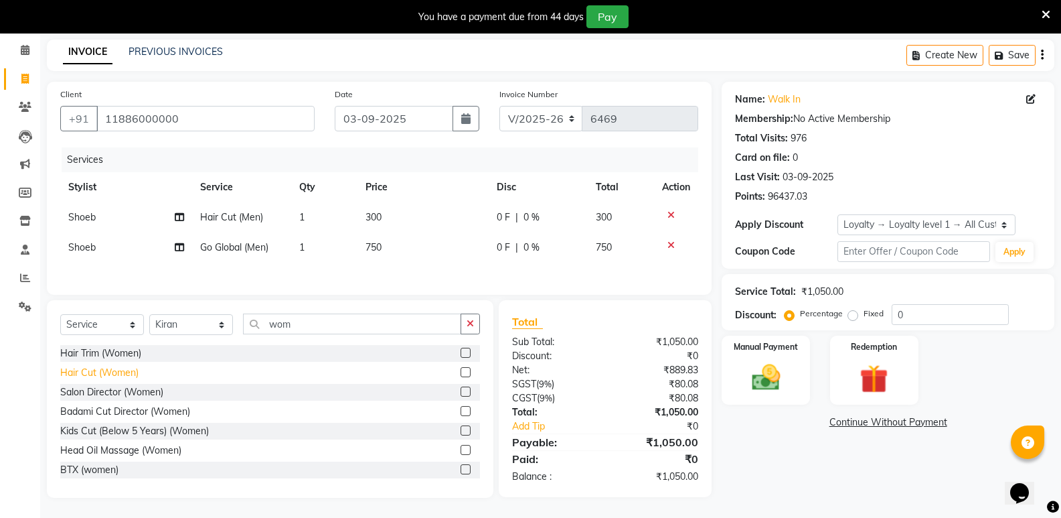
click at [108, 370] on div "Hair Cut (Women)" at bounding box center [99, 373] width 78 height 14
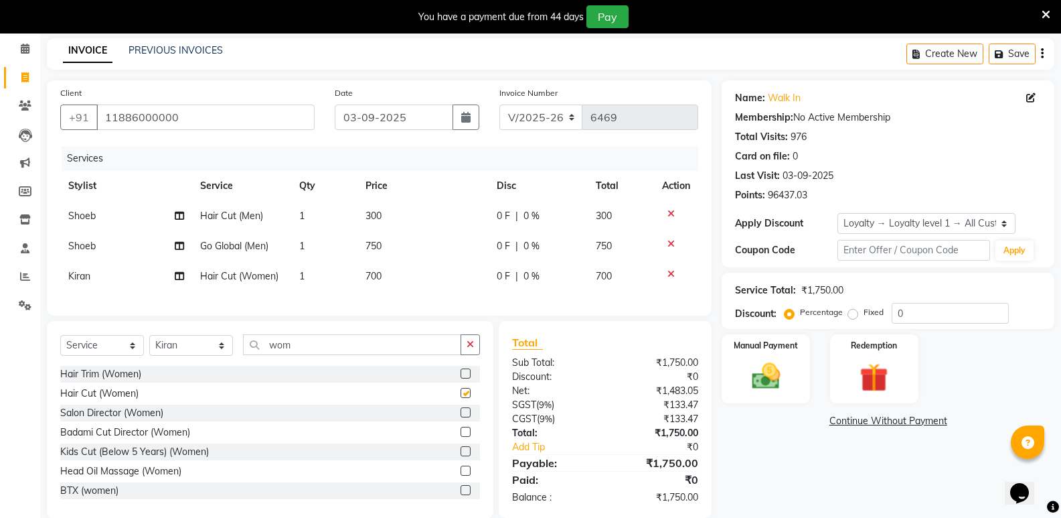
checkbox input "false"
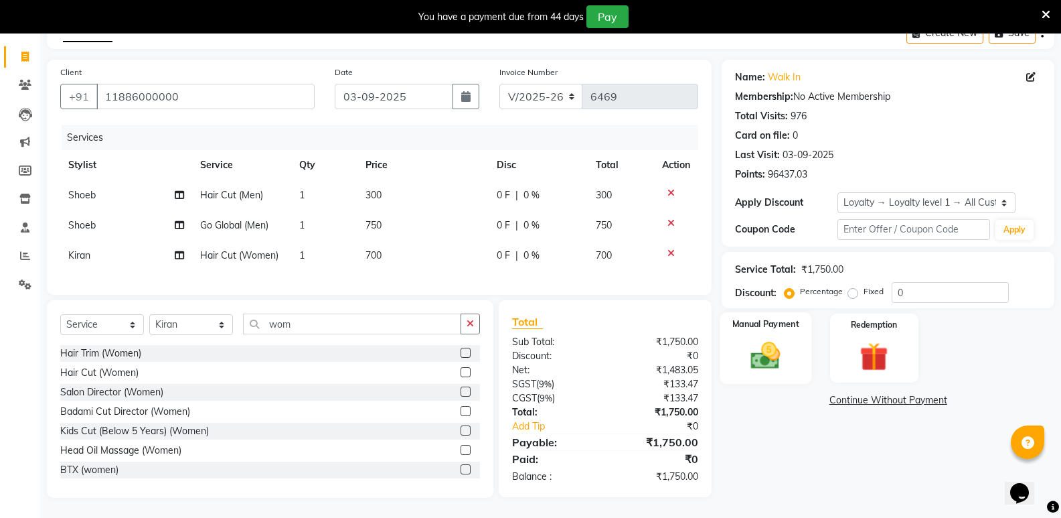
click at [767, 346] on img at bounding box center [766, 355] width 48 height 34
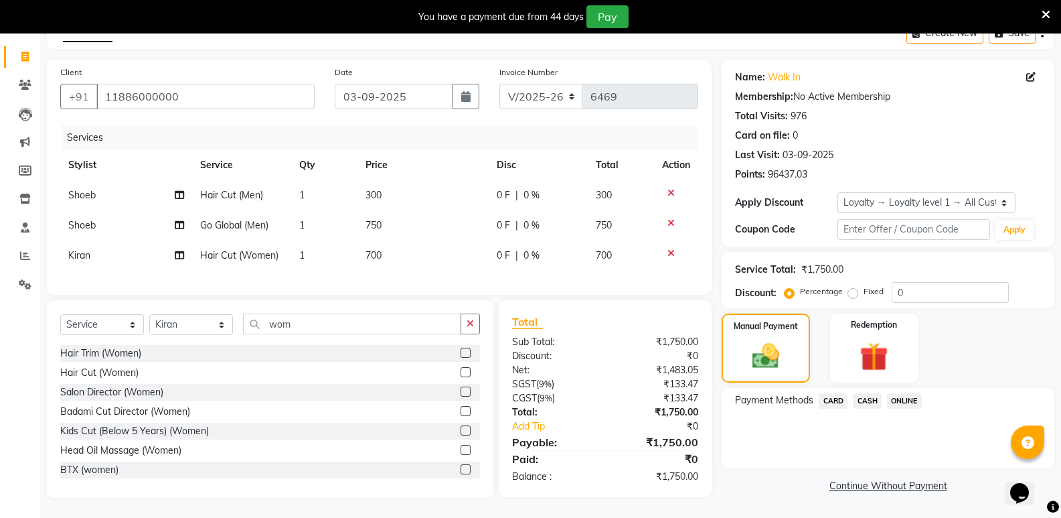
click at [865, 393] on span "CASH" at bounding box center [867, 400] width 29 height 15
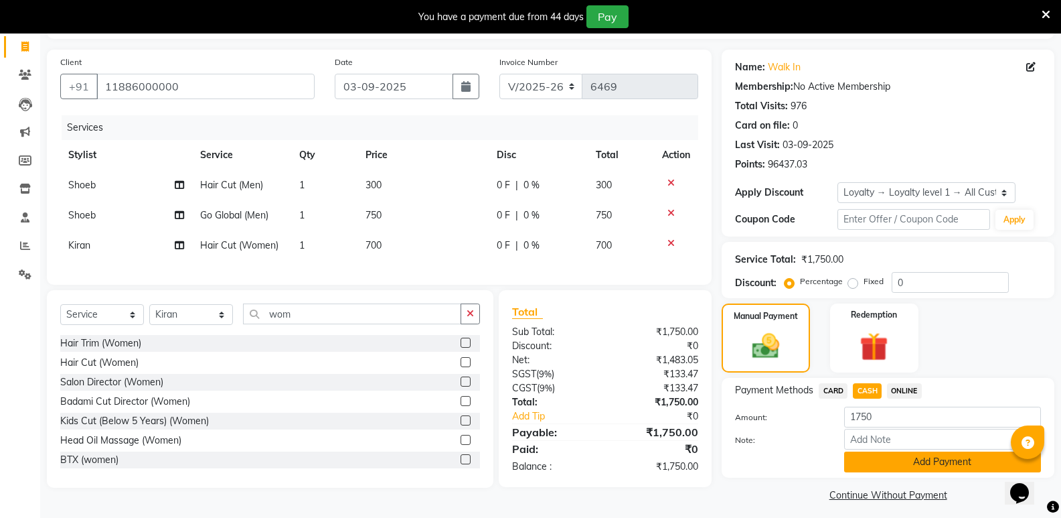
click at [850, 465] on button "Add Payment" at bounding box center [942, 461] width 197 height 21
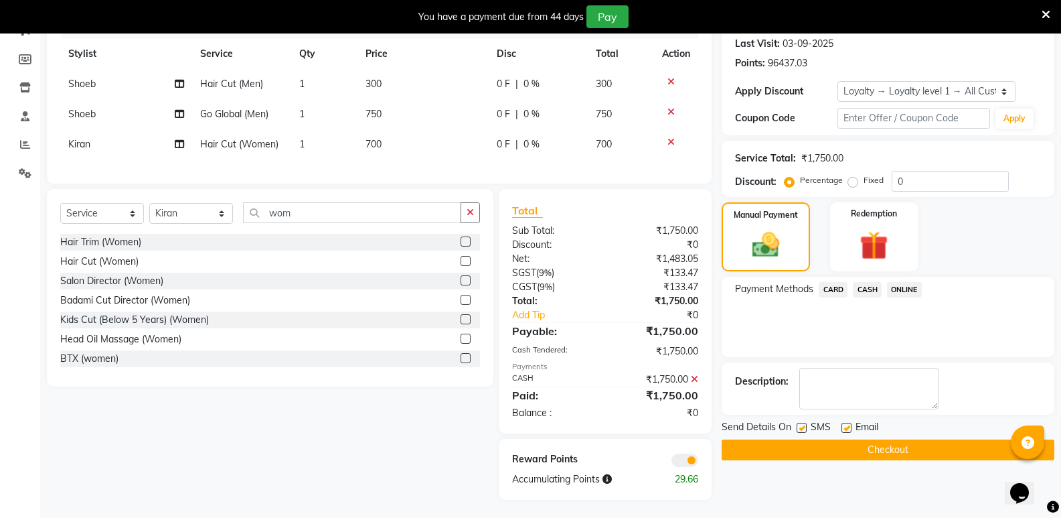
scroll to position [198, 0]
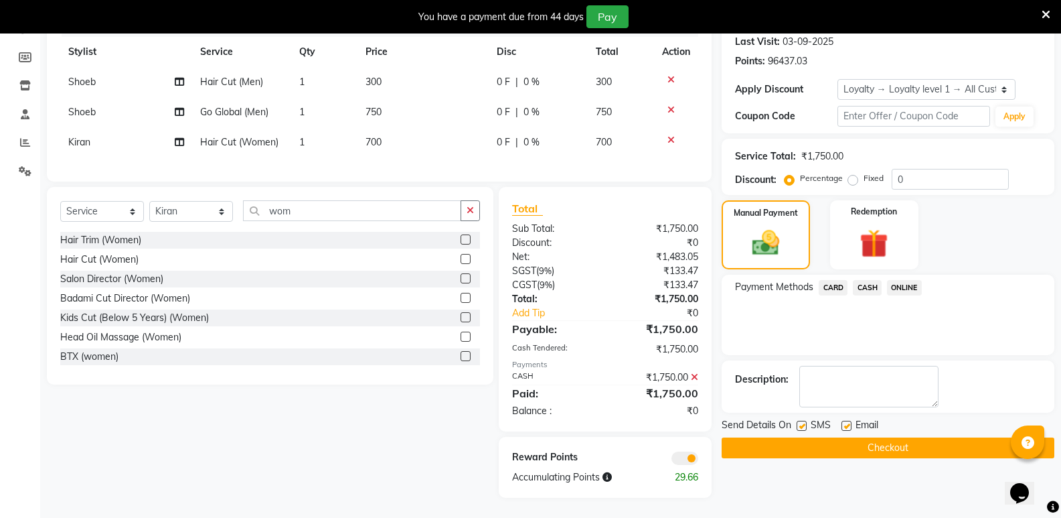
click at [850, 443] on button "Checkout" at bounding box center [888, 447] width 333 height 21
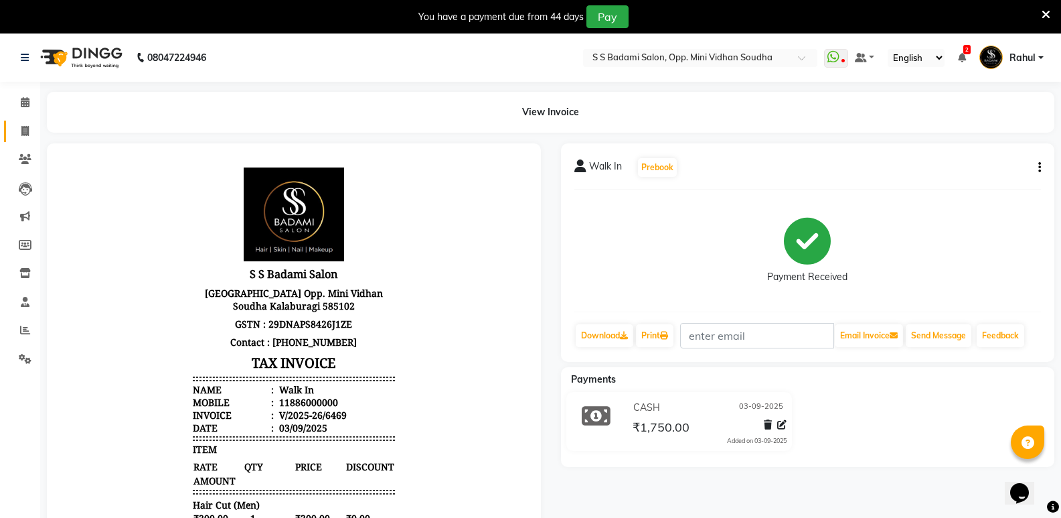
click at [10, 133] on link "Invoice" at bounding box center [20, 132] width 32 height 22
select select "4533"
select select "service"
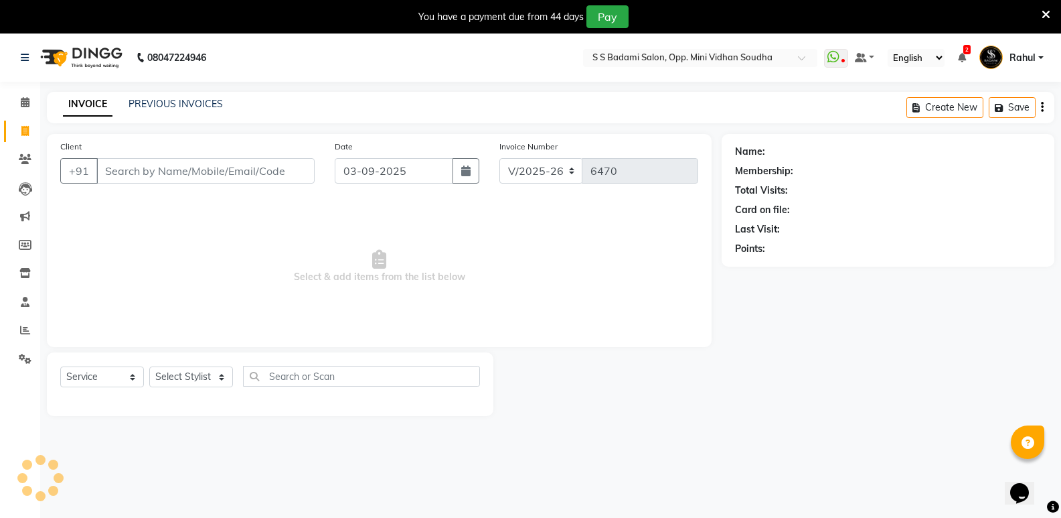
scroll to position [33, 0]
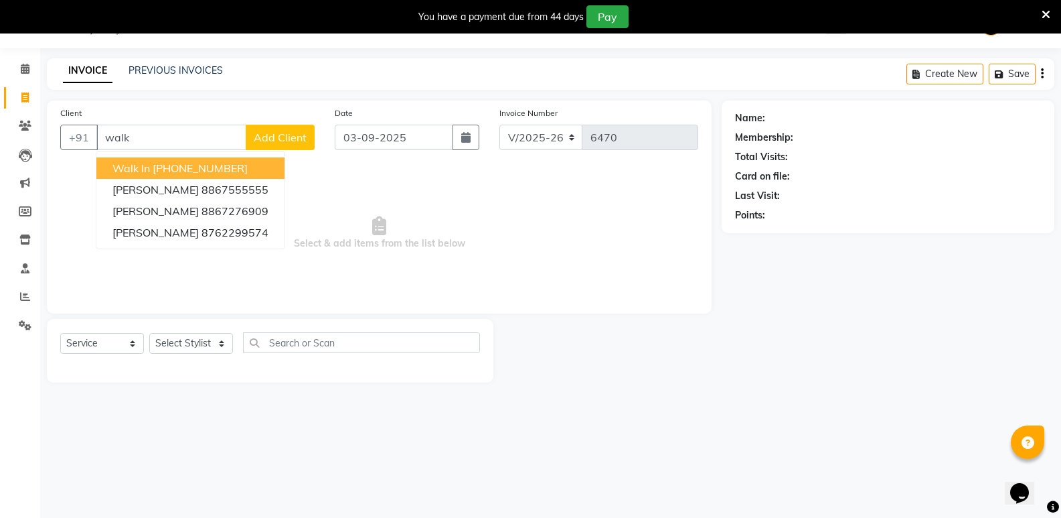
click at [239, 169] on ngb-highlight "[PHONE_NUMBER]" at bounding box center [200, 167] width 95 height 13
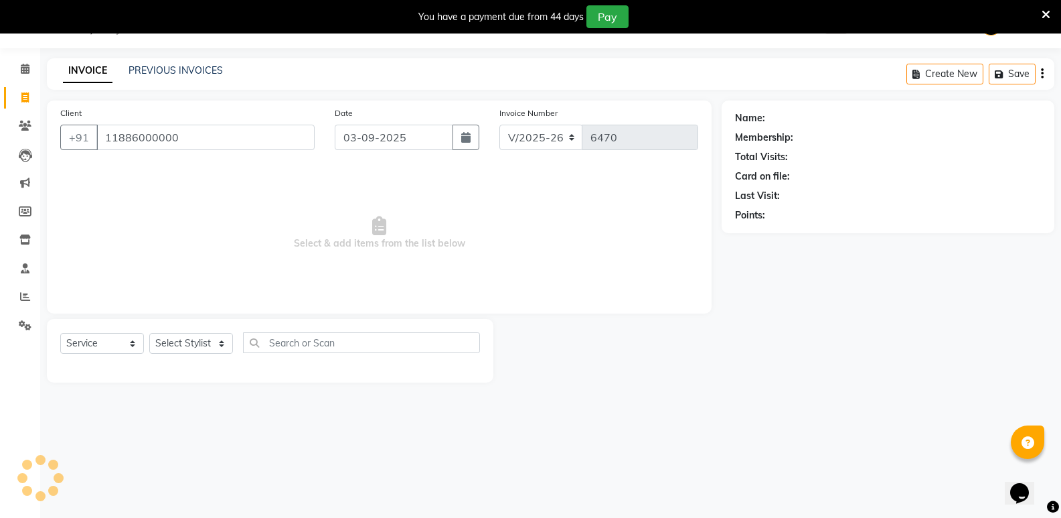
type input "11886000000"
click at [173, 351] on select "Select Stylist [PERSON_NAME] [PERSON_NAME] Mallu Manjunath Marmma [PERSON_NAME]…" at bounding box center [191, 343] width 84 height 21
select select "1: Object"
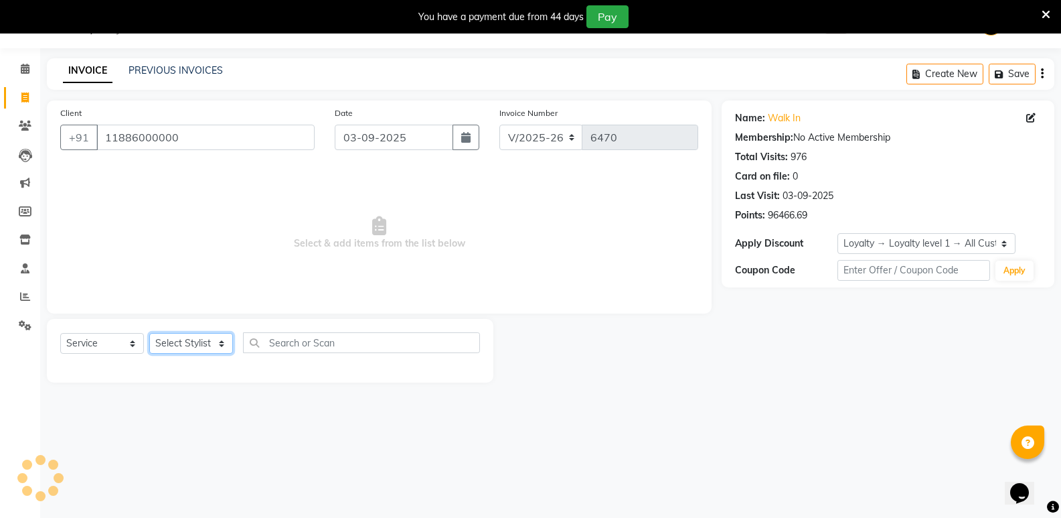
select select "25902"
click at [149, 333] on select "Select Stylist [PERSON_NAME] [PERSON_NAME] Mallu Manjunath Marmma [PERSON_NAME]…" at bounding box center [191, 343] width 84 height 21
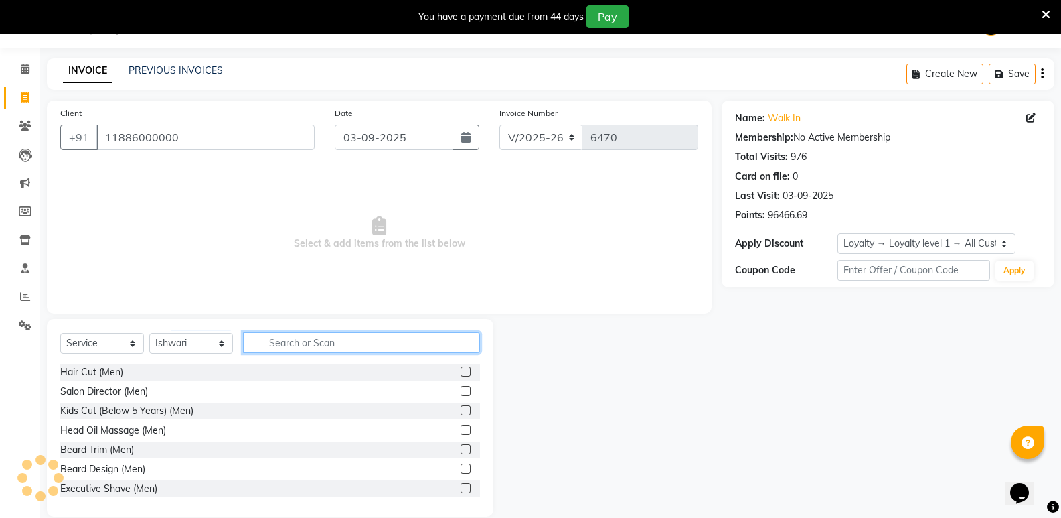
click at [346, 348] on input "text" at bounding box center [361, 342] width 237 height 21
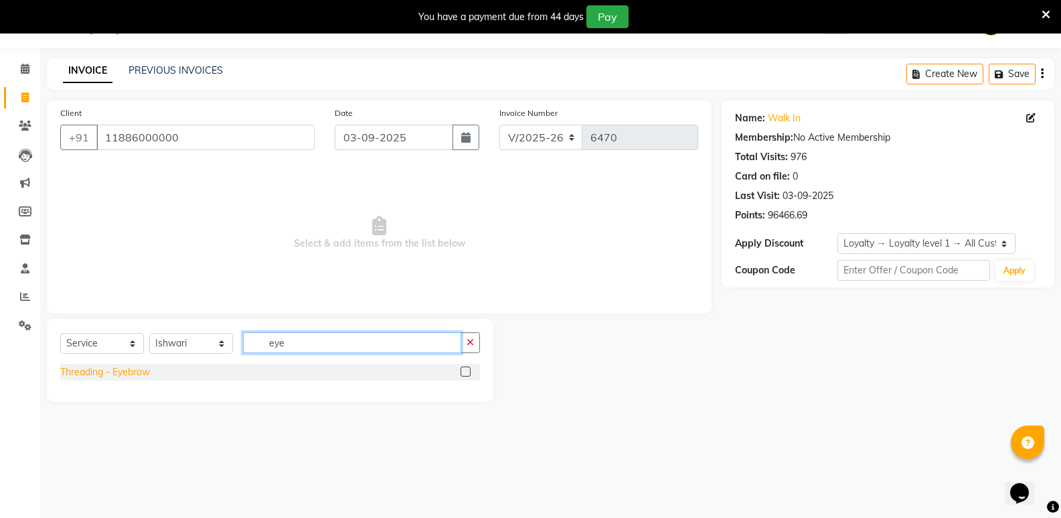
type input "eye"
click at [127, 369] on div "Threading - Eyebrow" at bounding box center [105, 372] width 90 height 14
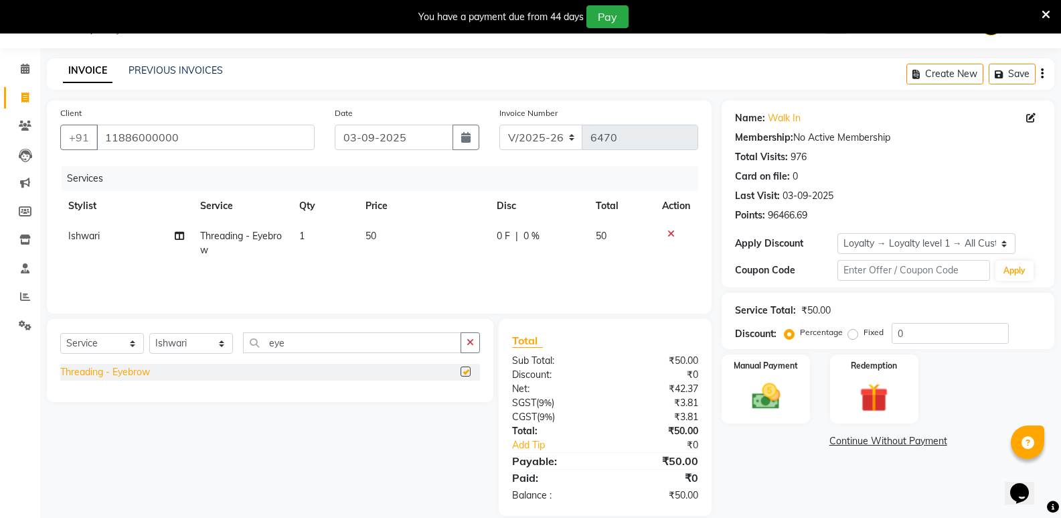
checkbox input "false"
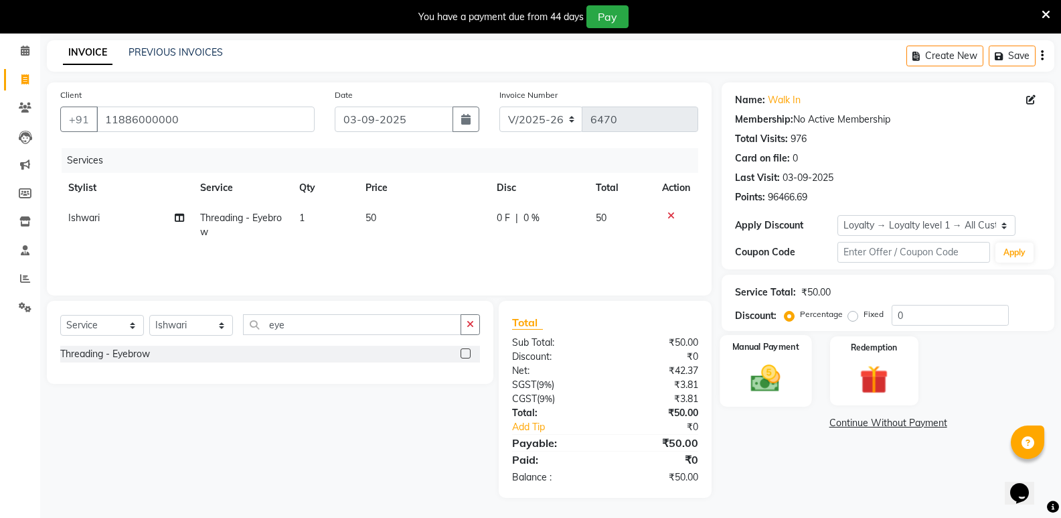
click at [755, 384] on img at bounding box center [766, 378] width 48 height 34
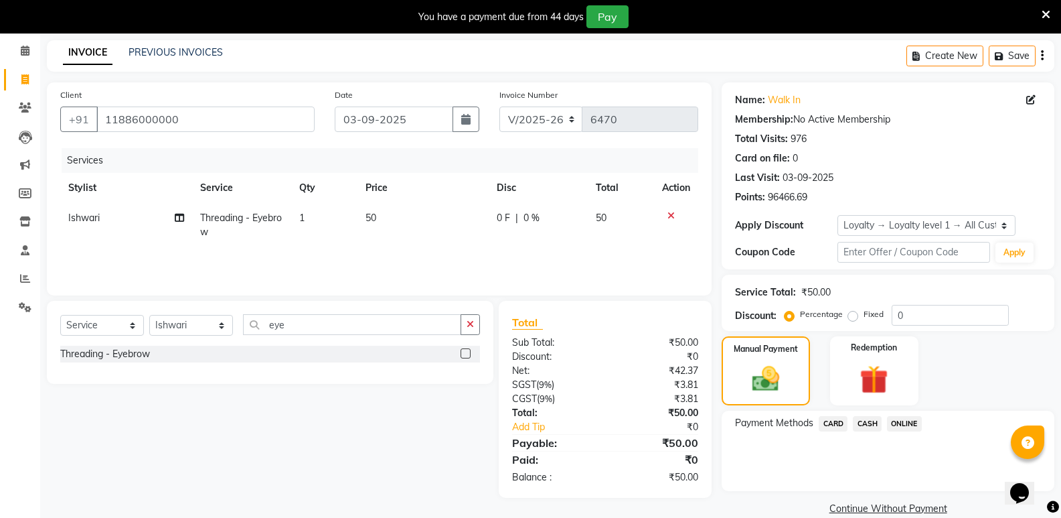
click at [863, 419] on span "CASH" at bounding box center [867, 423] width 29 height 15
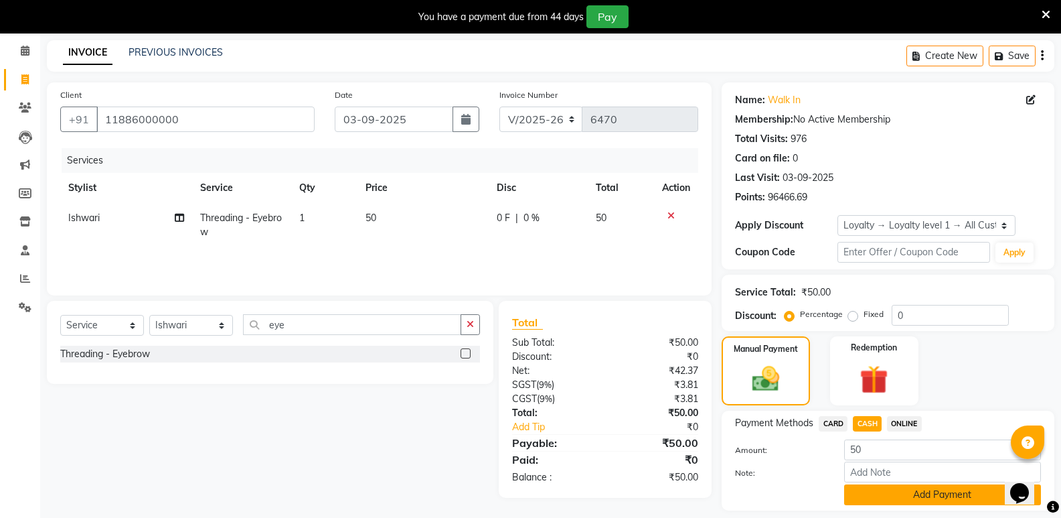
click at [872, 488] on button "Add Payment" at bounding box center [942, 494] width 197 height 21
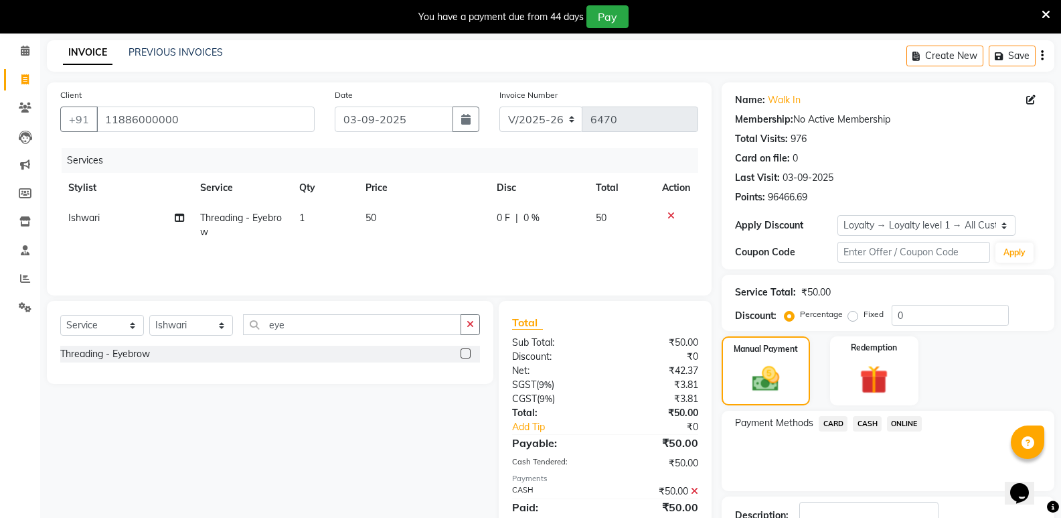
scroll to position [165, 0]
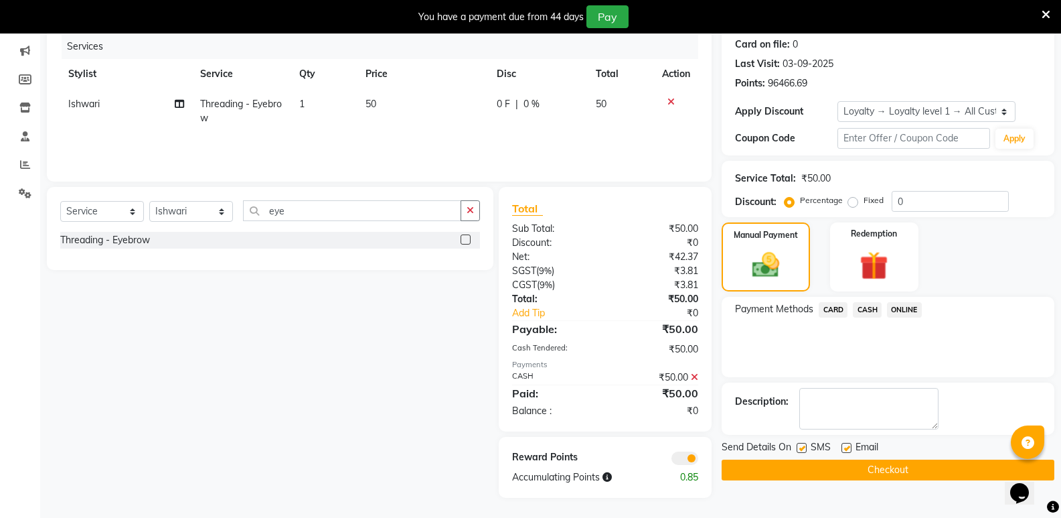
click at [865, 469] on button "Checkout" at bounding box center [888, 469] width 333 height 21
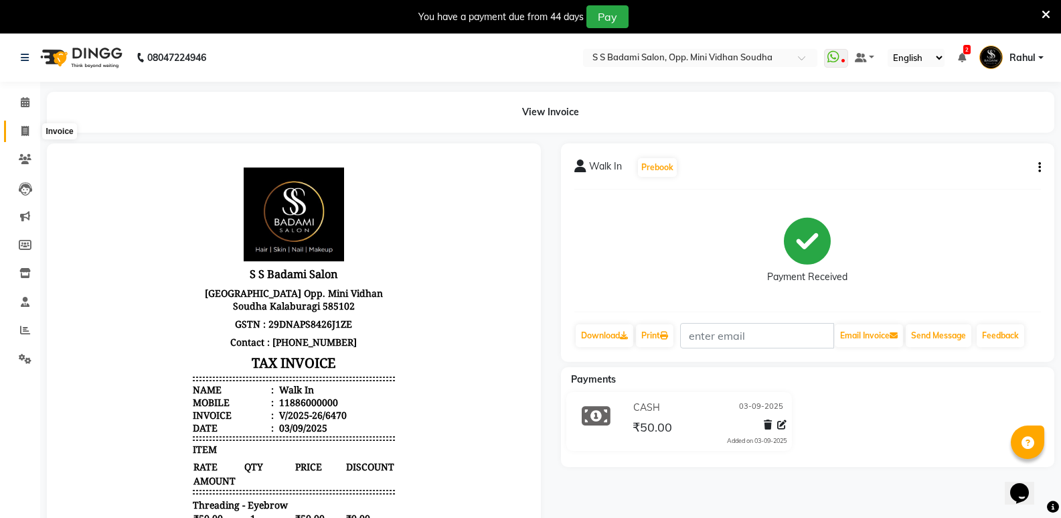
click at [21, 127] on icon at bounding box center [24, 131] width 7 height 10
select select "service"
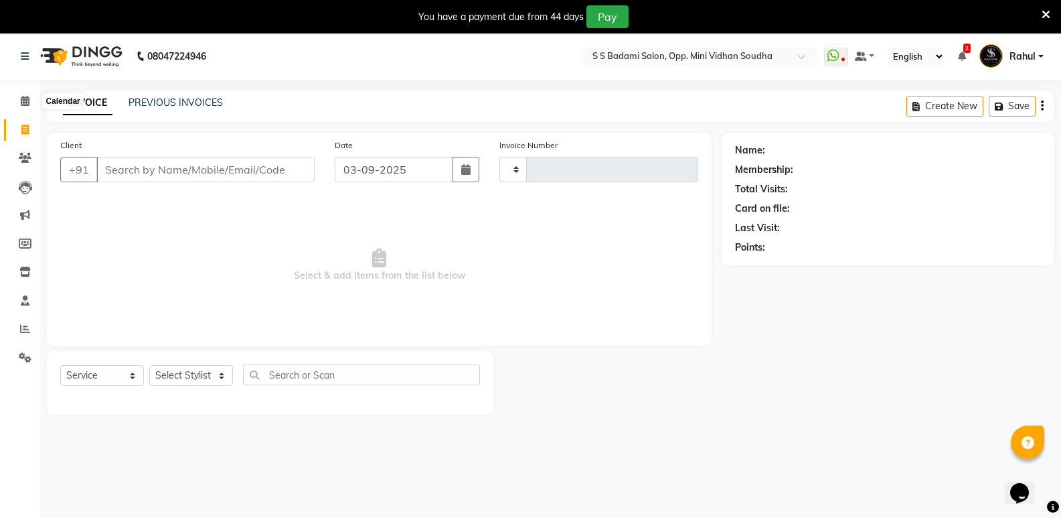
type input "6471"
select select "4533"
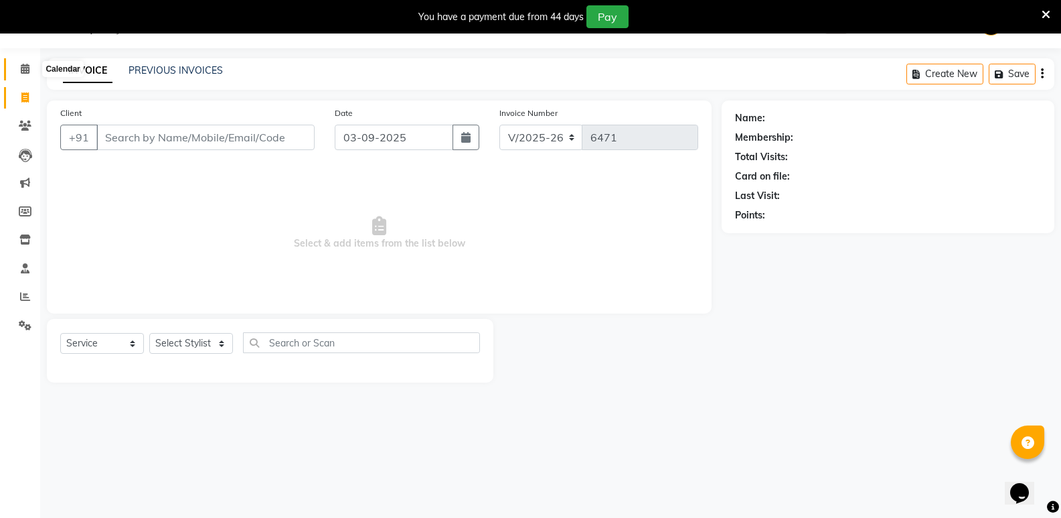
click at [14, 72] on span at bounding box center [24, 69] width 23 height 15
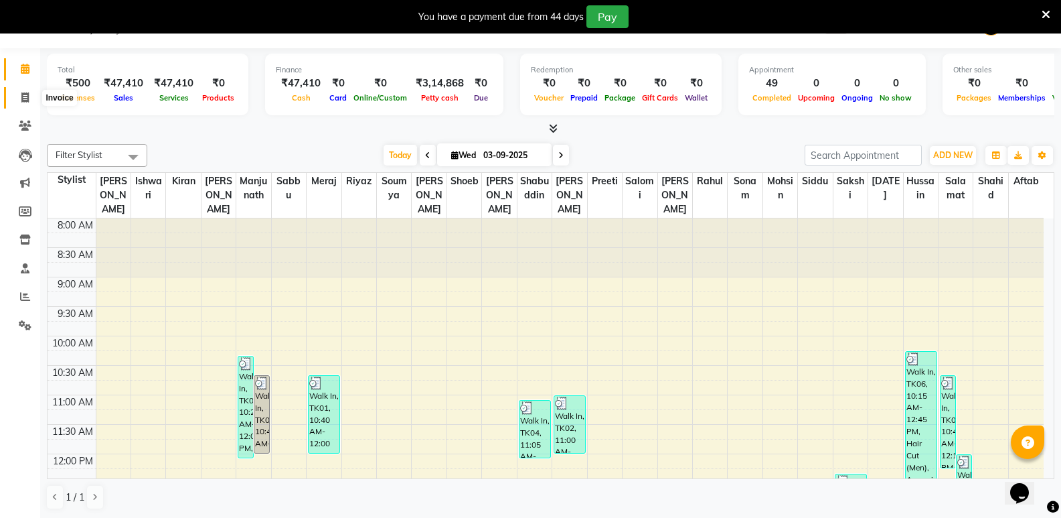
click at [21, 97] on icon at bounding box center [24, 97] width 7 height 10
select select "service"
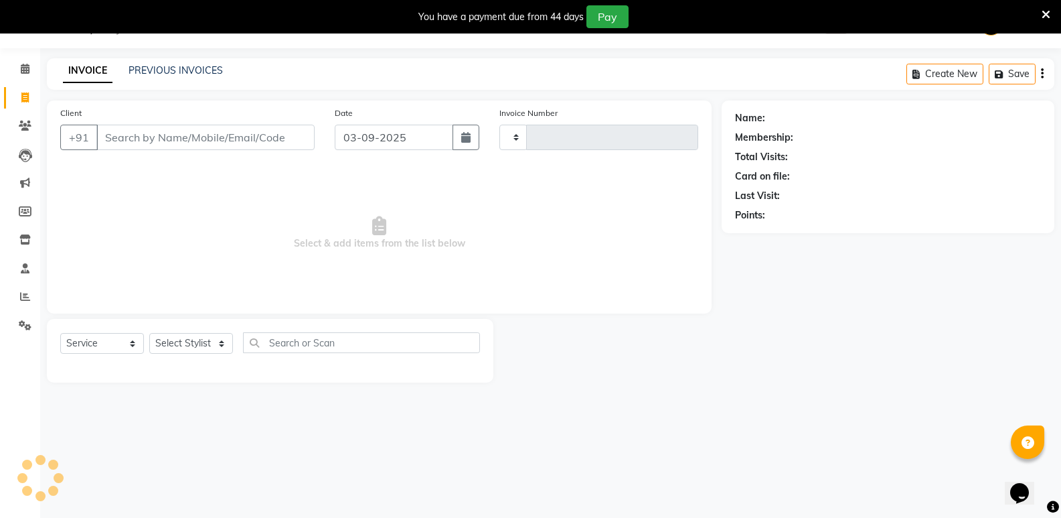
type input "6471"
select select "4533"
click at [33, 65] on span at bounding box center [24, 69] width 23 height 15
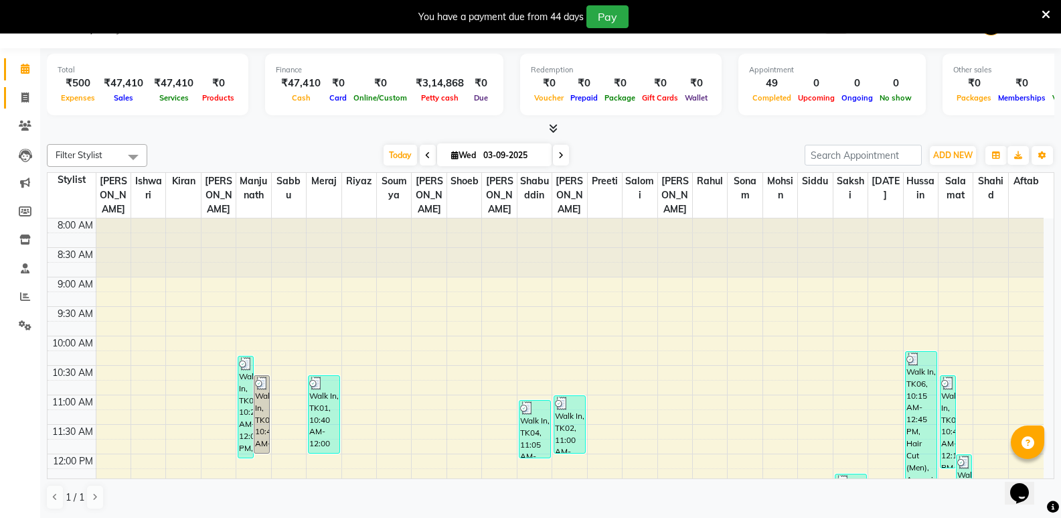
click at [28, 88] on link "Invoice" at bounding box center [20, 98] width 32 height 22
select select "service"
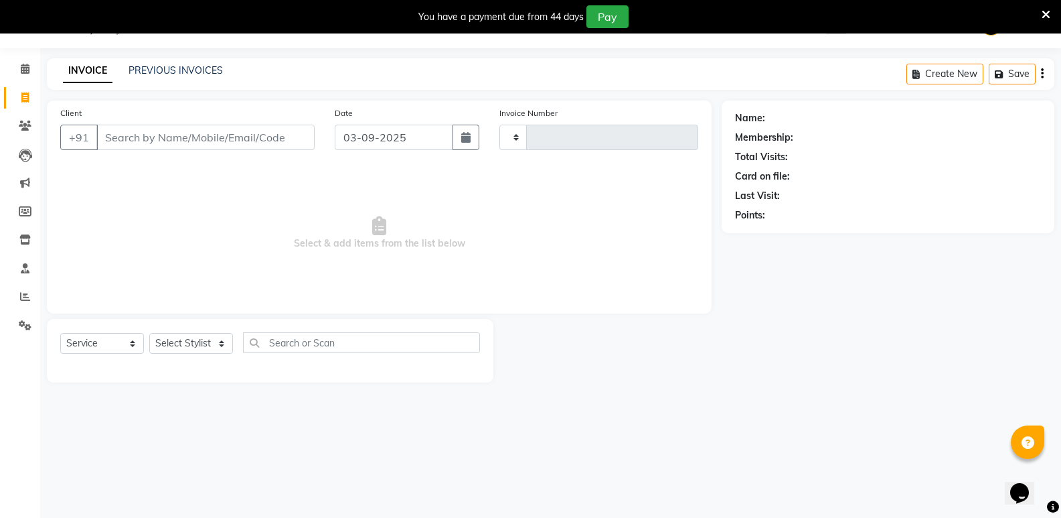
type input "6471"
select select "4533"
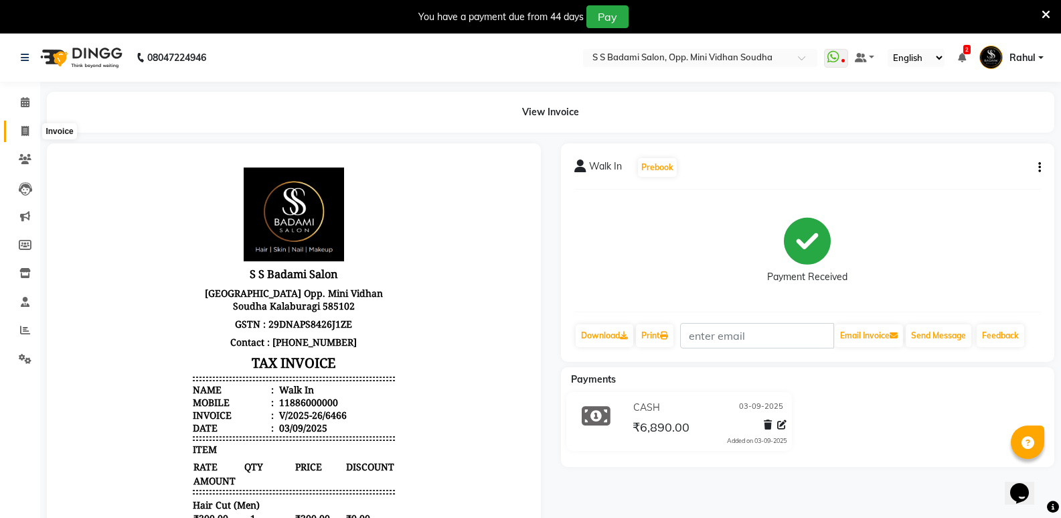
click at [17, 128] on span at bounding box center [24, 131] width 23 height 15
select select "service"
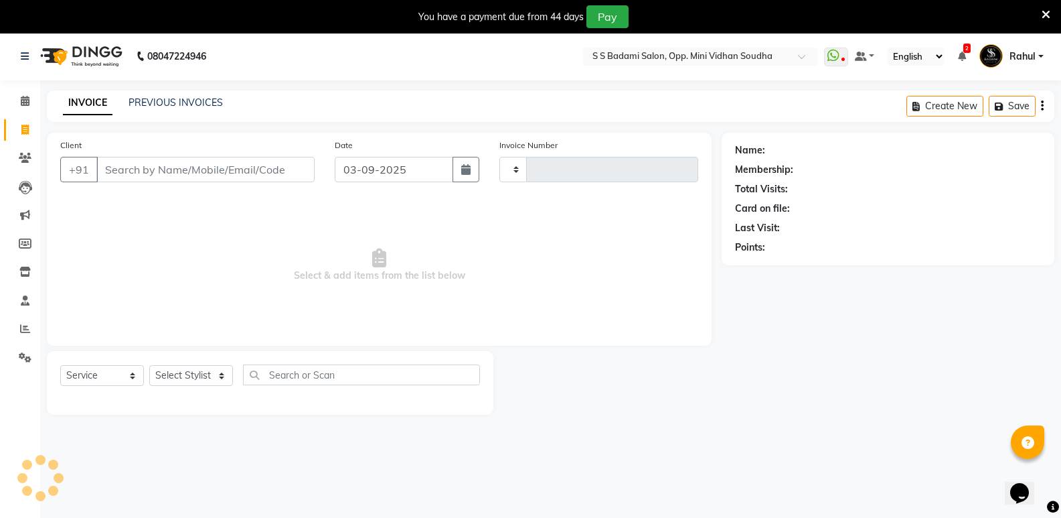
type input "6471"
select select "4533"
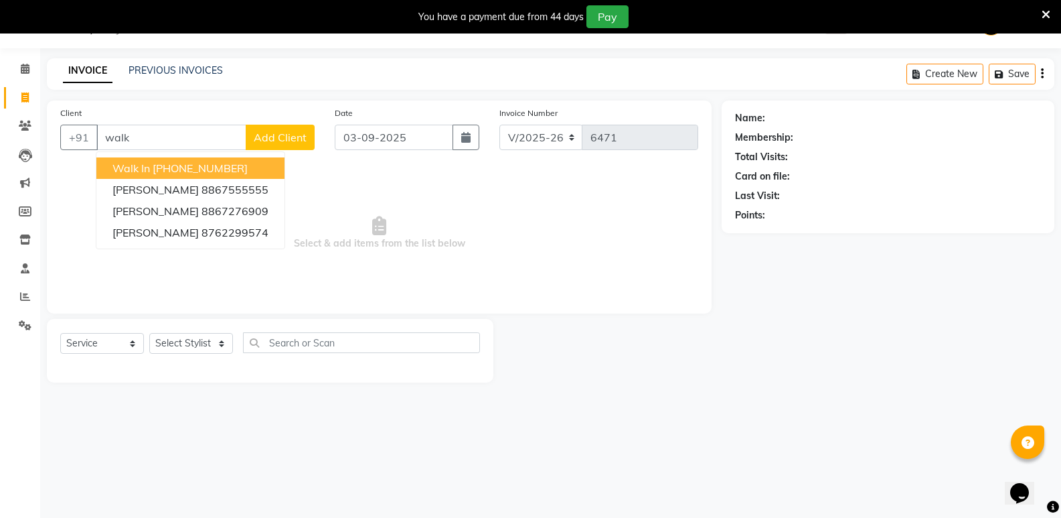
click at [160, 164] on ngb-highlight "[PHONE_NUMBER]" at bounding box center [200, 167] width 95 height 13
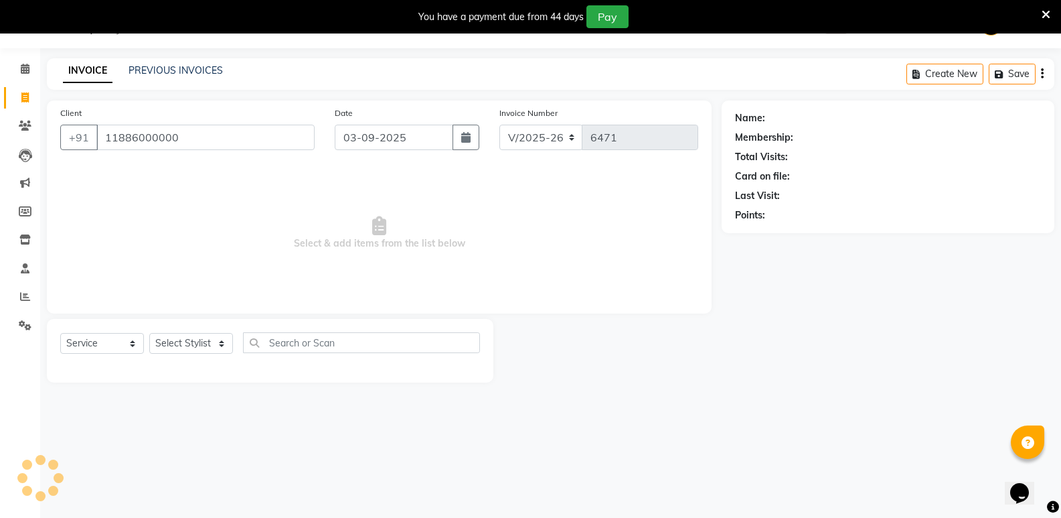
type input "11886000000"
click at [175, 335] on select "Select Stylist [PERSON_NAME] [PERSON_NAME] Mallu Manjunath Marmma [PERSON_NAME]…" at bounding box center [191, 343] width 84 height 21
select select "1: Object"
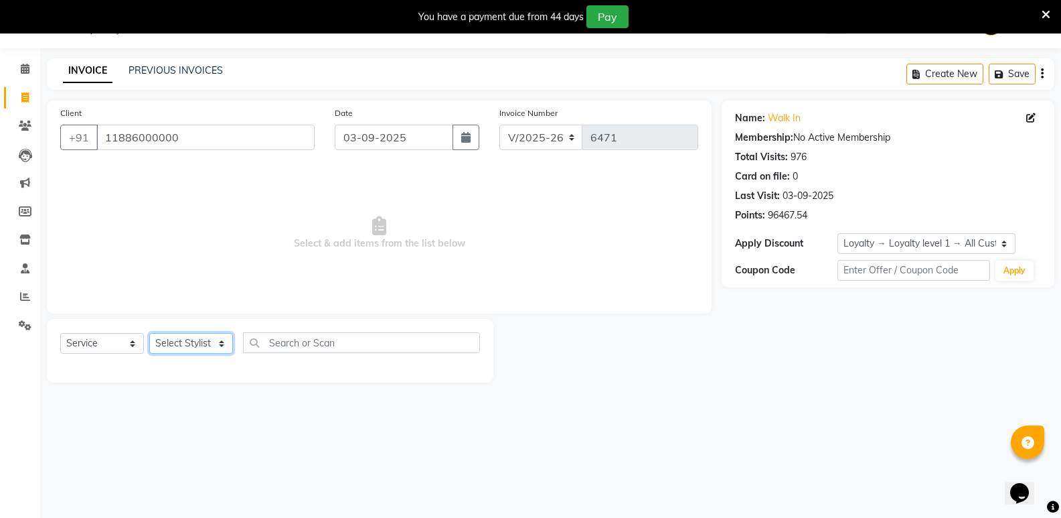
select select "89150"
click at [149, 333] on select "Select Stylist [PERSON_NAME] [PERSON_NAME] Mallu Manjunath Marmma [PERSON_NAME]…" at bounding box center [191, 343] width 84 height 21
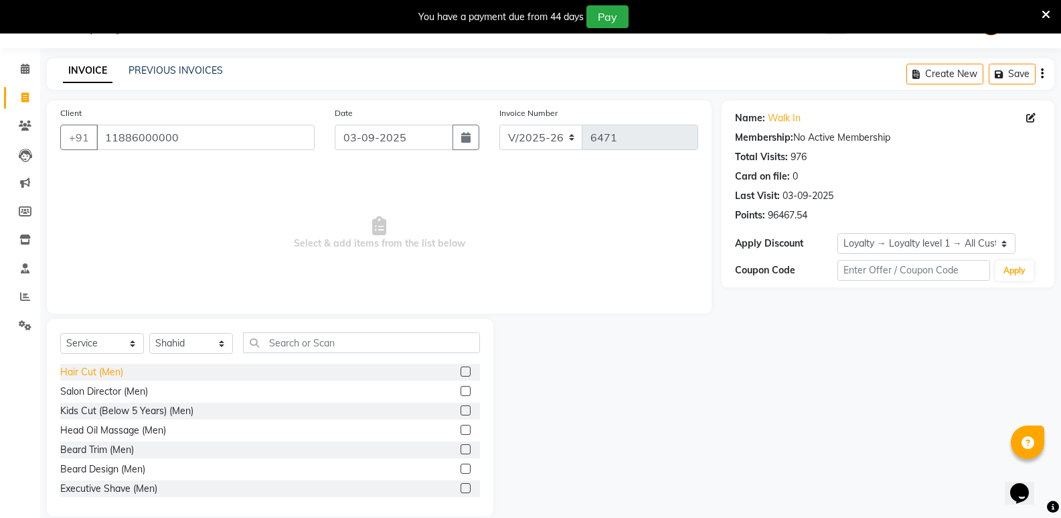
click at [102, 371] on div "Hair Cut (Men)" at bounding box center [91, 372] width 63 height 14
checkbox input "false"
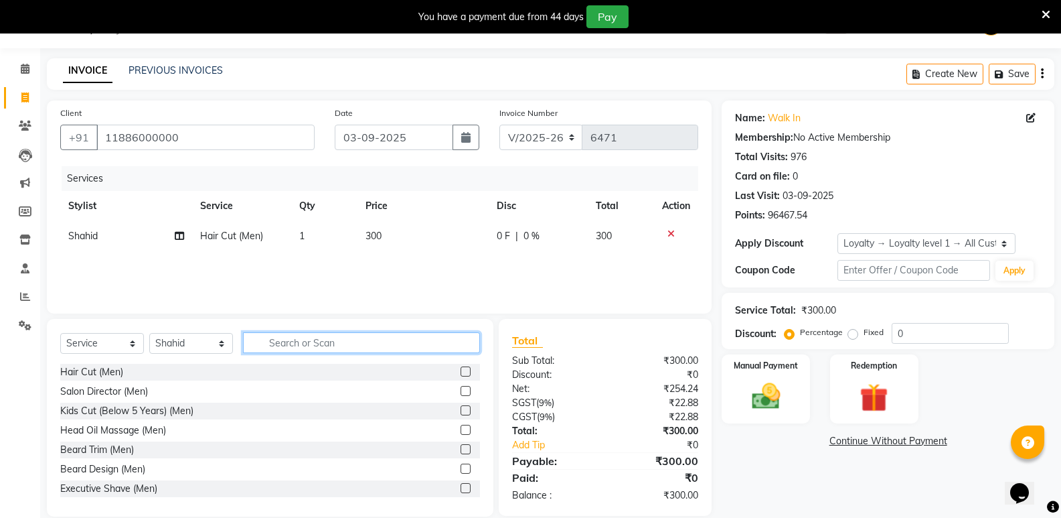
click at [357, 341] on input "text" at bounding box center [361, 342] width 237 height 21
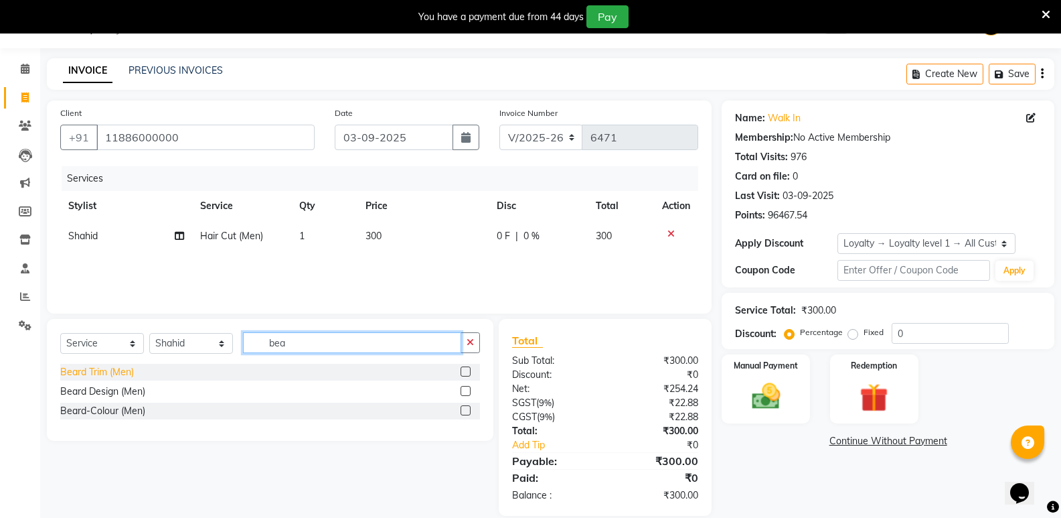
type input "bea"
click at [107, 367] on div "Beard Trim (Men)" at bounding box center [97, 372] width 74 height 14
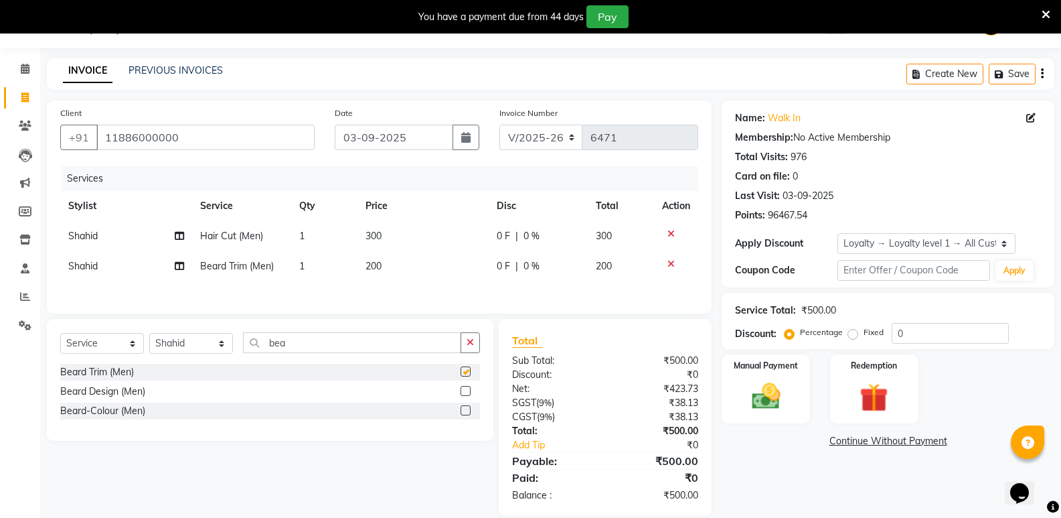
checkbox input "false"
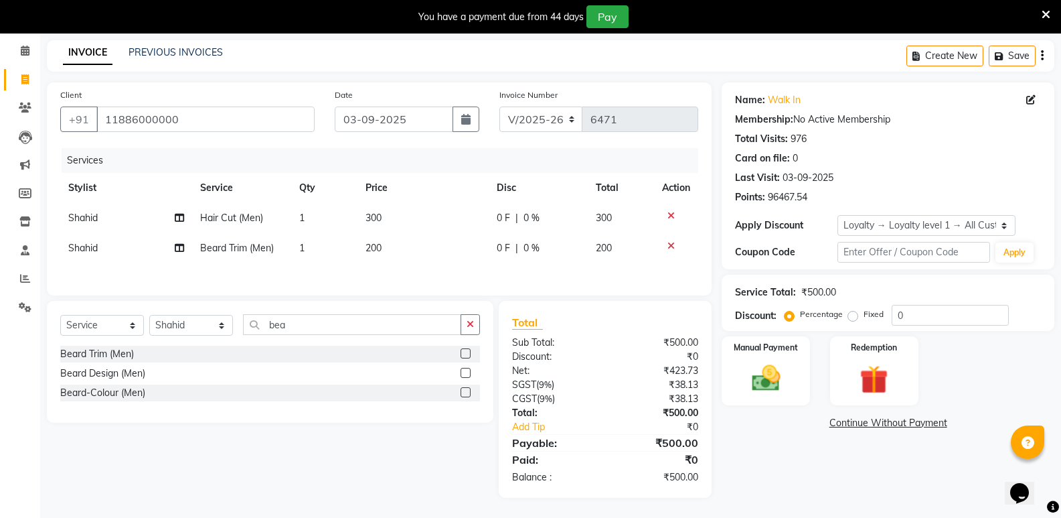
click at [672, 242] on icon at bounding box center [671, 245] width 7 height 9
click at [671, 214] on icon at bounding box center [671, 215] width 7 height 9
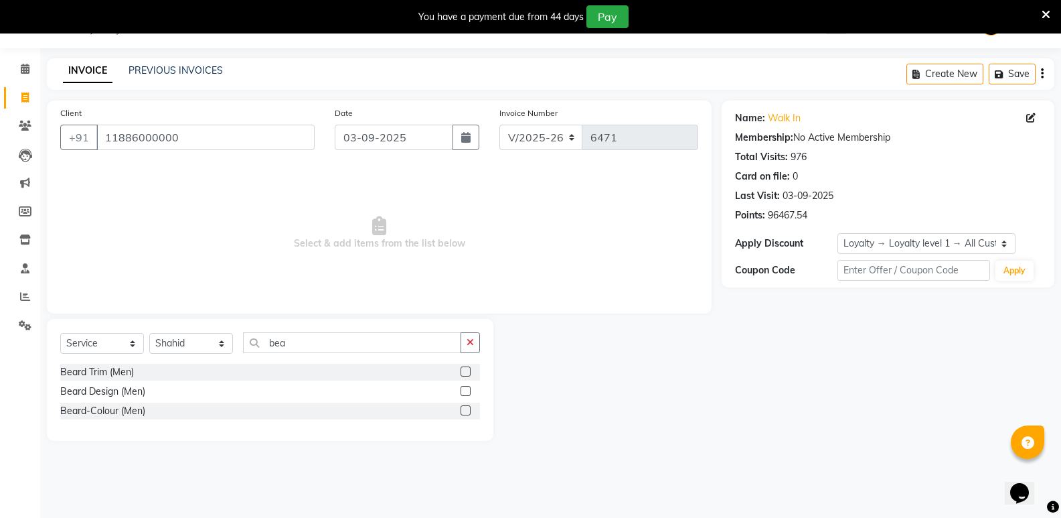
scroll to position [33, 0]
click at [200, 346] on select "Select Stylist [PERSON_NAME] [PERSON_NAME] Mallu Manjunath Marmma [PERSON_NAME]…" at bounding box center [191, 343] width 84 height 21
select select "25907"
click at [149, 333] on select "Select Stylist [PERSON_NAME] [PERSON_NAME] Mallu Manjunath Marmma [PERSON_NAME]…" at bounding box center [191, 343] width 84 height 21
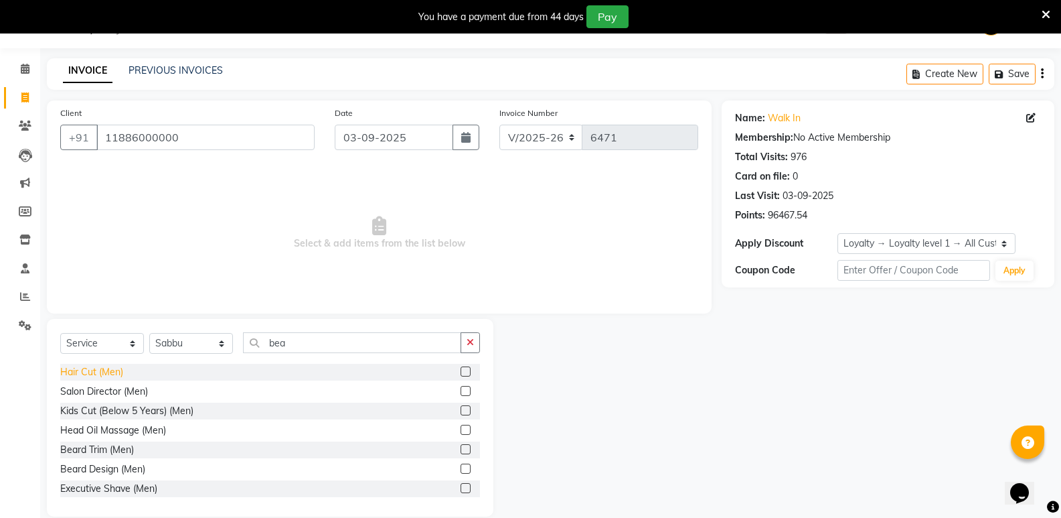
click at [80, 370] on div "Hair Cut (Men)" at bounding box center [91, 372] width 63 height 14
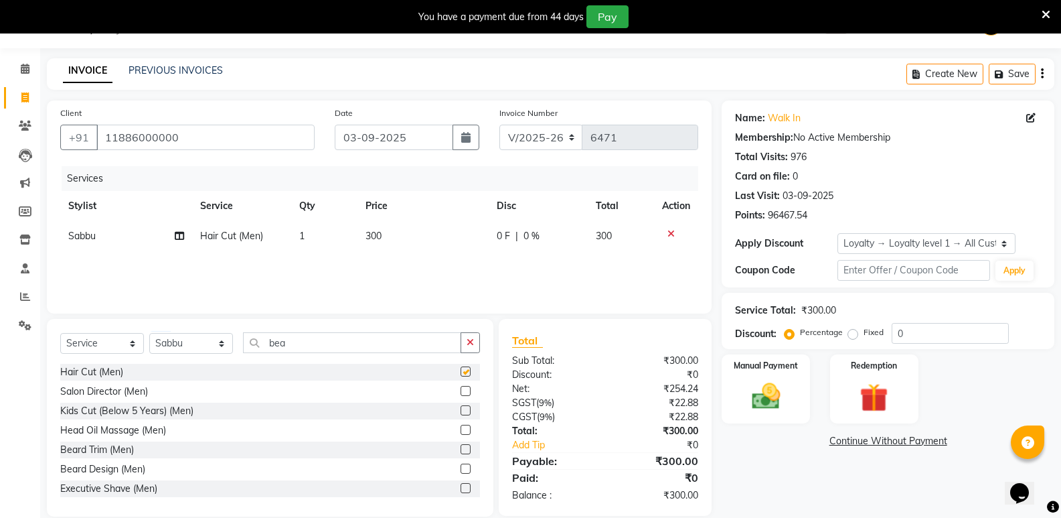
checkbox input "false"
click at [287, 349] on input "bea" at bounding box center [352, 342] width 218 height 21
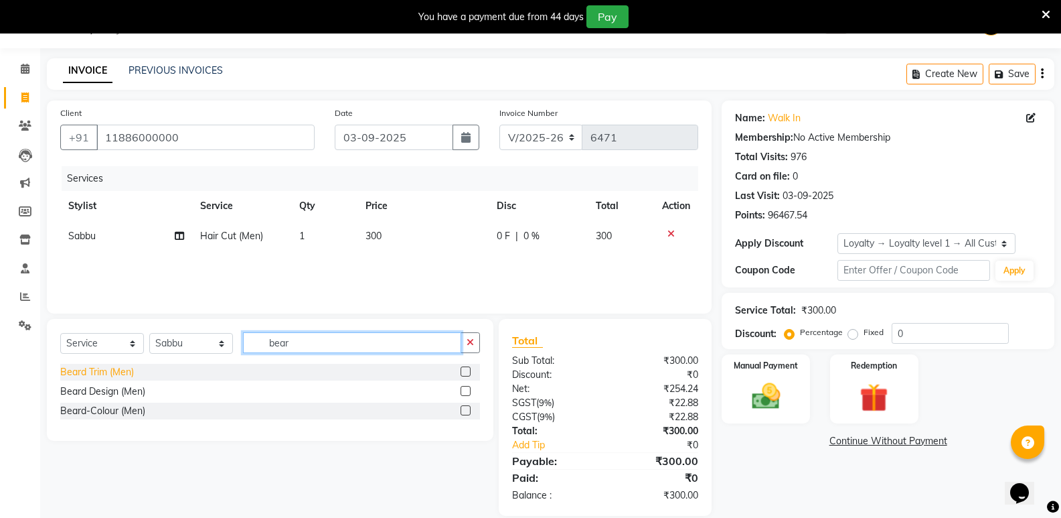
type input "bear"
click at [117, 368] on div "Beard Trim (Men)" at bounding box center [97, 372] width 74 height 14
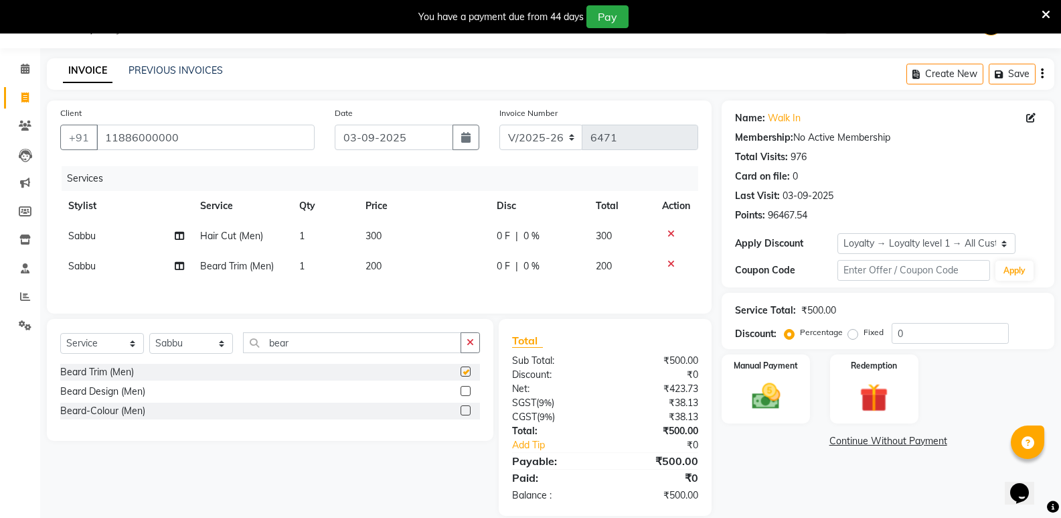
checkbox input "false"
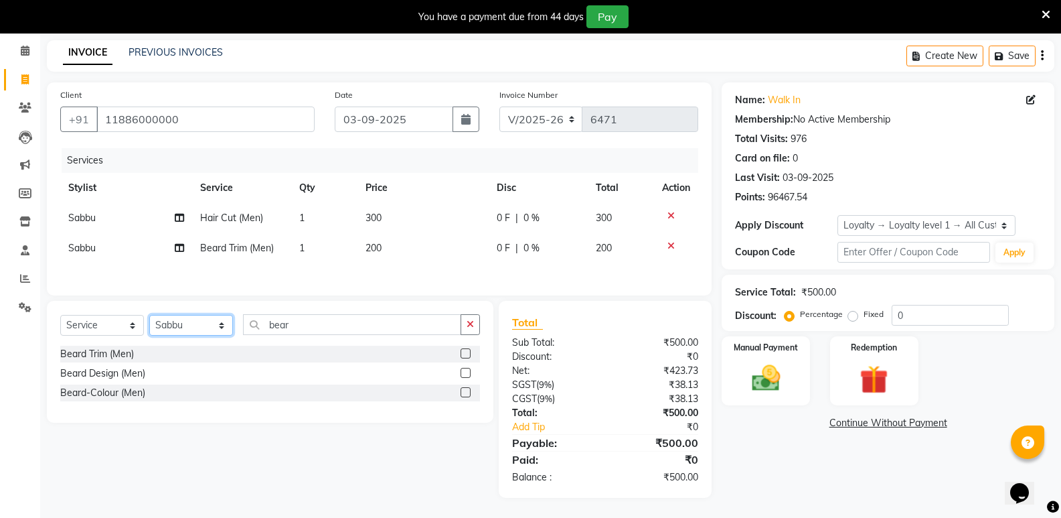
click at [171, 329] on select "Select Stylist [PERSON_NAME] [PERSON_NAME] Mallu Manjunath Marmma [PERSON_NAME]…" at bounding box center [191, 325] width 84 height 21
select select "89150"
click at [149, 315] on select "Select Stylist [PERSON_NAME] [PERSON_NAME] Mallu Manjunath Marmma [PERSON_NAME]…" at bounding box center [191, 325] width 84 height 21
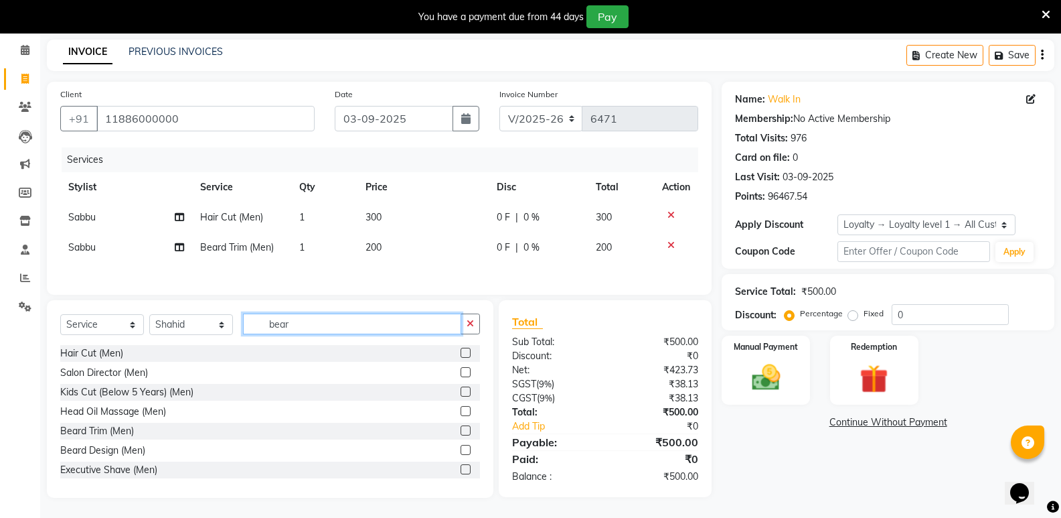
drag, startPoint x: 315, startPoint y: 327, endPoint x: 257, endPoint y: 340, distance: 59.6
click at [257, 340] on div "Select Service Product Membership Package Voucher Prepaid Gift Card Select Styl…" at bounding box center [270, 328] width 420 height 31
type input "women"
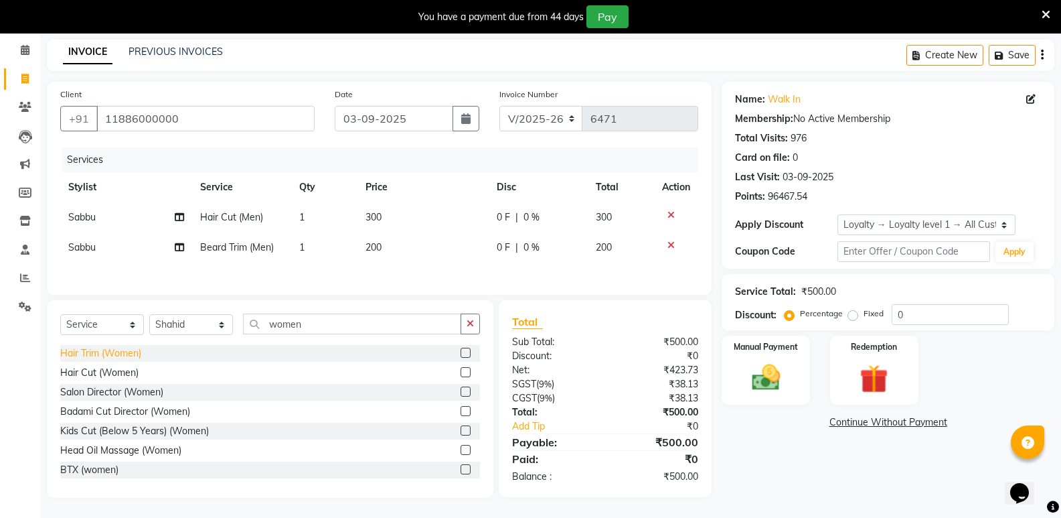
click at [98, 355] on div "Hair Trim (Women)" at bounding box center [100, 353] width 81 height 14
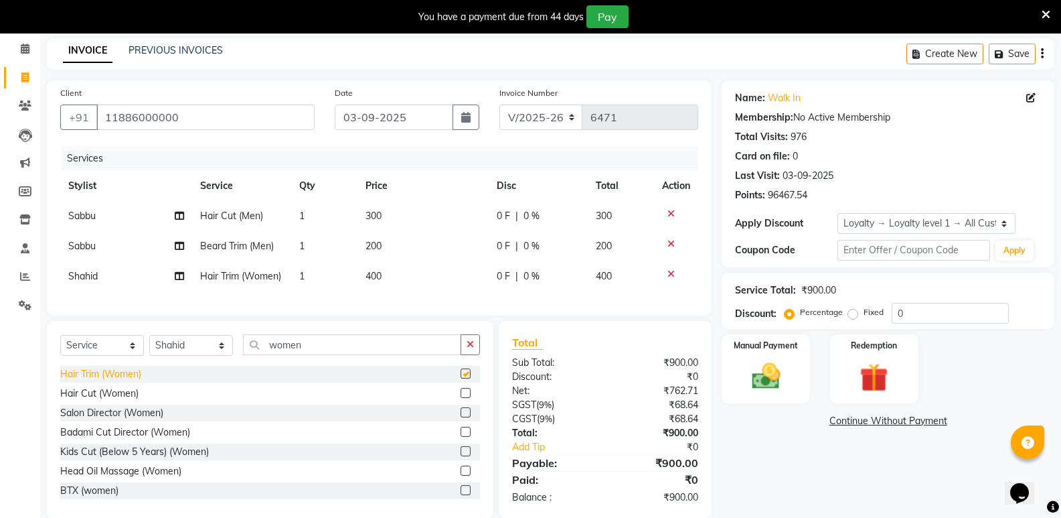
checkbox input "false"
click at [671, 270] on icon at bounding box center [671, 273] width 7 height 9
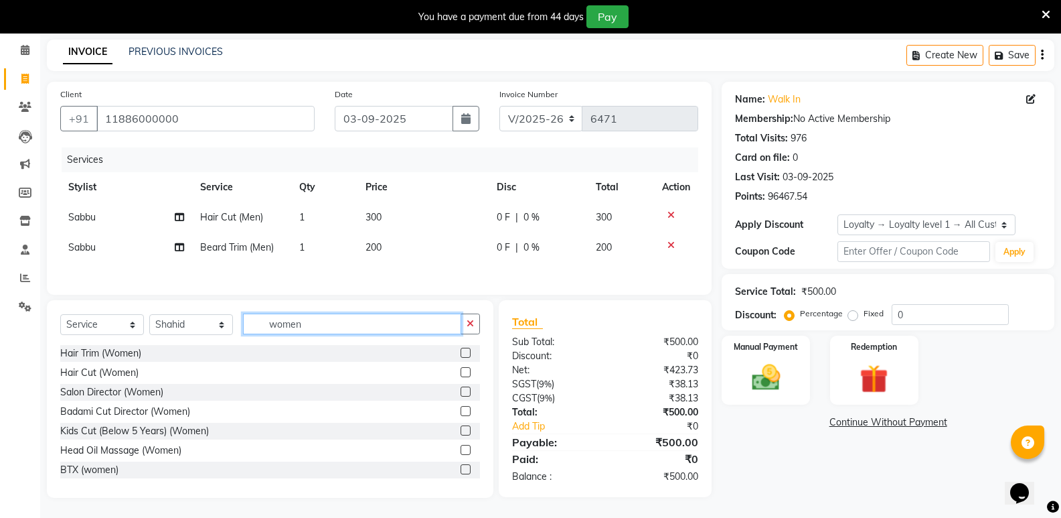
drag, startPoint x: 326, startPoint y: 325, endPoint x: 233, endPoint y: 325, distance: 93.1
click at [233, 325] on div "Select Service Product Membership Package Voucher Prepaid Gift Card Select Styl…" at bounding box center [270, 328] width 420 height 31
type input "wome"
click at [128, 368] on div "Hair Cut (Women)" at bounding box center [99, 373] width 78 height 14
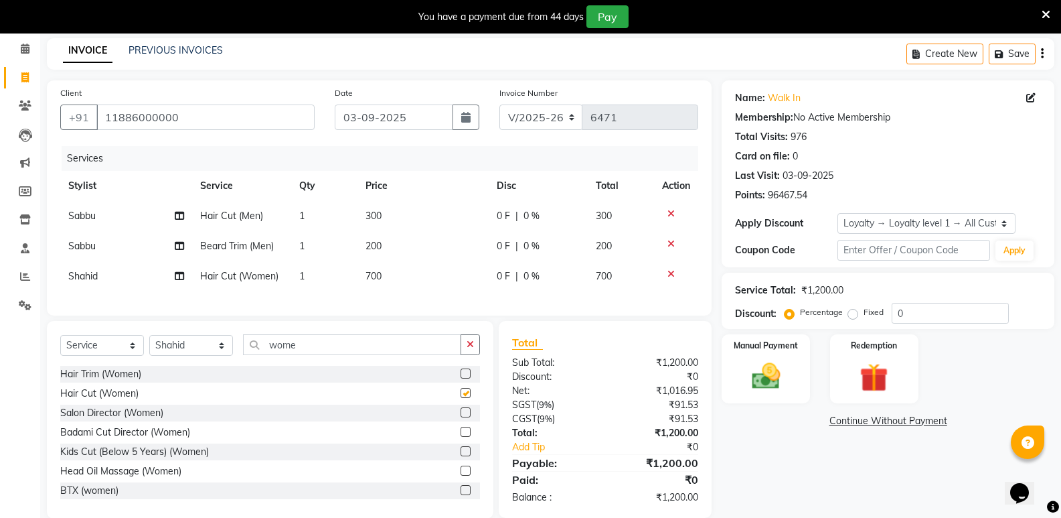
checkbox input "false"
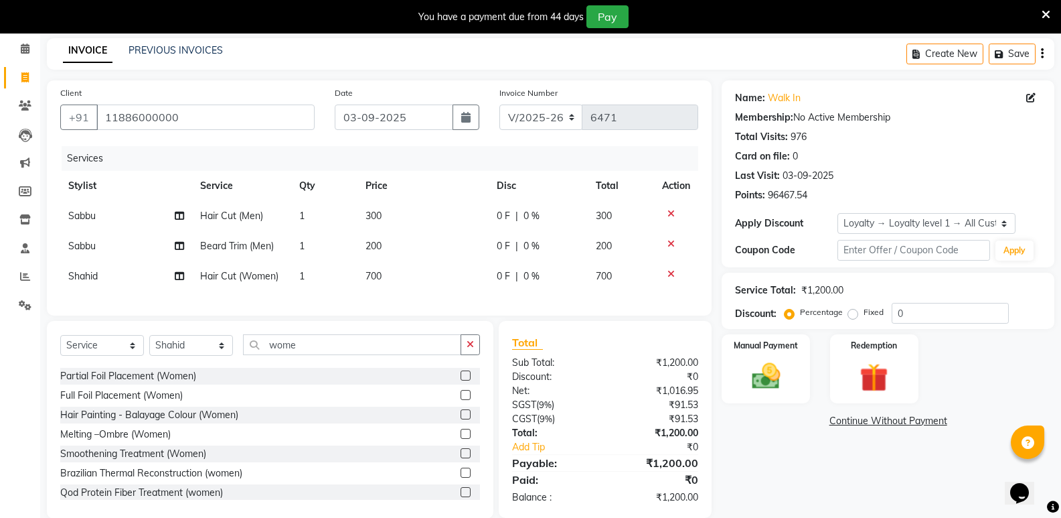
scroll to position [402, 0]
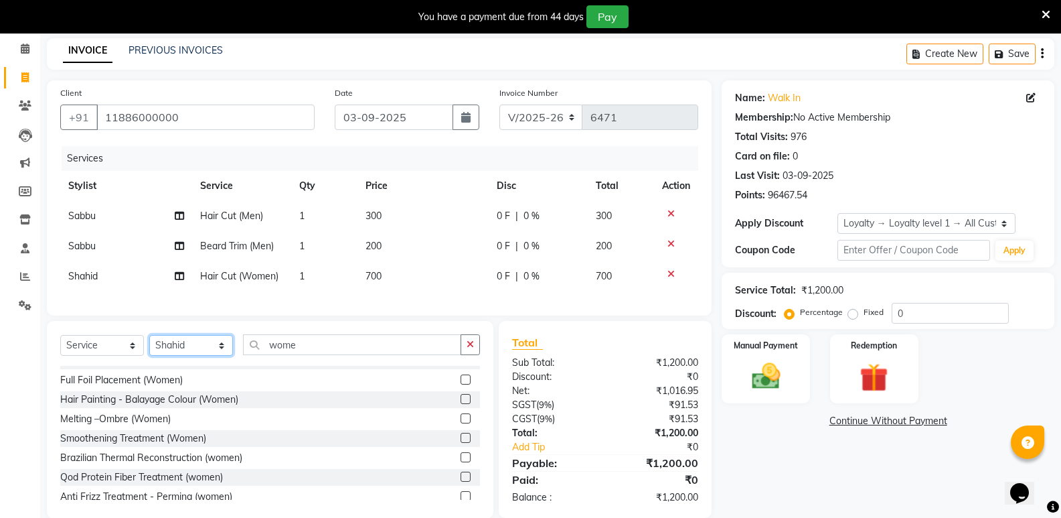
click at [192, 353] on select "Select Stylist [PERSON_NAME] [PERSON_NAME] Mallu Manjunath Marmma [PERSON_NAME]…" at bounding box center [191, 345] width 84 height 21
select select "25902"
click at [149, 345] on select "Select Stylist [PERSON_NAME] [PERSON_NAME] Mallu Manjunath Marmma [PERSON_NAME]…" at bounding box center [191, 345] width 84 height 21
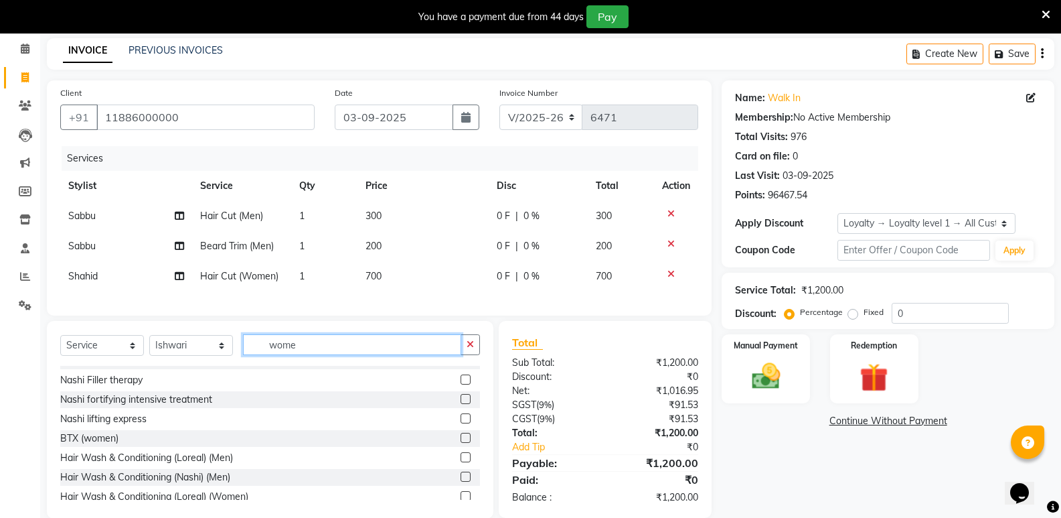
drag, startPoint x: 312, startPoint y: 354, endPoint x: 225, endPoint y: 376, distance: 89.7
click at [225, 376] on div "Select Service Product Membership Package Voucher Prepaid Gift Card Select Styl…" at bounding box center [270, 420] width 447 height 198
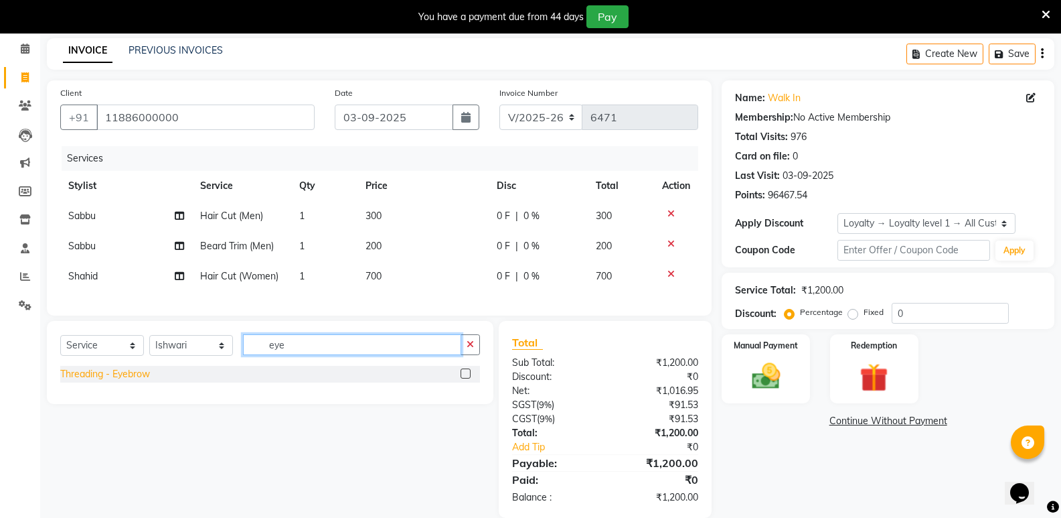
type input "eye"
click at [106, 381] on div "Threading - Eyebrow" at bounding box center [105, 374] width 90 height 14
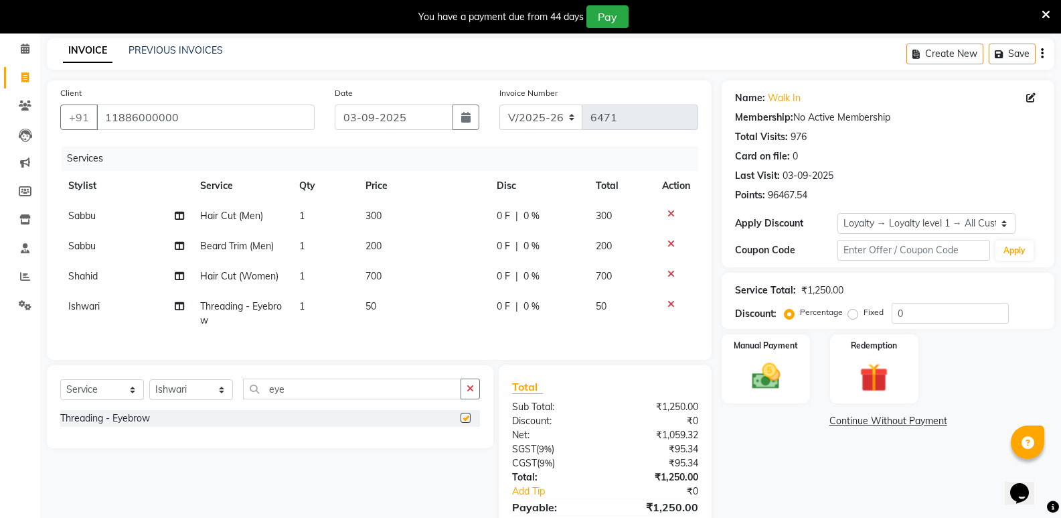
checkbox input "false"
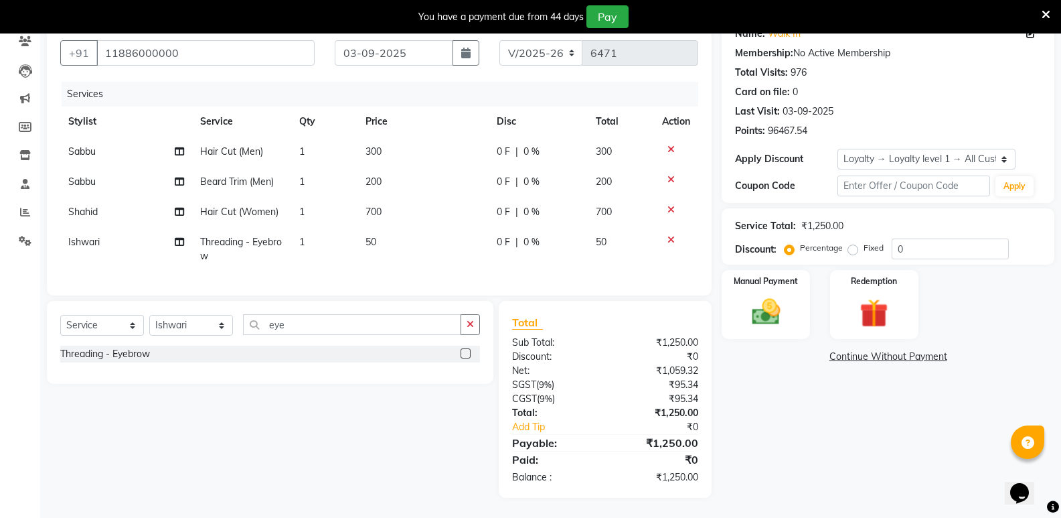
scroll to position [128, 0]
drag, startPoint x: 295, startPoint y: 329, endPoint x: 231, endPoint y: 342, distance: 65.7
click at [231, 342] on div "Select Service Product Membership Package Voucher Prepaid Gift Card Select Styl…" at bounding box center [270, 329] width 420 height 31
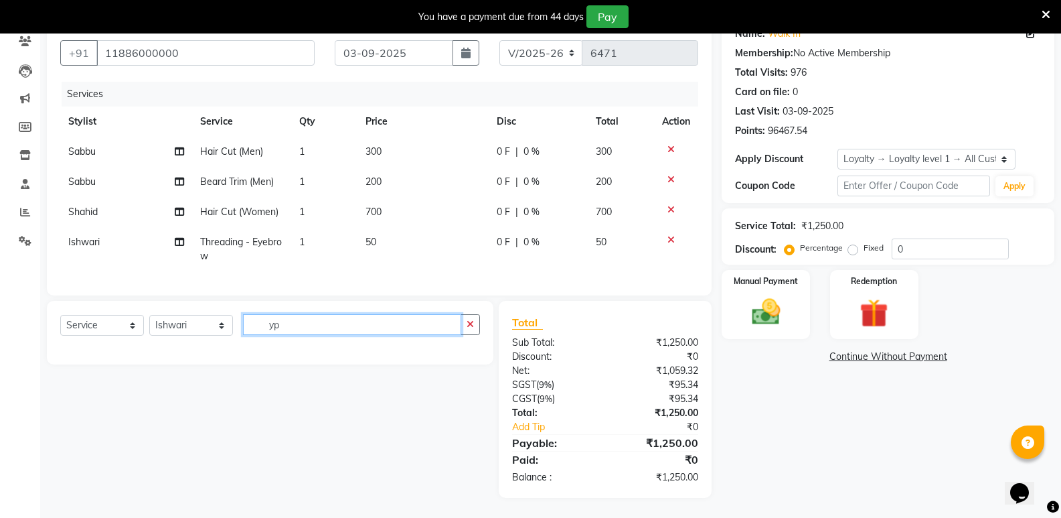
type input "y"
type input "upp"
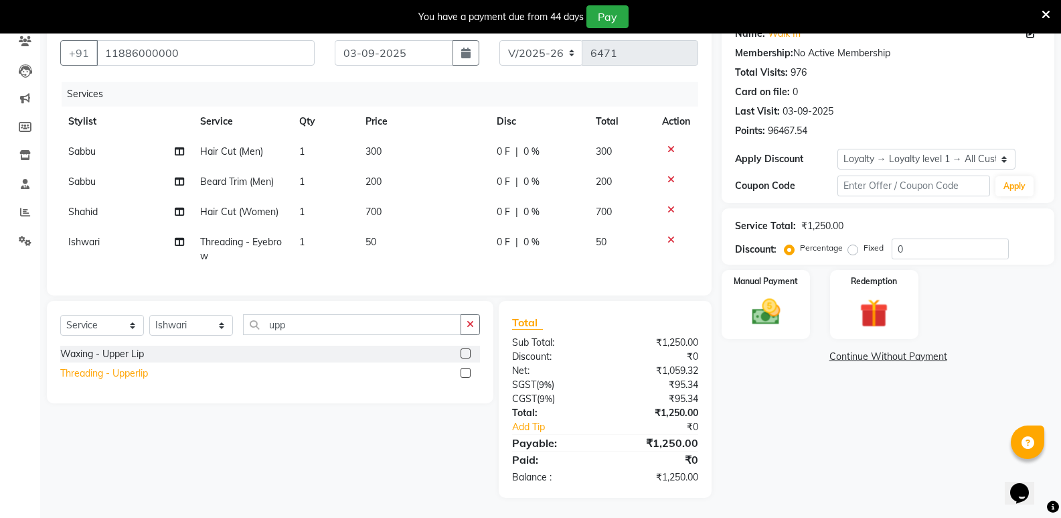
click at [120, 376] on div "Threading - Upperlip" at bounding box center [104, 373] width 88 height 14
checkbox input "false"
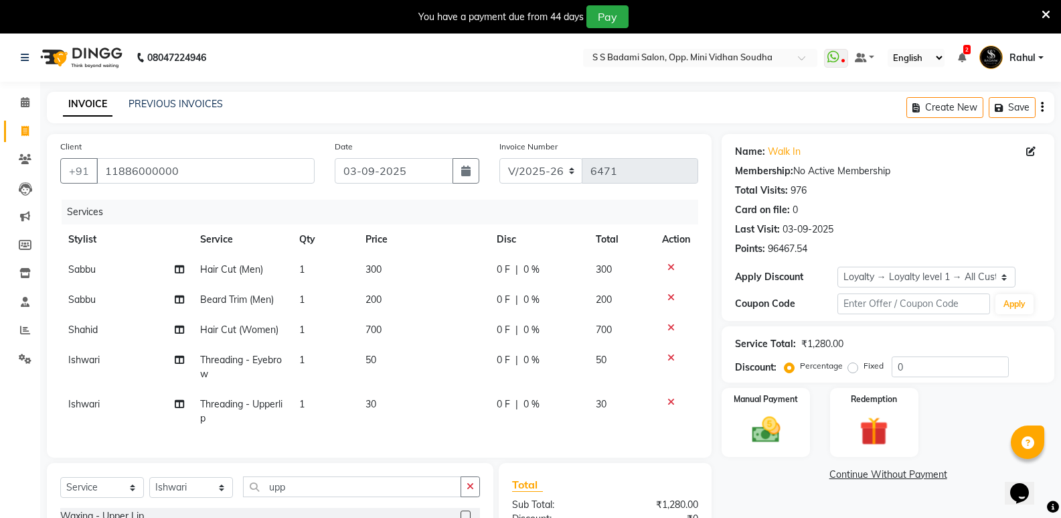
scroll to position [172, 0]
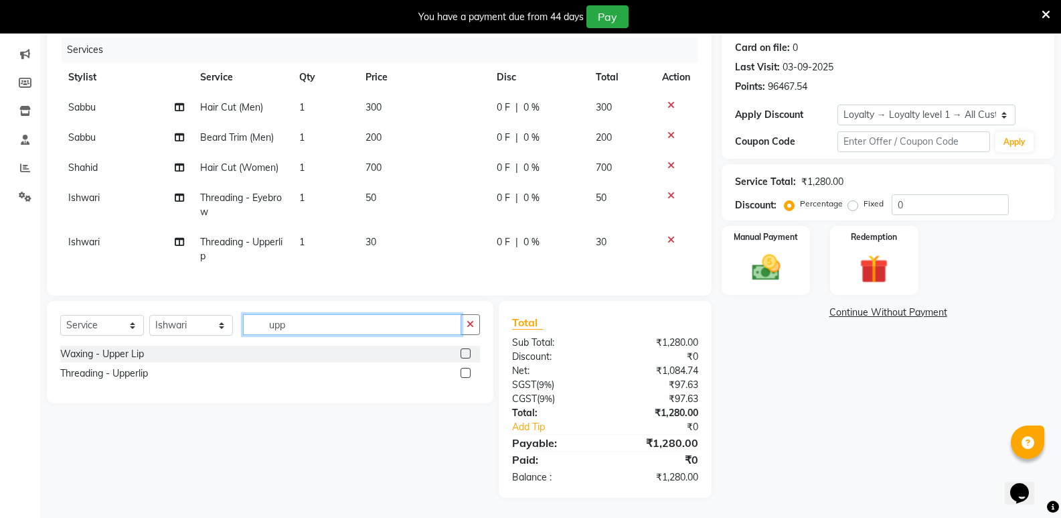
drag, startPoint x: 303, startPoint y: 327, endPoint x: 256, endPoint y: 338, distance: 47.3
click at [256, 338] on div "Select Service Product Membership Package Voucher Prepaid Gift Card Select Styl…" at bounding box center [270, 329] width 420 height 31
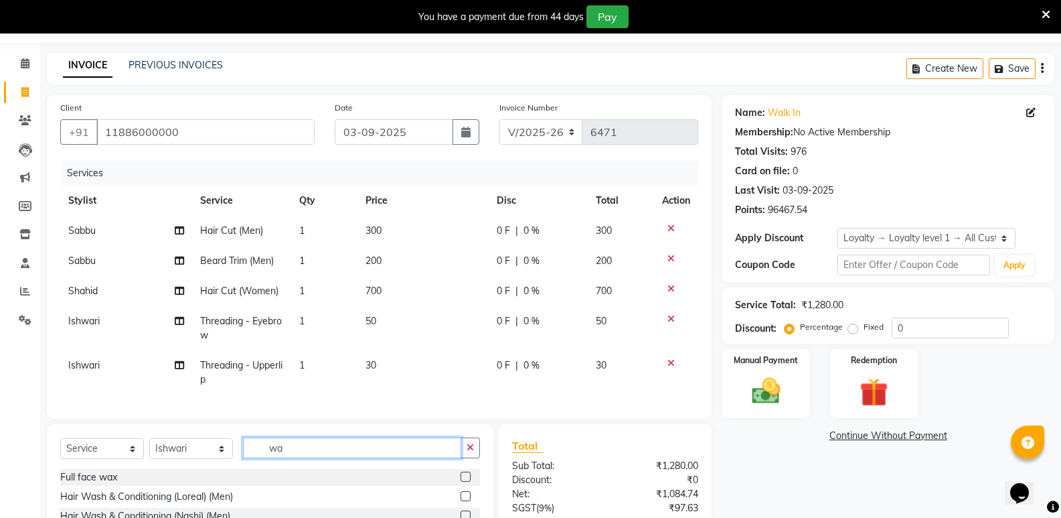
scroll to position [173, 0]
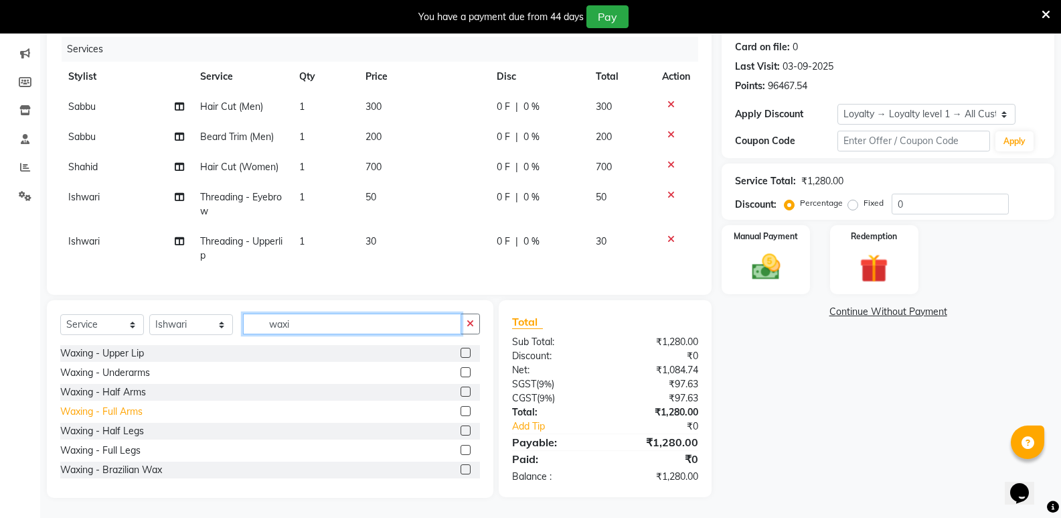
type input "waxi"
click at [138, 408] on div "Waxing - Full Arms" at bounding box center [101, 411] width 82 height 14
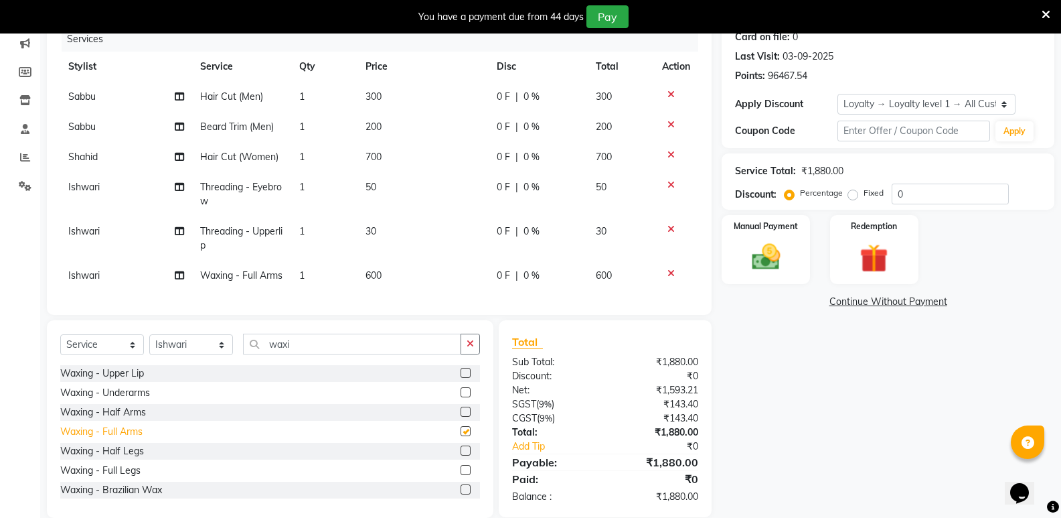
checkbox input "false"
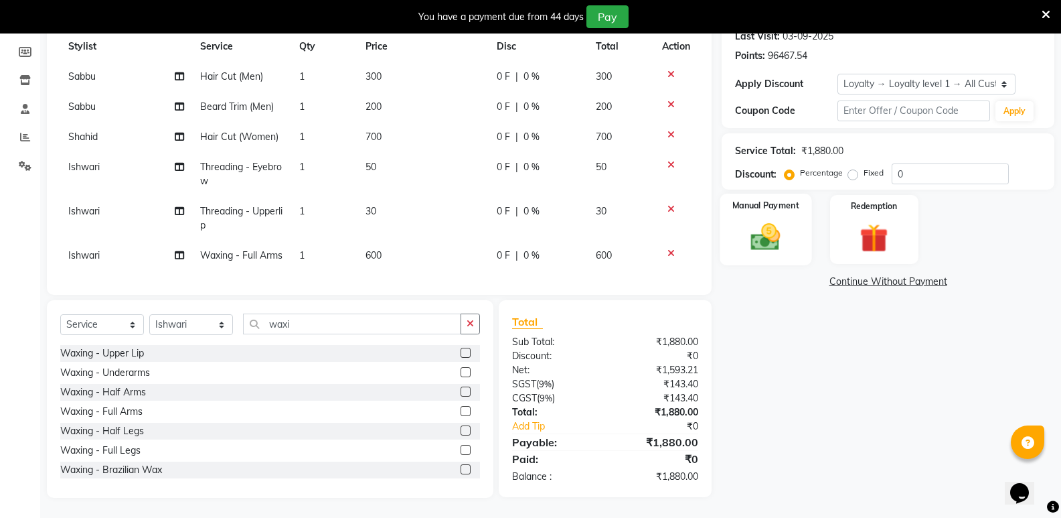
click at [773, 220] on img at bounding box center [766, 237] width 48 height 34
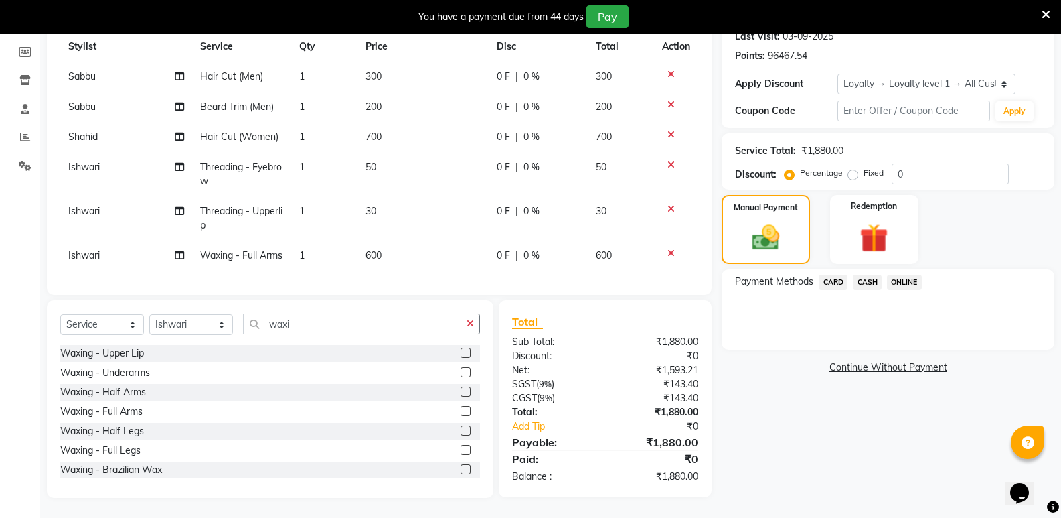
click at [874, 275] on span "CASH" at bounding box center [867, 282] width 29 height 15
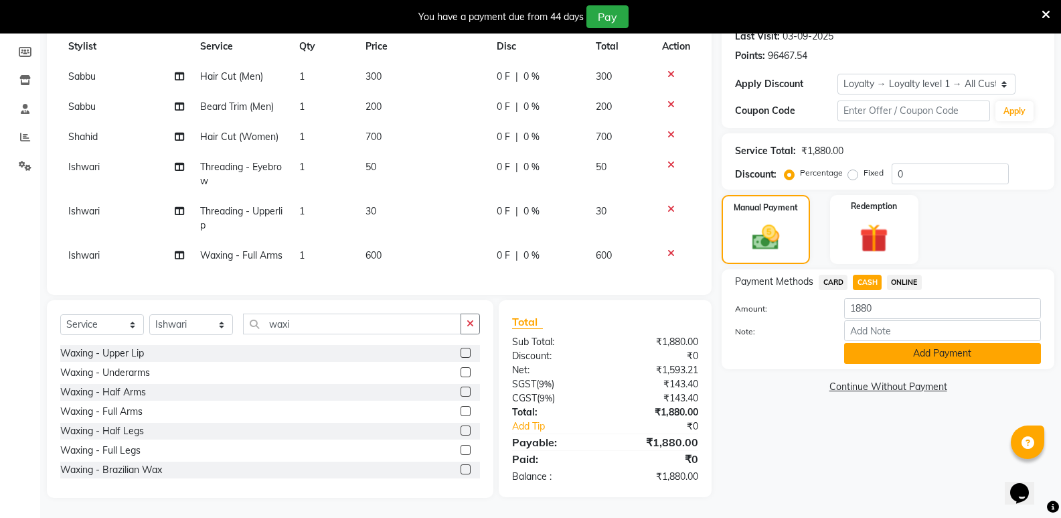
click at [873, 343] on button "Add Payment" at bounding box center [942, 353] width 197 height 21
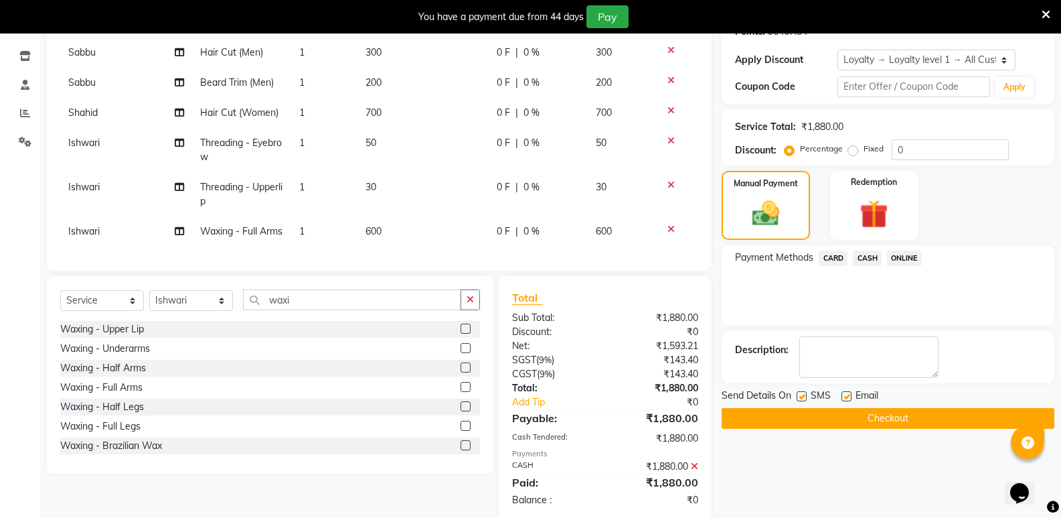
scroll to position [330, 0]
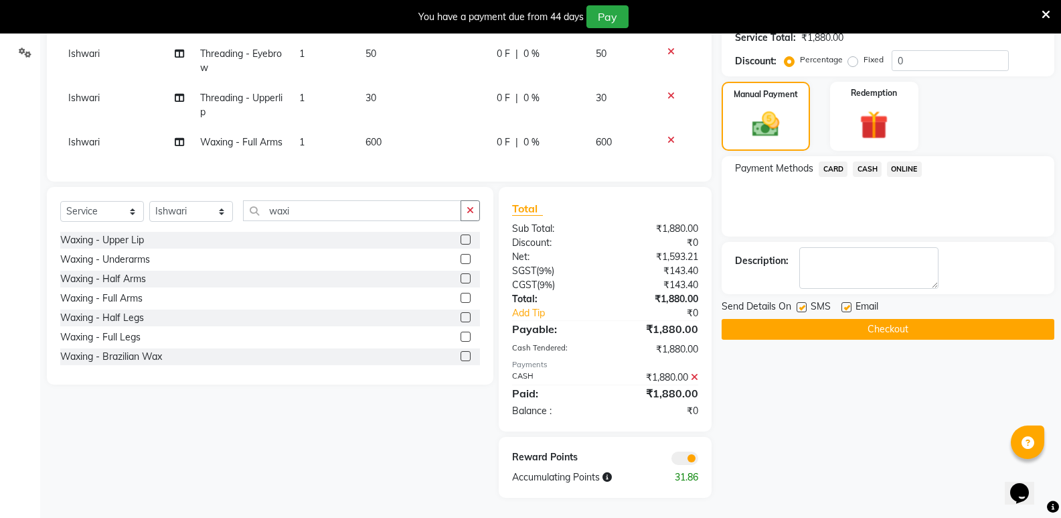
click at [858, 319] on button "Checkout" at bounding box center [888, 329] width 333 height 21
